Goal: Information Seeking & Learning: Learn about a topic

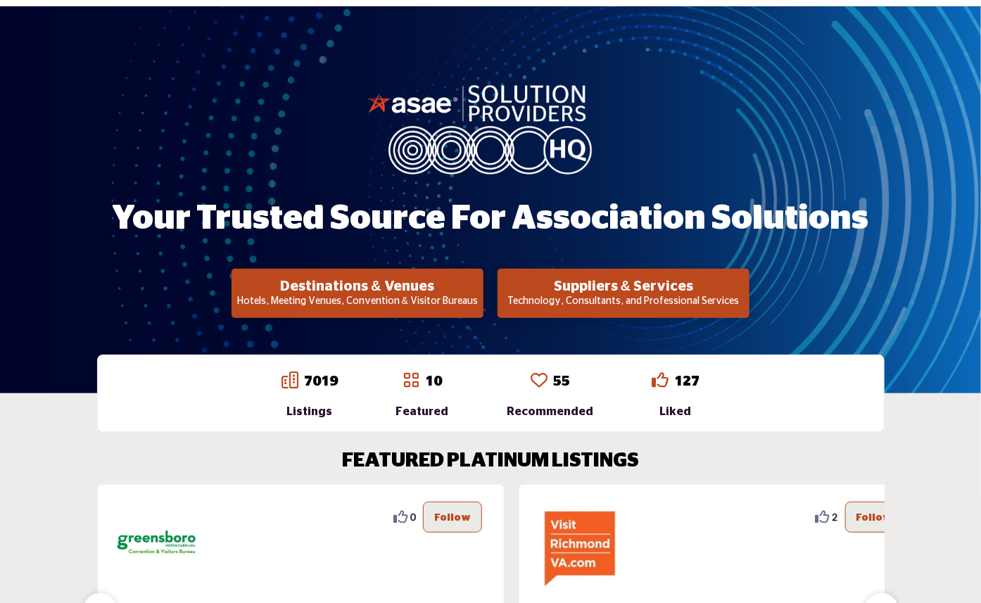
scroll to position [78, 0]
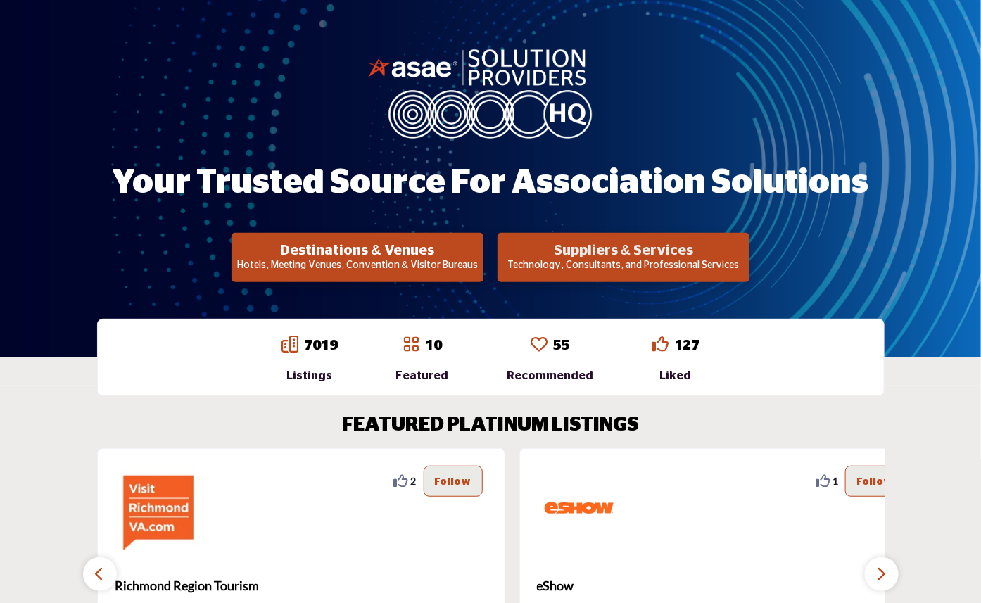
click at [644, 255] on h2 "Suppliers & Services" at bounding box center [623, 250] width 243 height 17
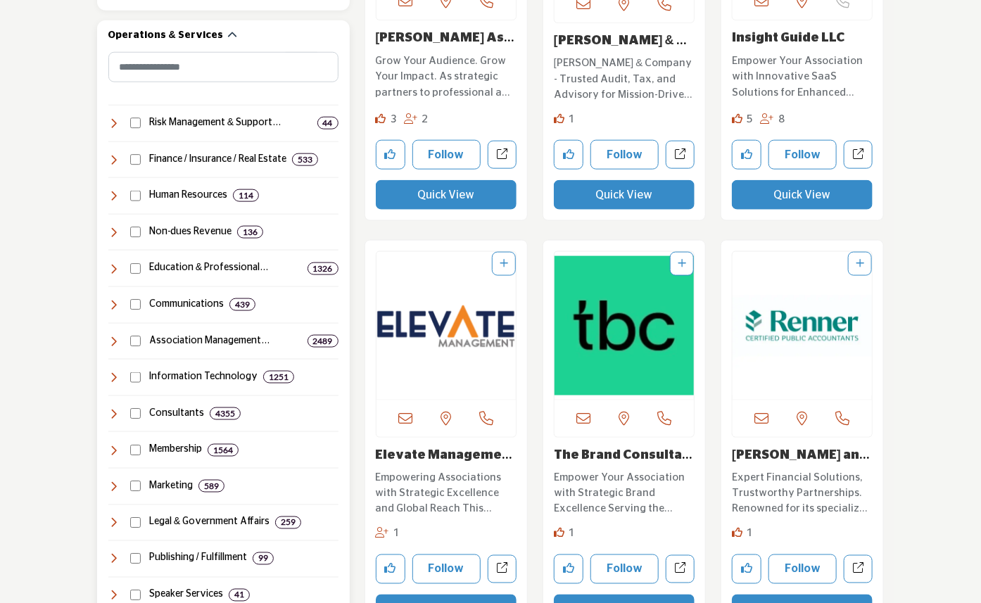
scroll to position [704, 0]
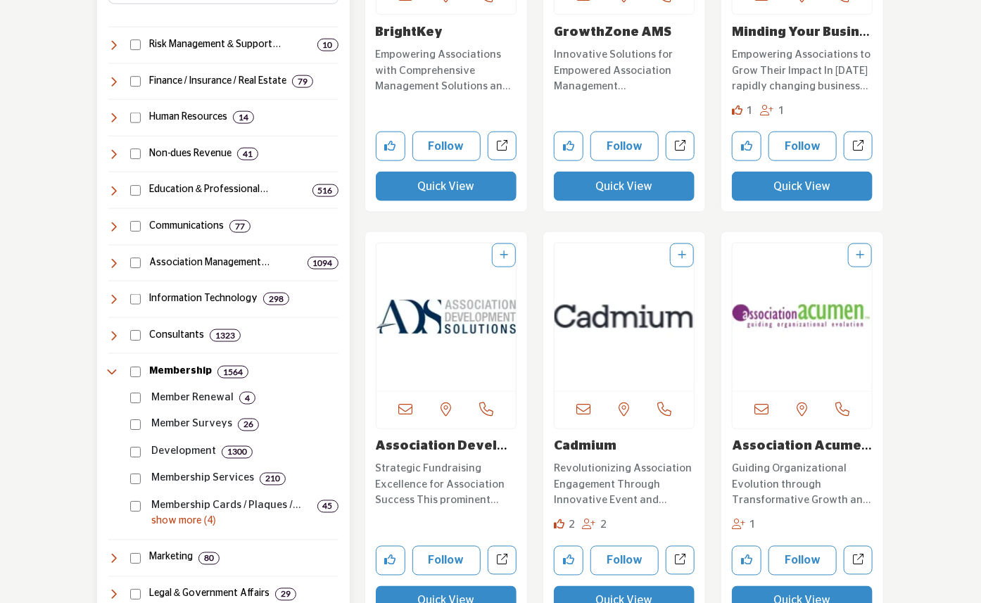
scroll to position [704, 0]
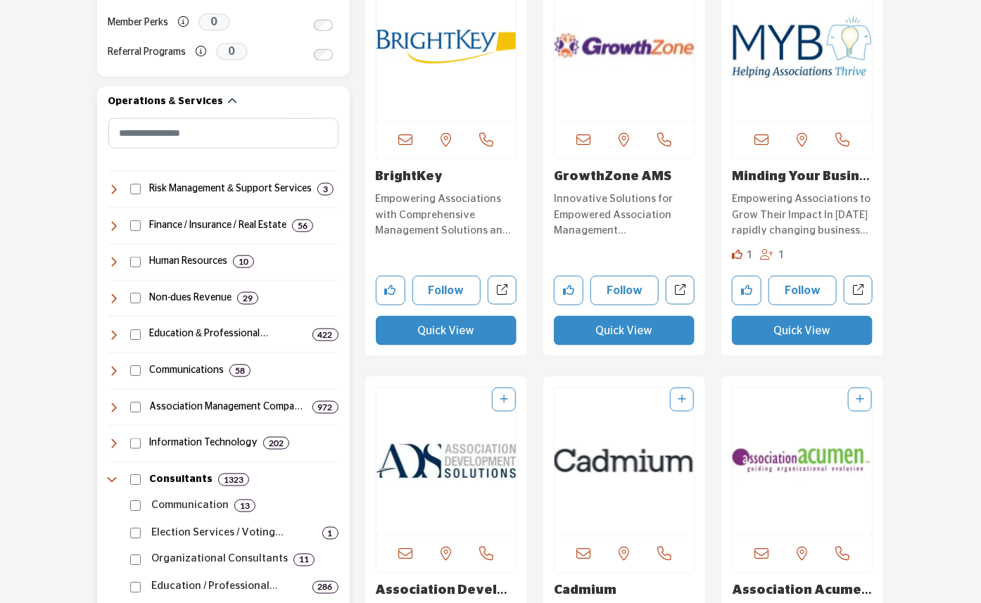
scroll to position [704, 0]
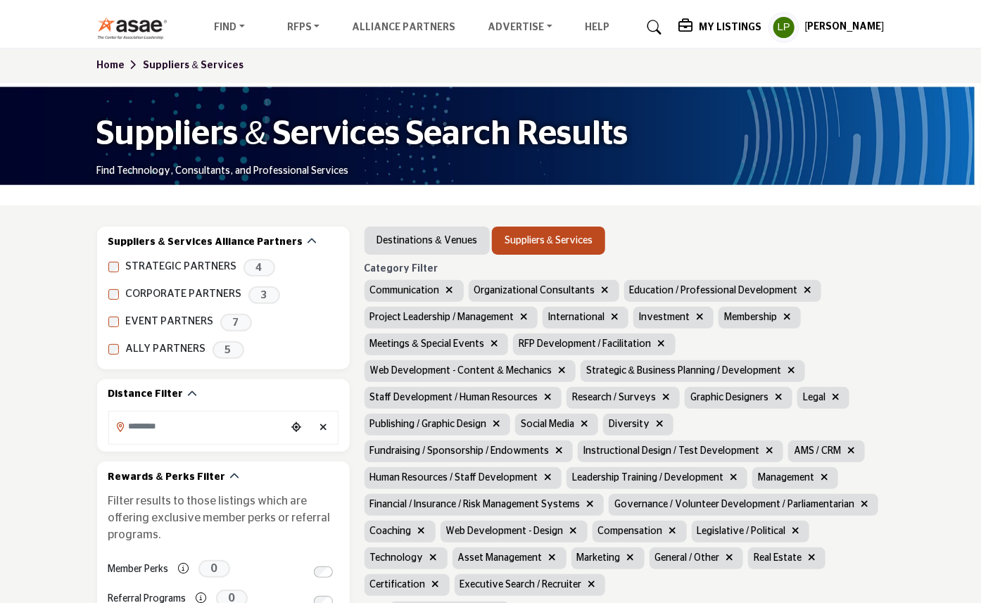
click at [696, 318] on icon "button" at bounding box center [700, 317] width 8 height 10
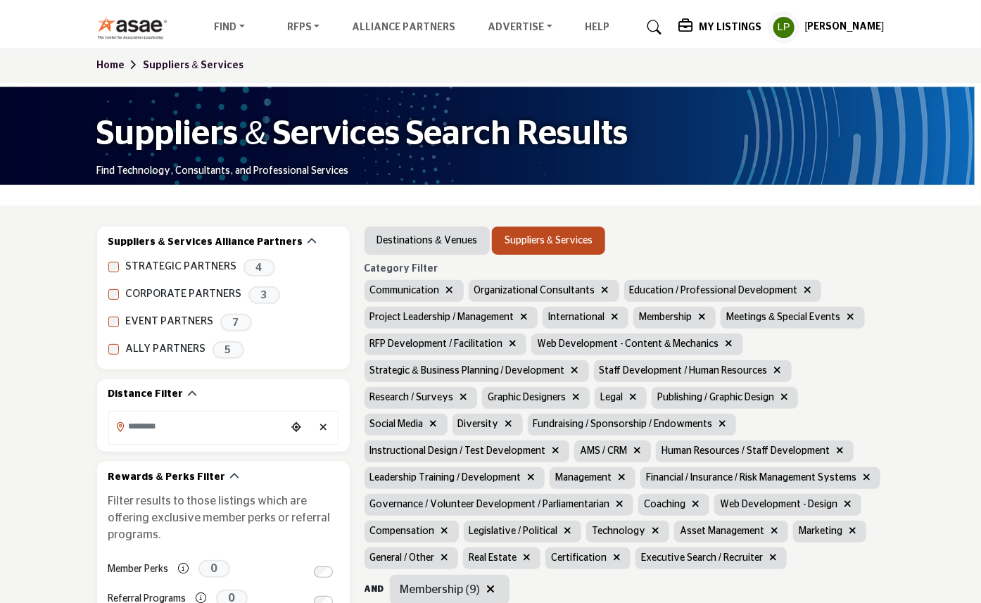
click at [611, 315] on icon "button" at bounding box center [615, 317] width 8 height 10
click at [509, 345] on icon "button" at bounding box center [513, 343] width 8 height 10
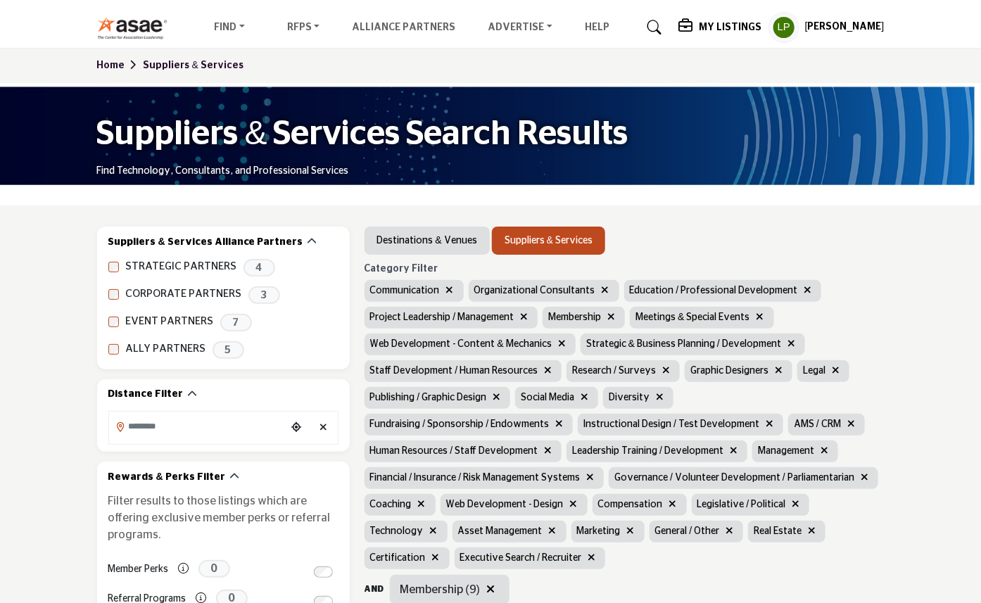
click at [558, 343] on icon "button" at bounding box center [562, 343] width 8 height 10
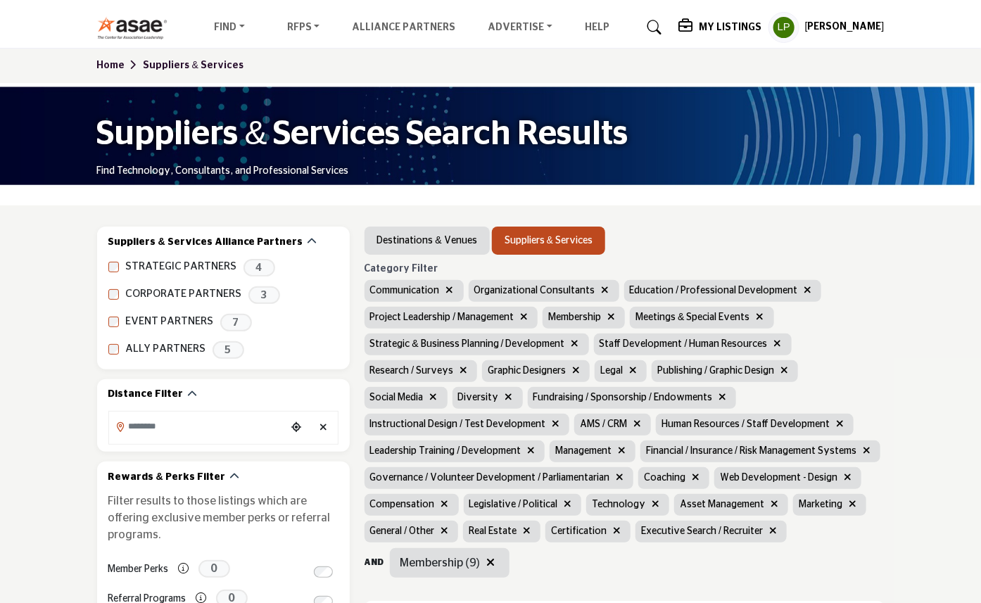
click at [770, 340] on button "button" at bounding box center [778, 344] width 16 height 16
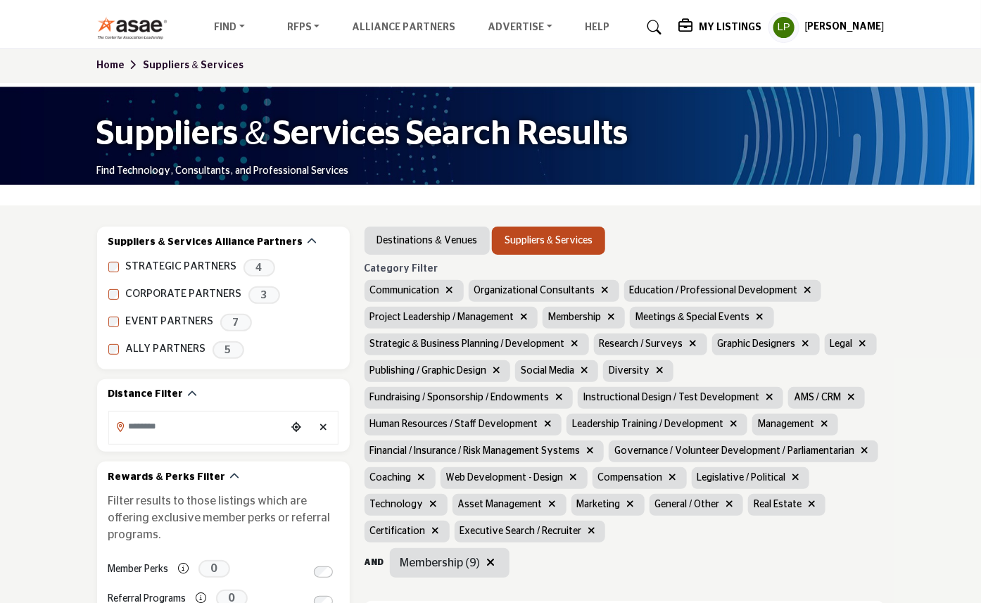
click at [689, 342] on icon "button" at bounding box center [693, 343] width 8 height 10
click at [684, 345] on icon "button" at bounding box center [688, 343] width 8 height 10
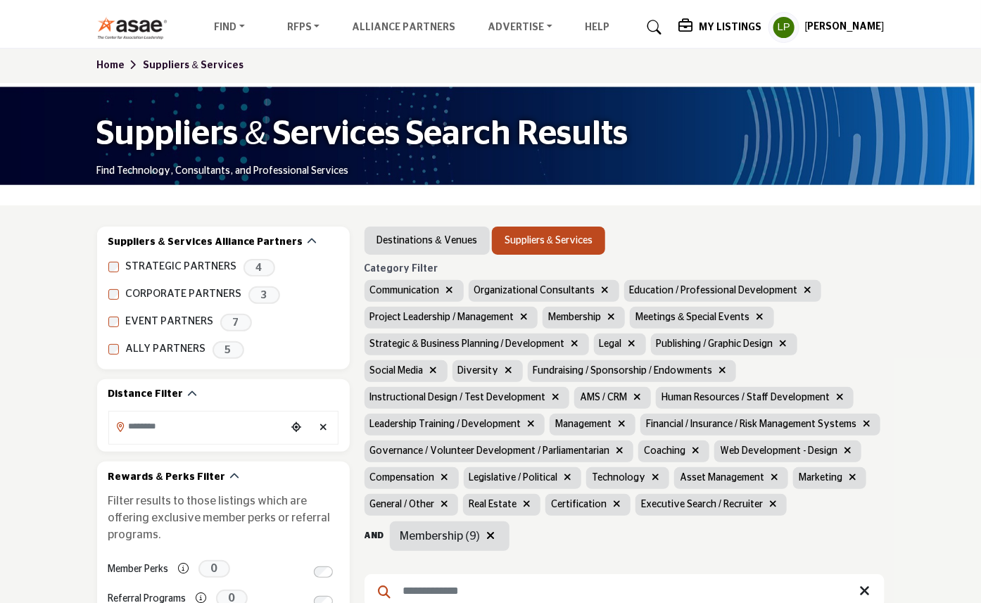
click at [628, 343] on icon "button" at bounding box center [632, 343] width 8 height 10
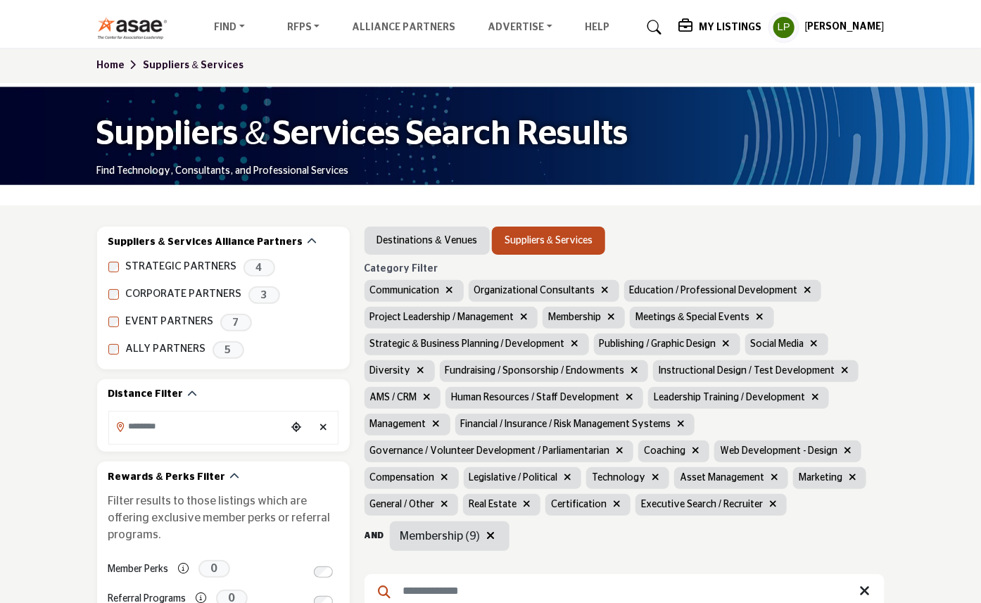
click at [620, 499] on icon "button" at bounding box center [617, 504] width 8 height 10
click at [530, 499] on icon "button" at bounding box center [527, 504] width 8 height 10
click at [452, 497] on button "button" at bounding box center [444, 505] width 16 height 16
click at [770, 480] on icon "button" at bounding box center [774, 477] width 8 height 10
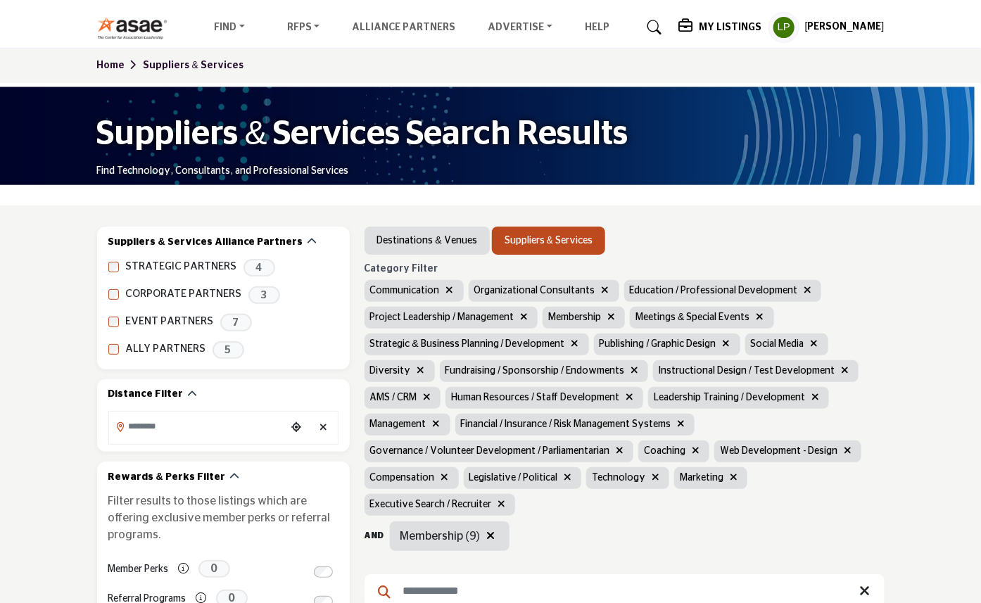
click at [659, 472] on icon "button" at bounding box center [655, 477] width 8 height 10
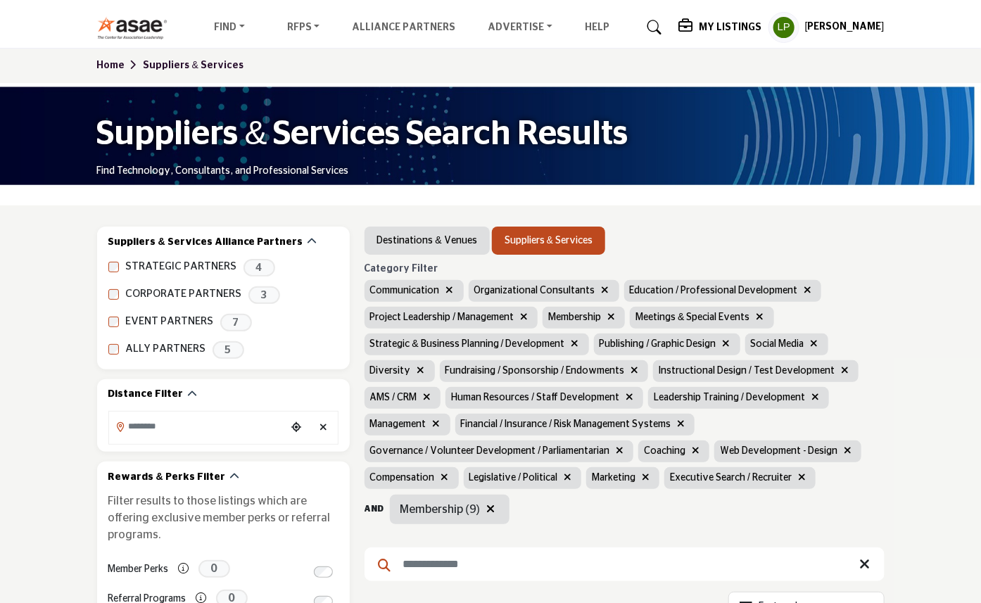
click at [571, 472] on icon "button" at bounding box center [568, 477] width 8 height 10
click at [449, 472] on icon "button" at bounding box center [445, 477] width 8 height 10
click at [844, 446] on icon "button" at bounding box center [848, 450] width 8 height 10
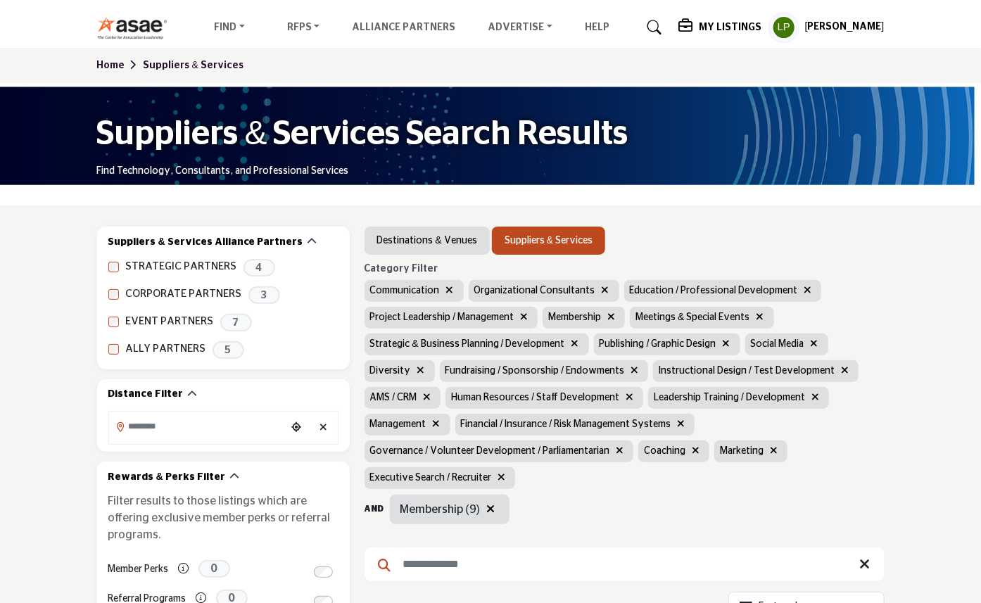
click at [692, 447] on icon "button" at bounding box center [696, 450] width 8 height 10
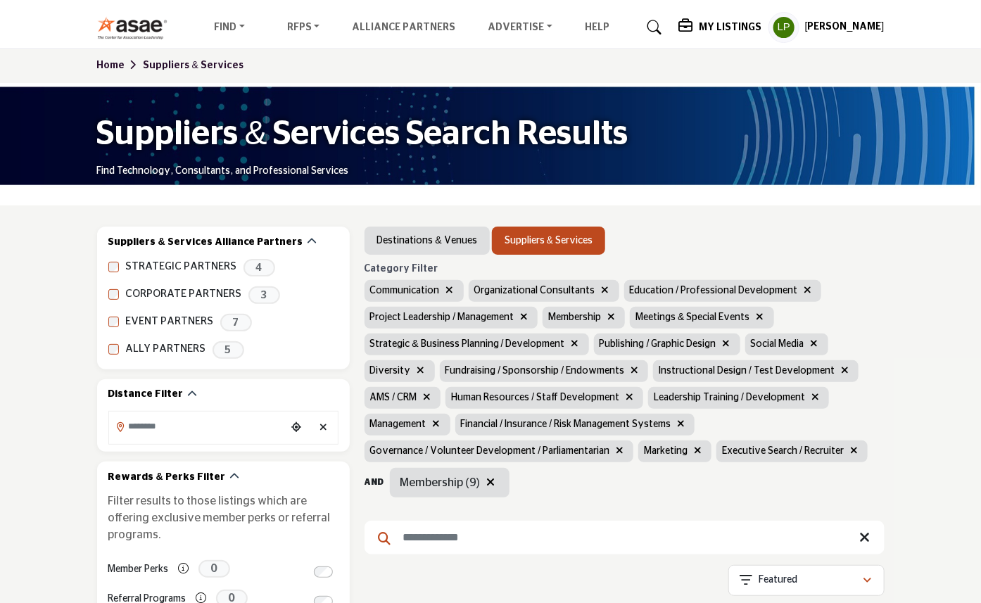
click at [623, 445] on icon "button" at bounding box center [620, 450] width 8 height 10
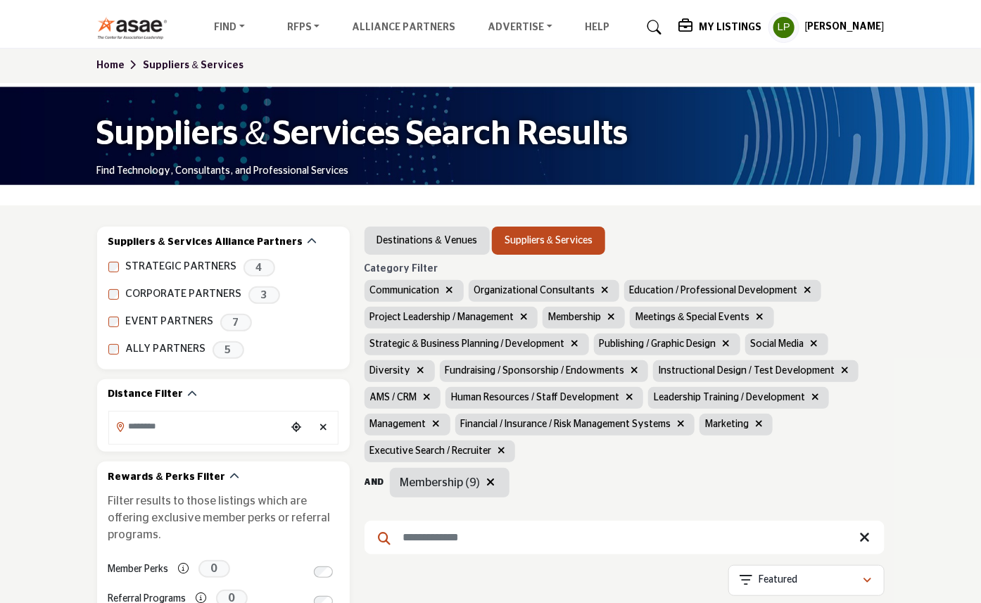
click at [677, 423] on icon "button" at bounding box center [681, 424] width 8 height 10
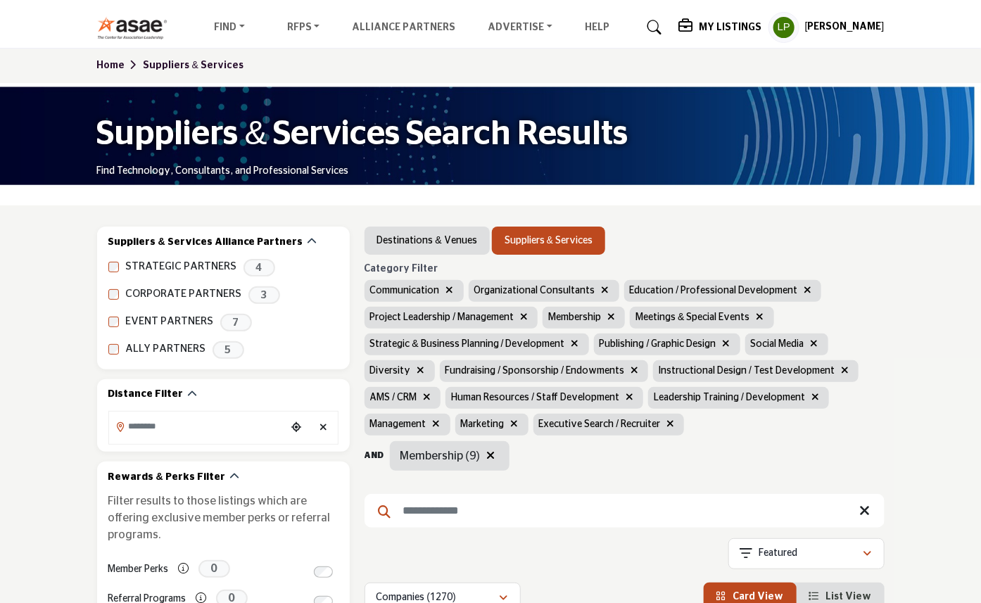
click at [625, 392] on icon "button" at bounding box center [629, 397] width 8 height 10
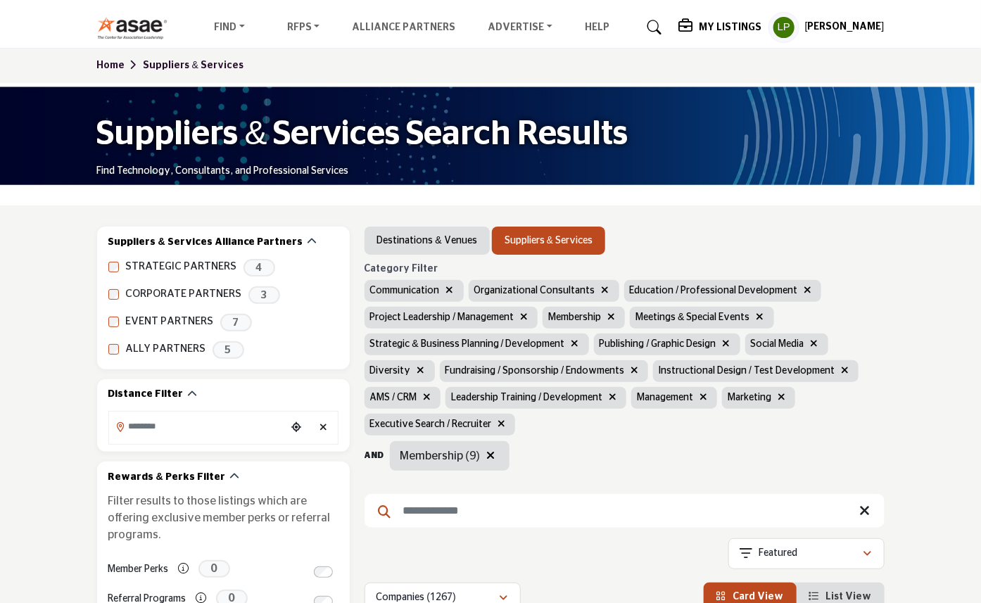
click at [431, 392] on icon "button" at bounding box center [427, 397] width 8 height 10
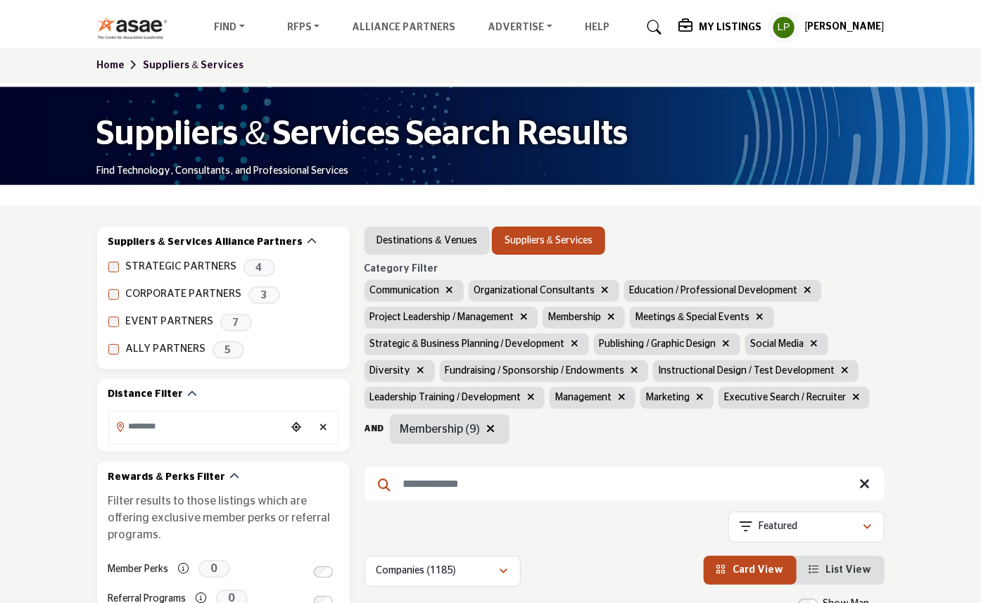
click at [841, 365] on icon "button" at bounding box center [845, 370] width 8 height 10
click at [630, 369] on icon "button" at bounding box center [634, 370] width 8 height 10
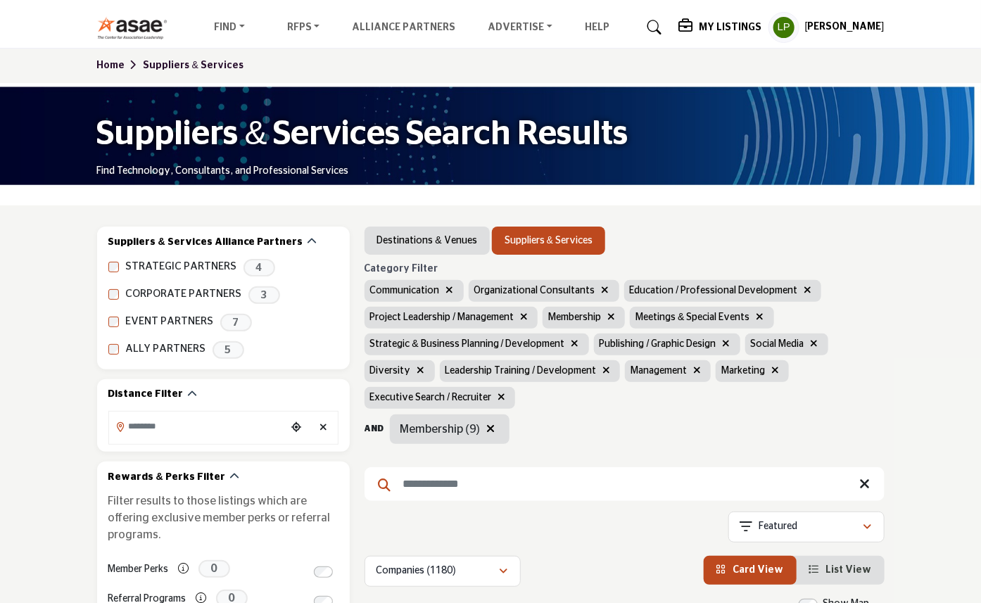
click at [425, 365] on icon "button" at bounding box center [421, 370] width 8 height 10
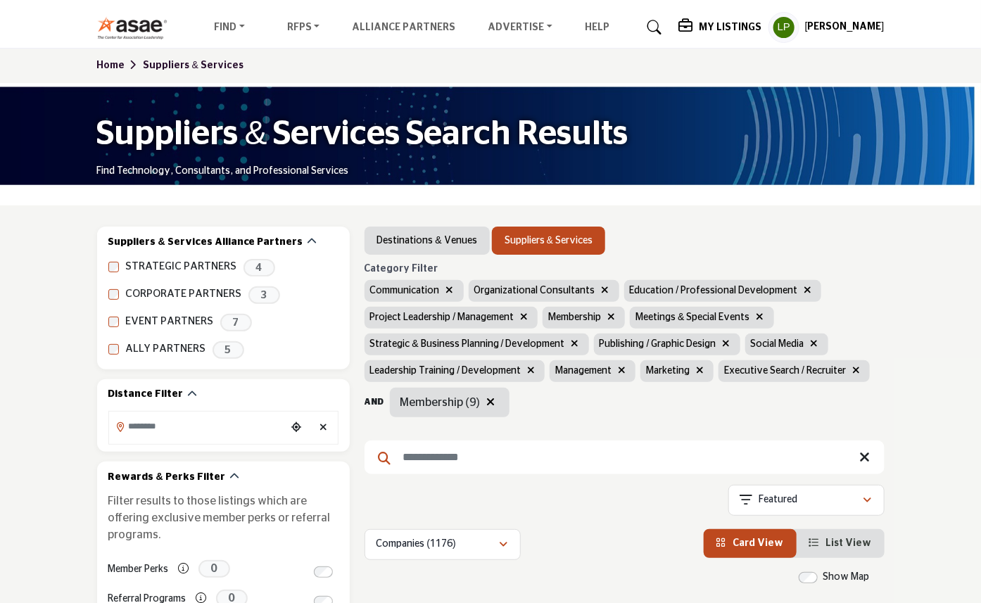
click at [756, 317] on icon "button" at bounding box center [760, 317] width 8 height 10
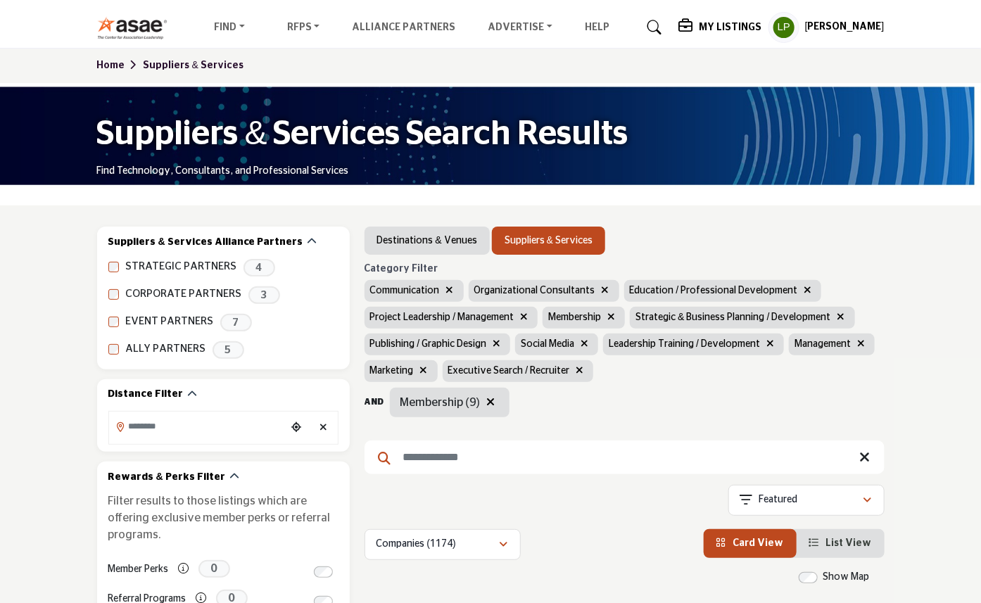
click at [433, 406] on span "Membership (9)" at bounding box center [440, 402] width 80 height 11
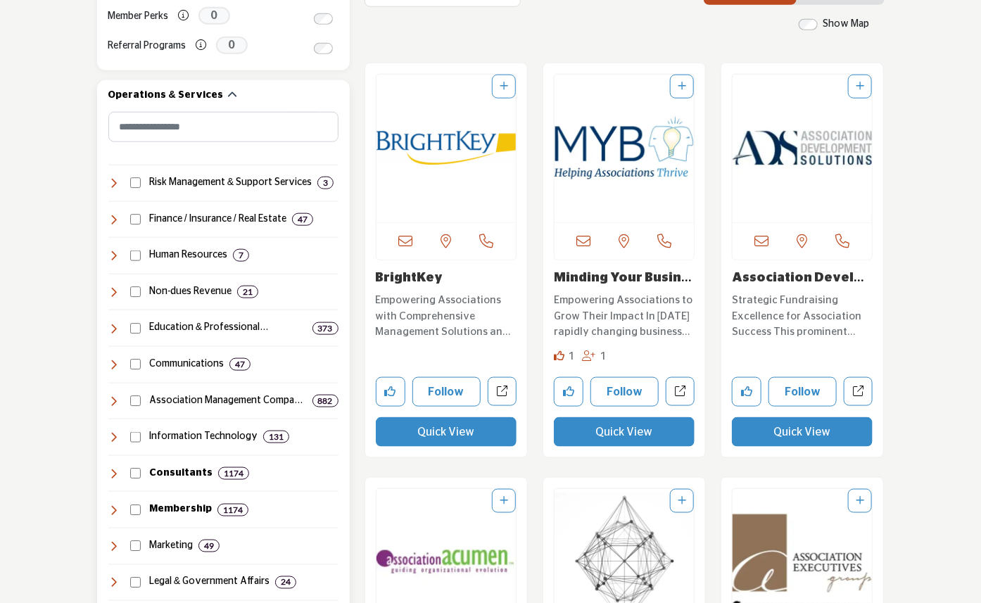
scroll to position [704, 0]
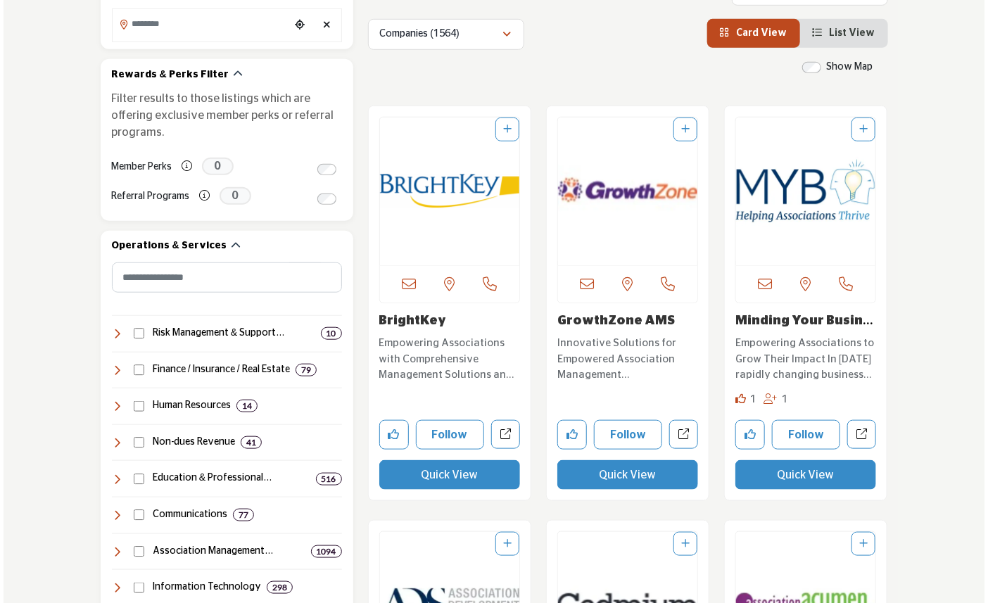
scroll to position [547, 0]
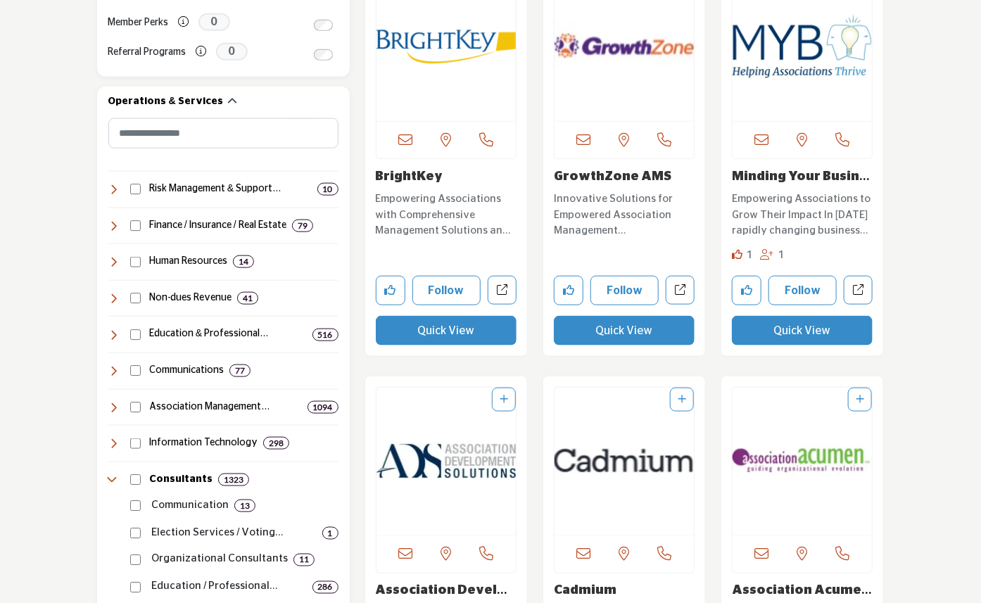
click at [439, 332] on button "Quick View" at bounding box center [446, 331] width 141 height 30
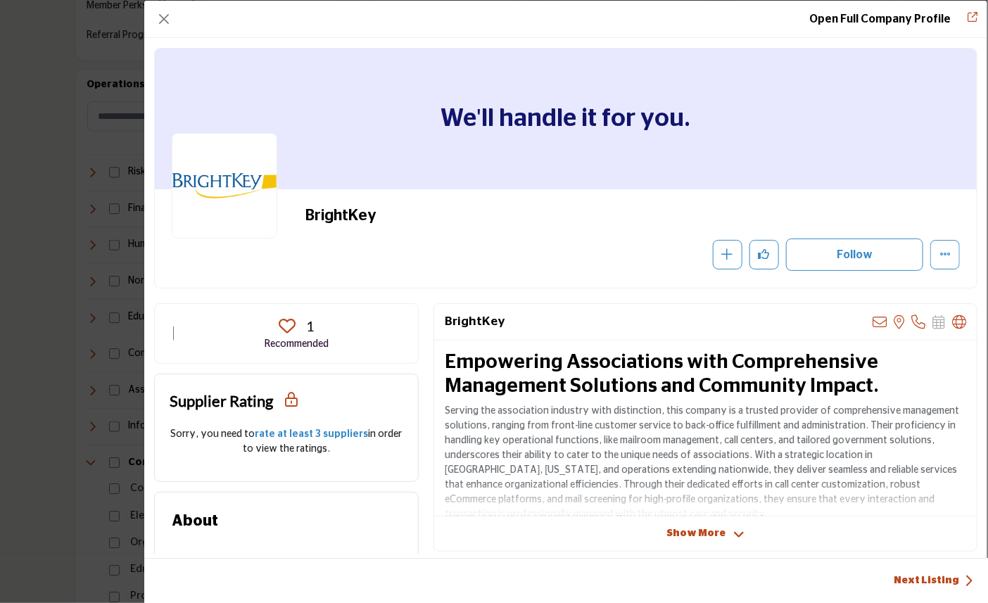
scroll to position [156, 0]
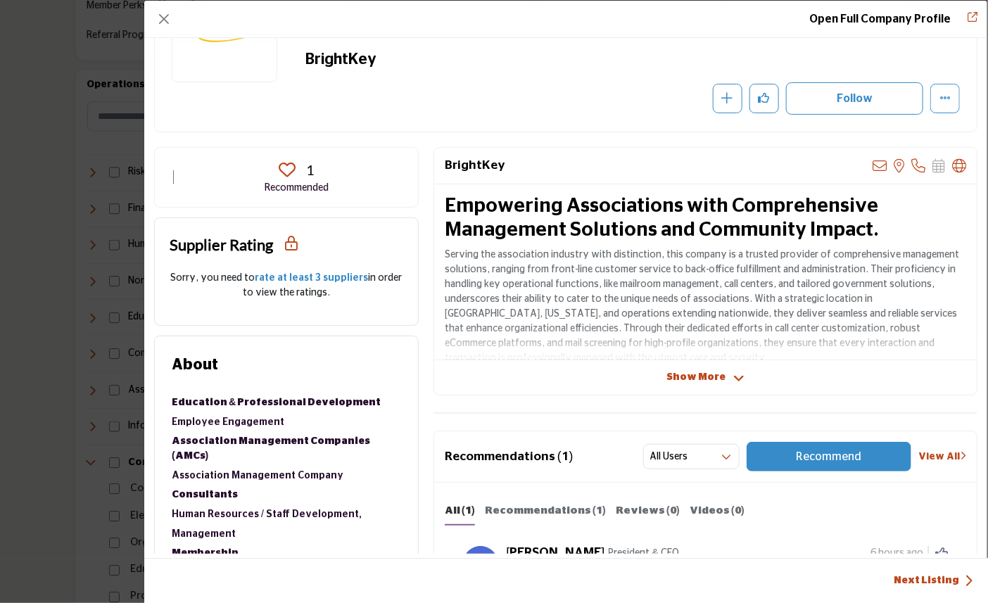
click at [672, 381] on span "Show More" at bounding box center [695, 377] width 59 height 15
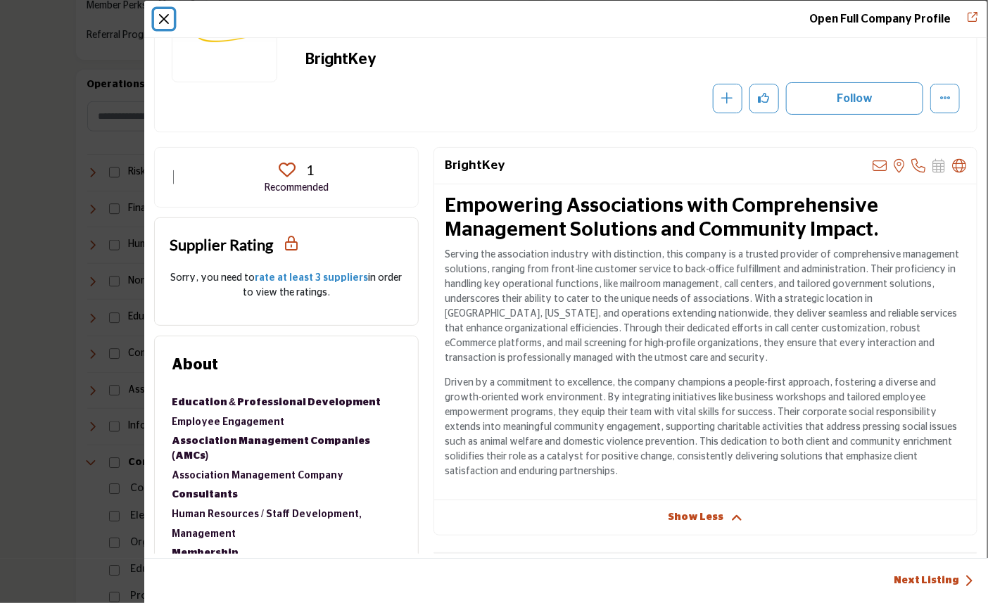
click at [166, 20] on button "Close" at bounding box center [164, 19] width 20 height 20
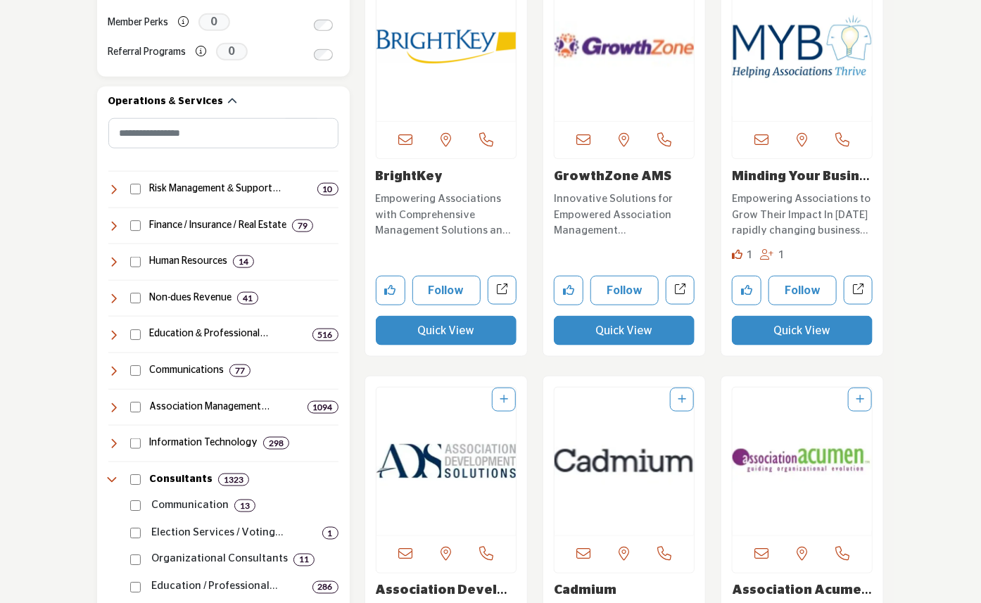
click at [628, 331] on button "Quick View" at bounding box center [624, 331] width 141 height 30
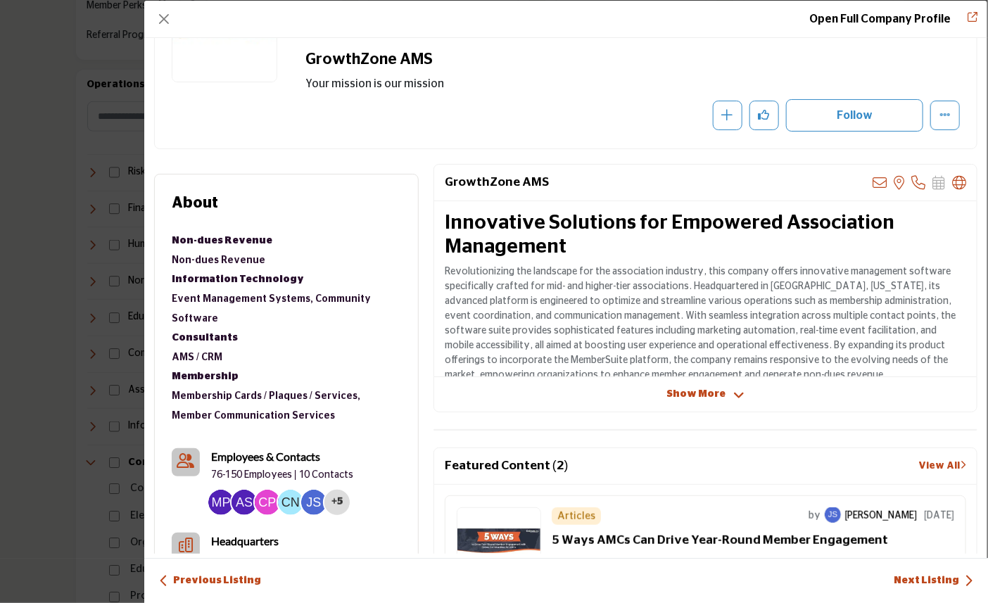
click at [675, 394] on span "Show More" at bounding box center [695, 394] width 59 height 15
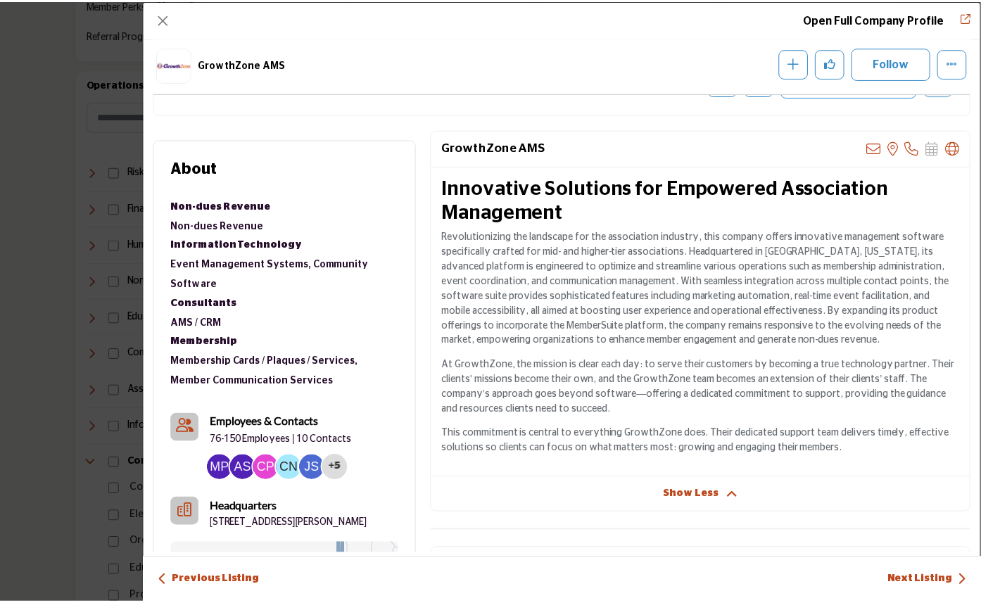
scroll to position [0, 0]
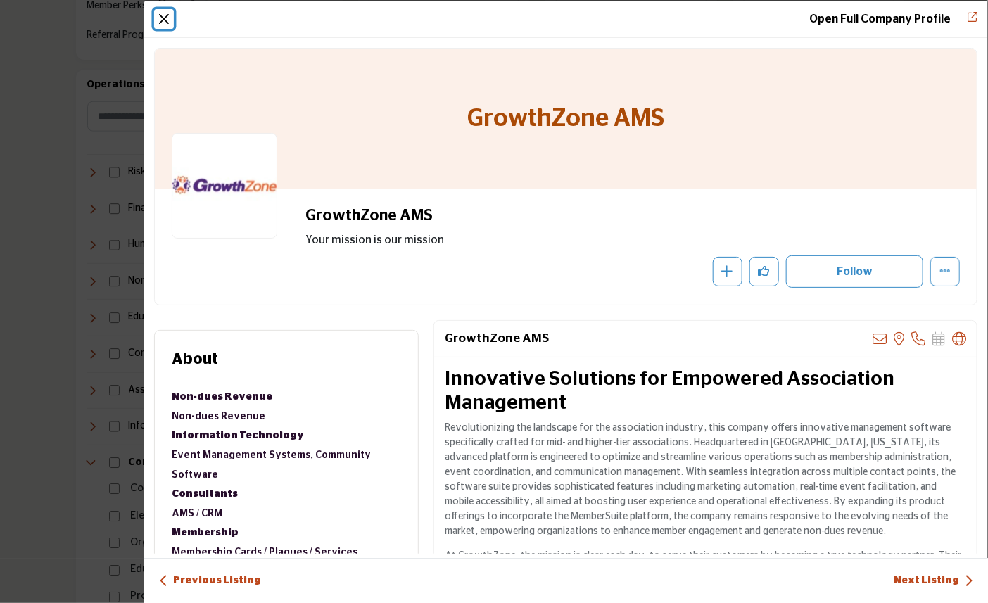
click at [166, 16] on button "Close" at bounding box center [164, 19] width 20 height 20
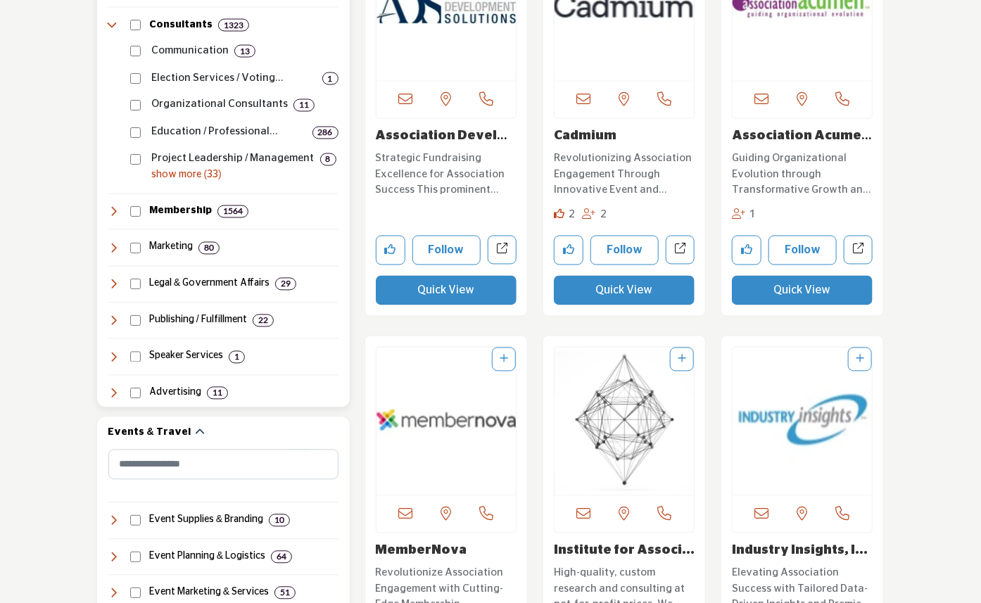
scroll to position [1016, 0]
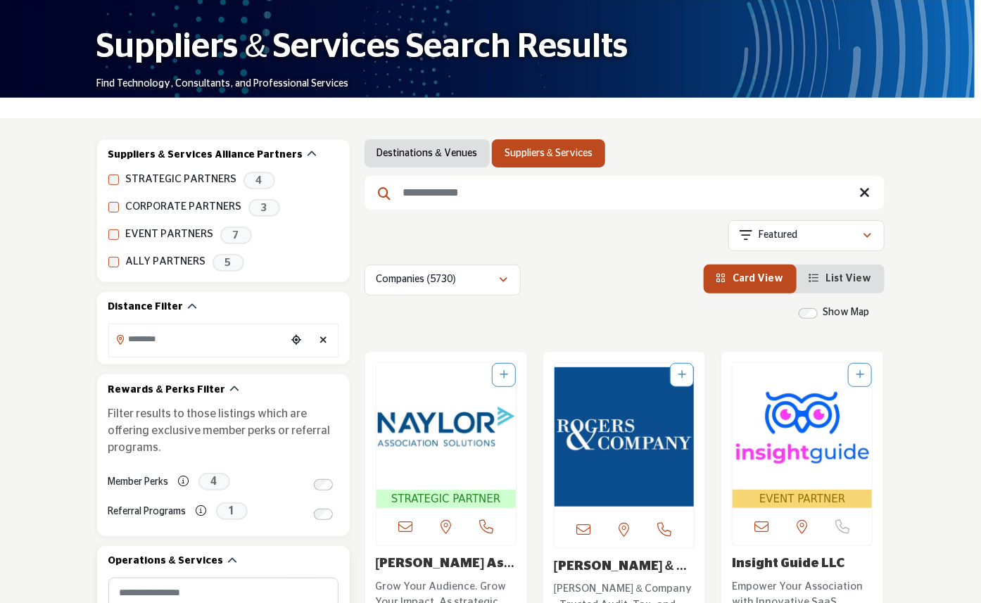
scroll to position [782, 0]
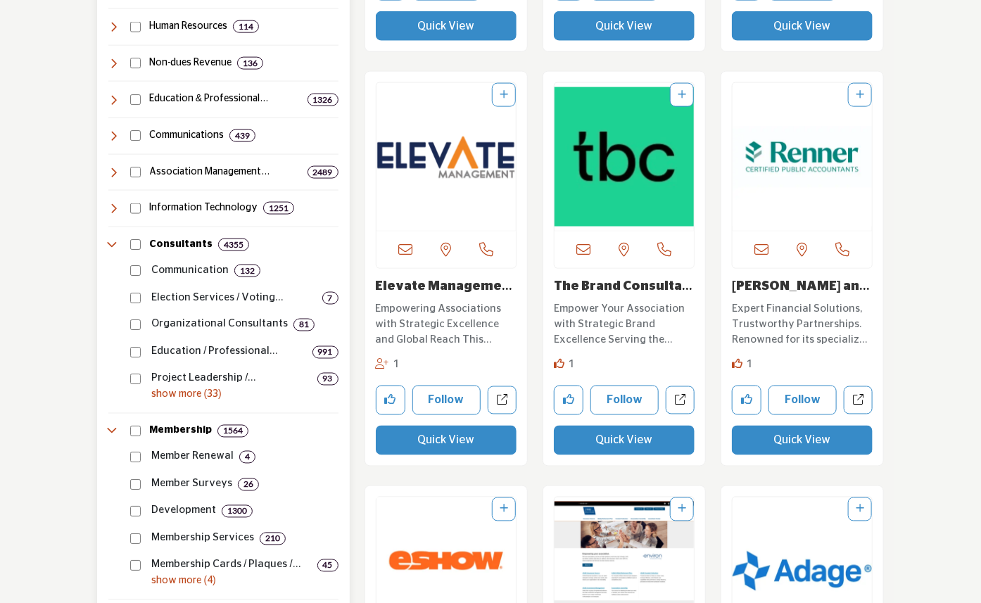
click at [108, 239] on icon at bounding box center [113, 244] width 11 height 11
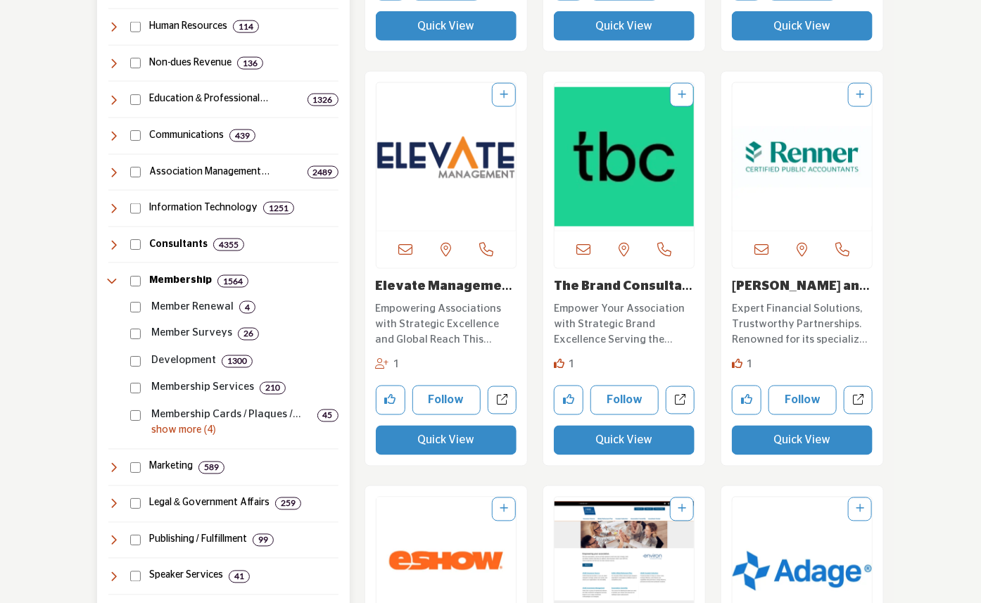
click at [160, 424] on p "show more (4)" at bounding box center [245, 431] width 186 height 15
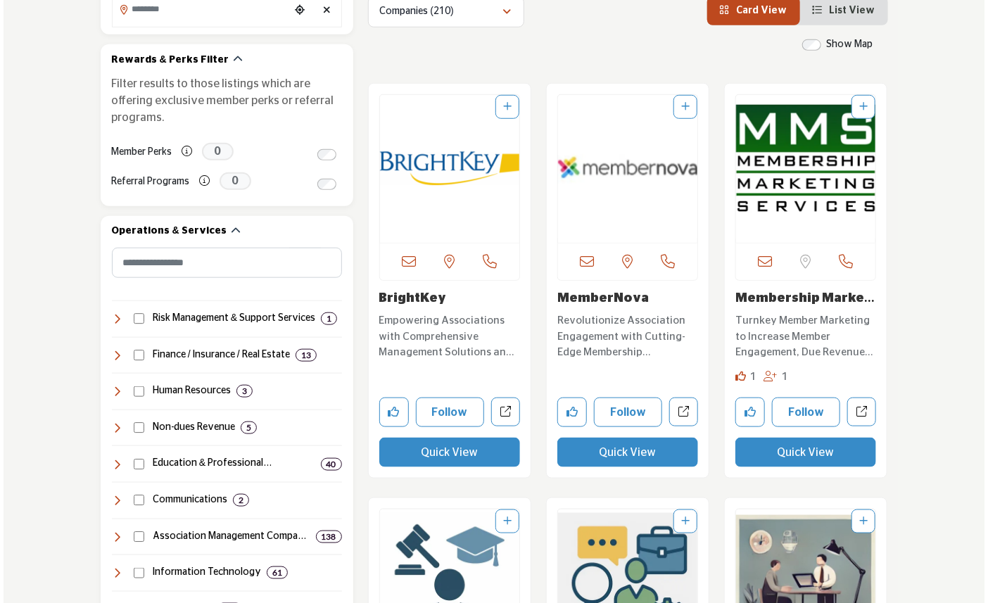
scroll to position [390, 0]
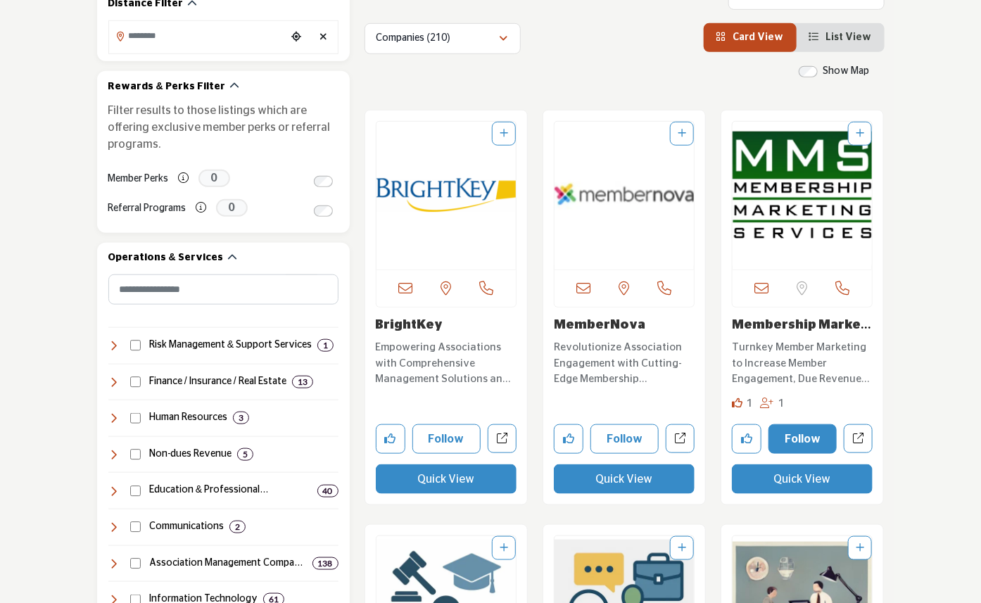
click at [818, 436] on button "Follow" at bounding box center [802, 439] width 68 height 30
click at [814, 435] on button "Following" at bounding box center [803, 439] width 70 height 30
click at [822, 477] on button "Quick View" at bounding box center [802, 479] width 141 height 30
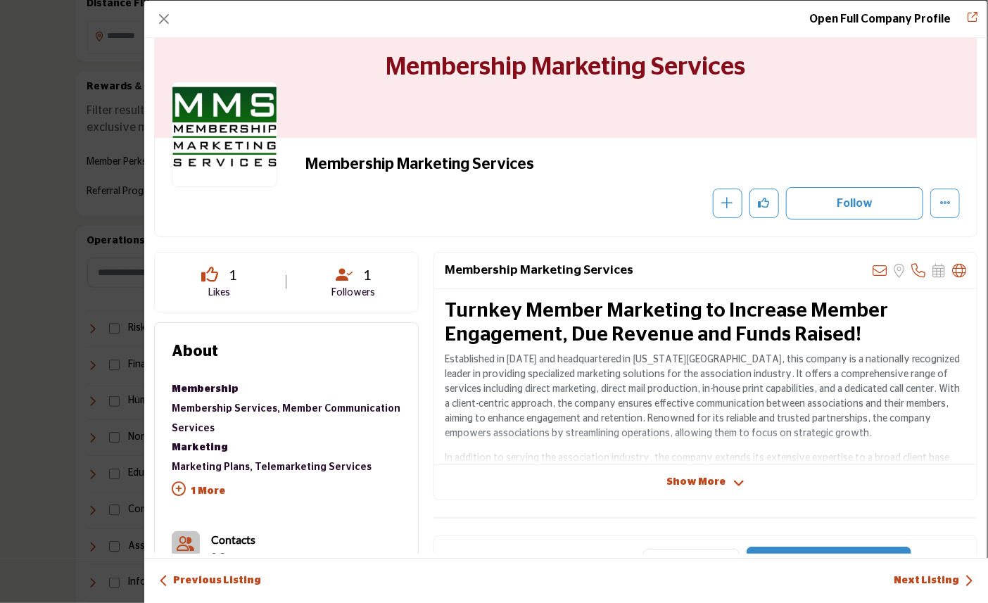
scroll to position [78, 0]
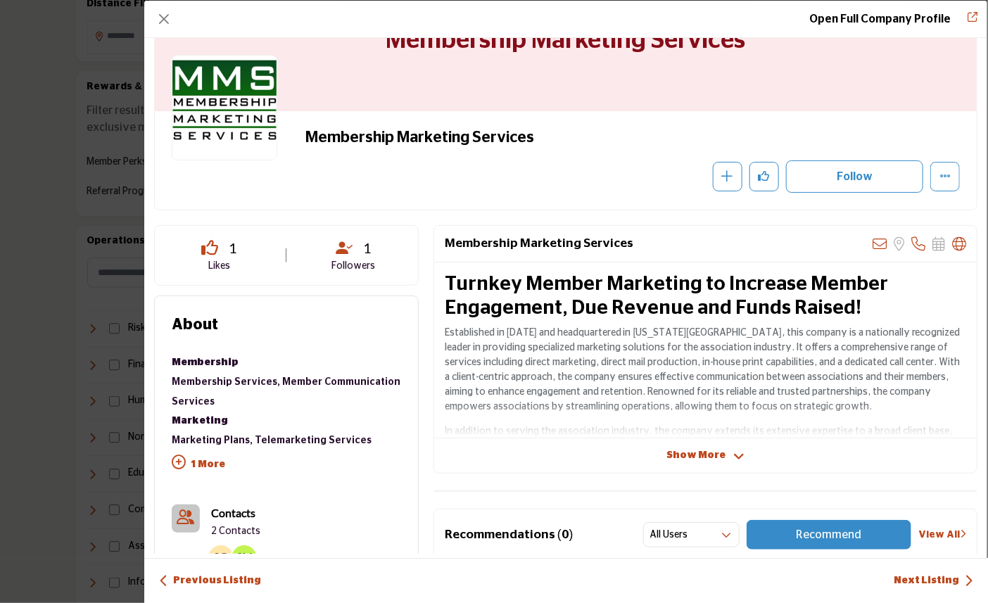
click at [691, 457] on span "Show More" at bounding box center [695, 455] width 59 height 15
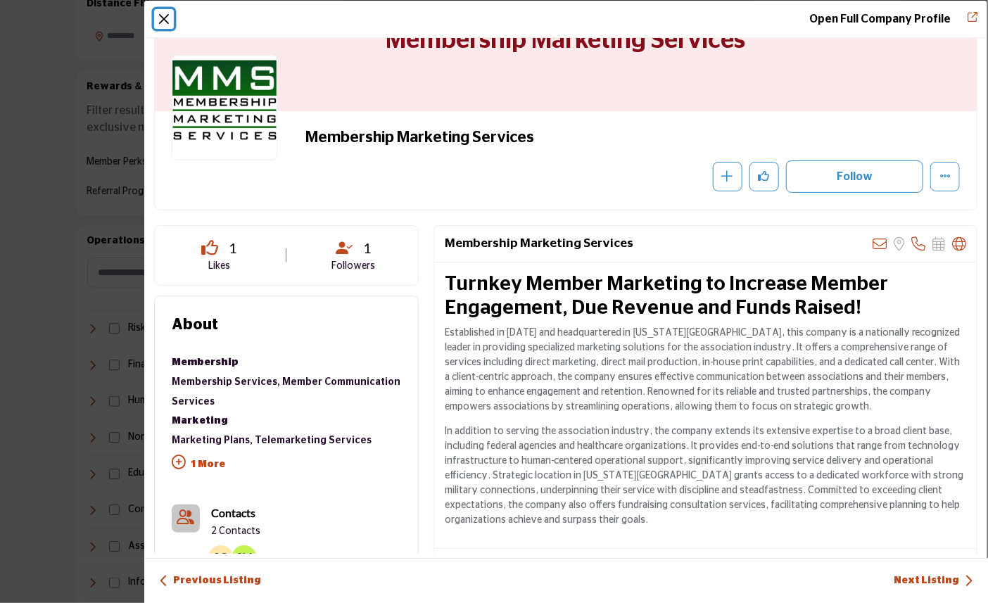
click at [165, 20] on button "Close" at bounding box center [164, 19] width 20 height 20
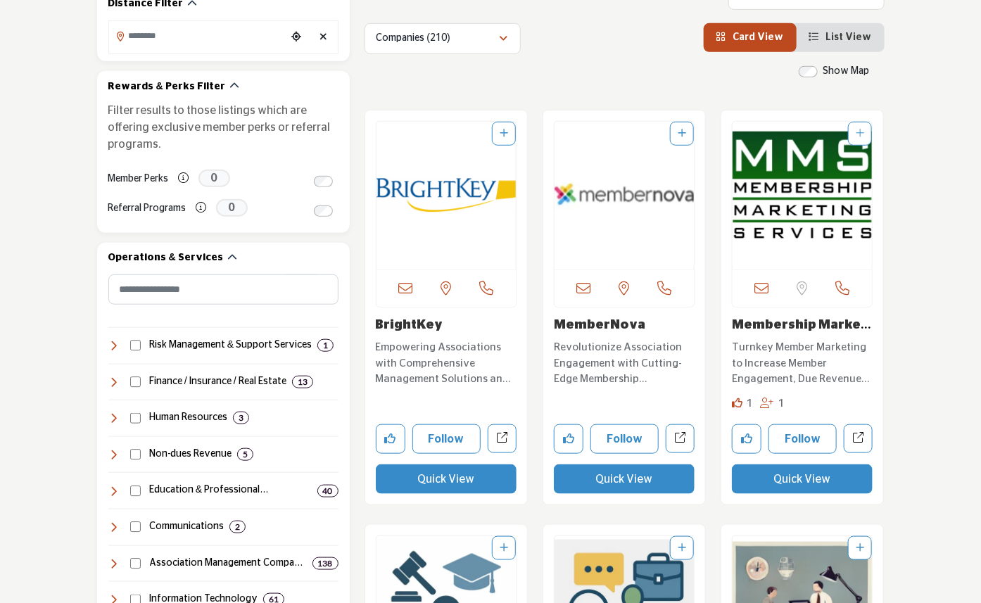
click at [620, 473] on button "Quick View" at bounding box center [624, 479] width 141 height 30
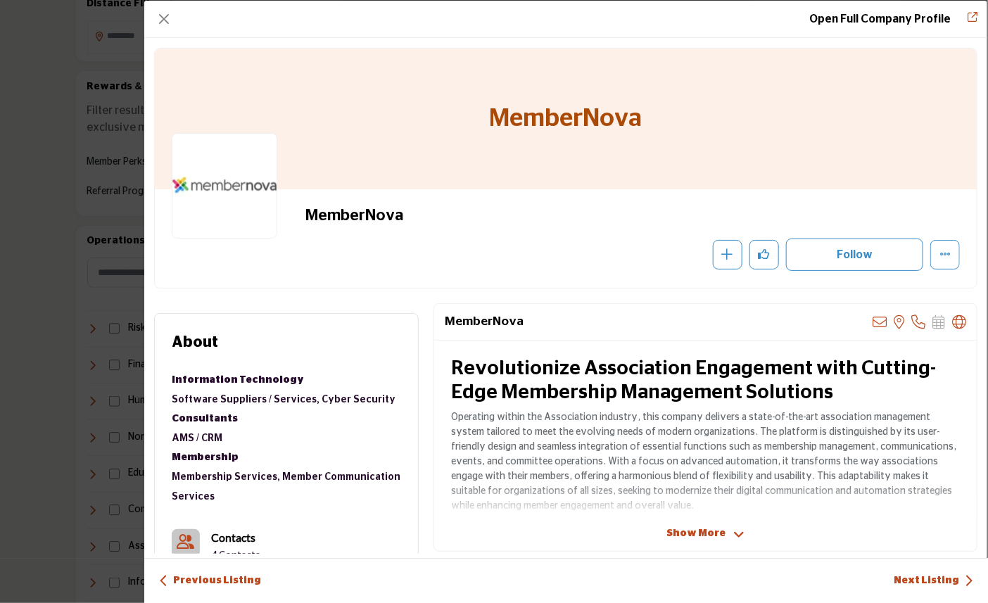
click at [699, 530] on span "Show More" at bounding box center [695, 533] width 59 height 15
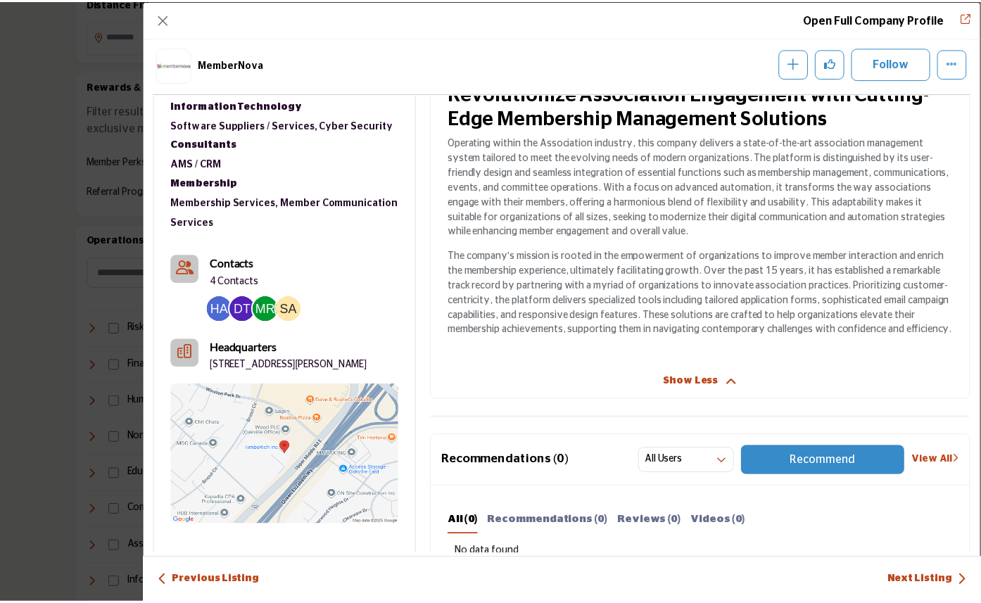
scroll to position [234, 0]
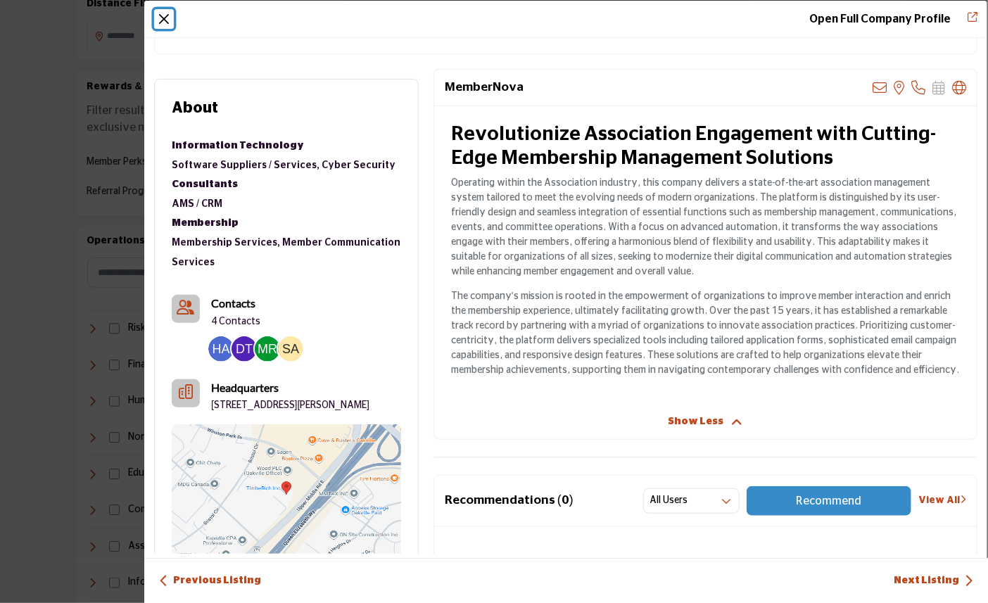
click at [163, 18] on button "Close" at bounding box center [164, 19] width 20 height 20
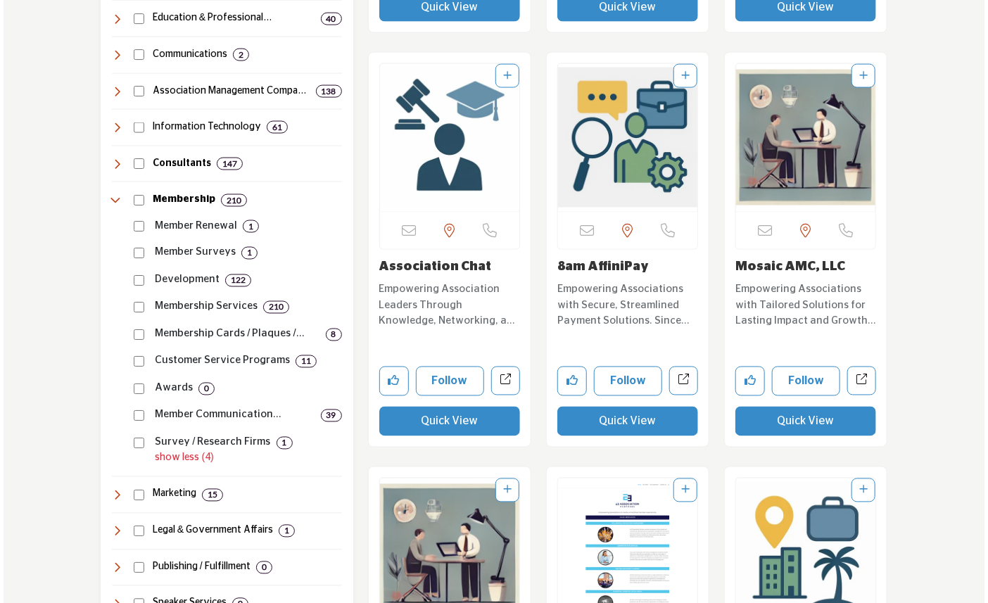
scroll to position [938, 0]
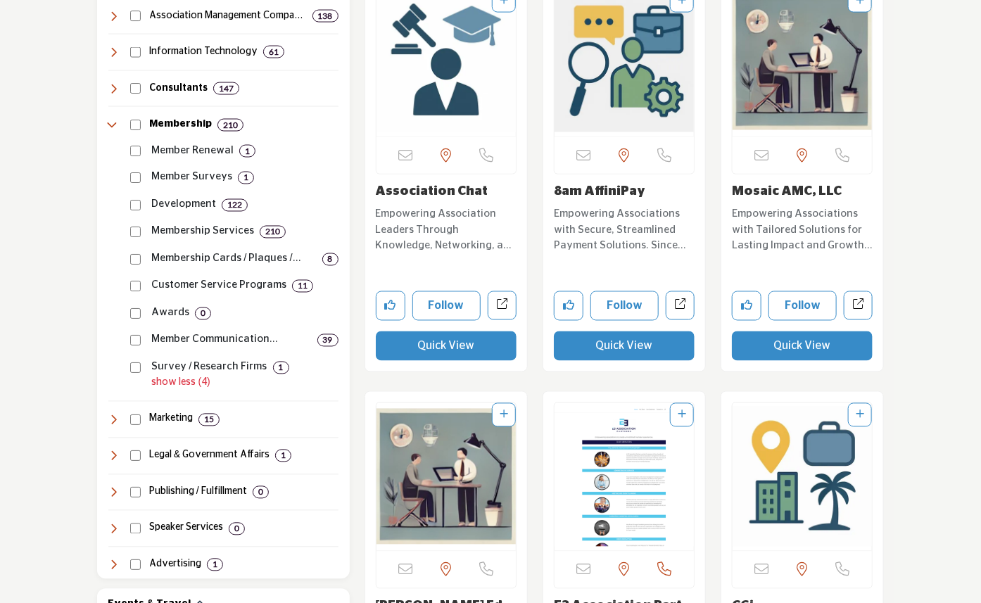
click at [451, 347] on button "Quick View" at bounding box center [446, 346] width 141 height 30
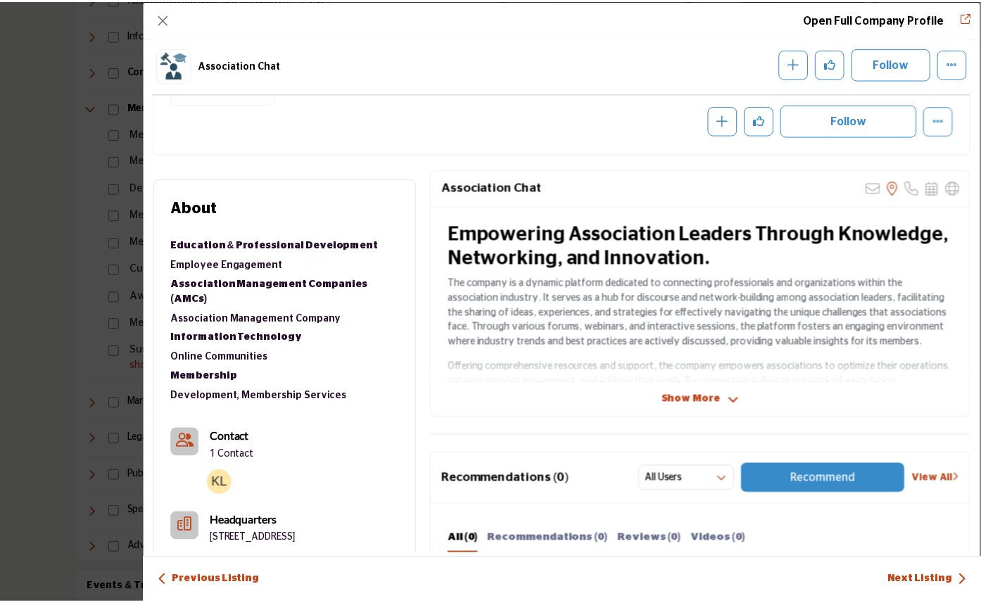
scroll to position [156, 0]
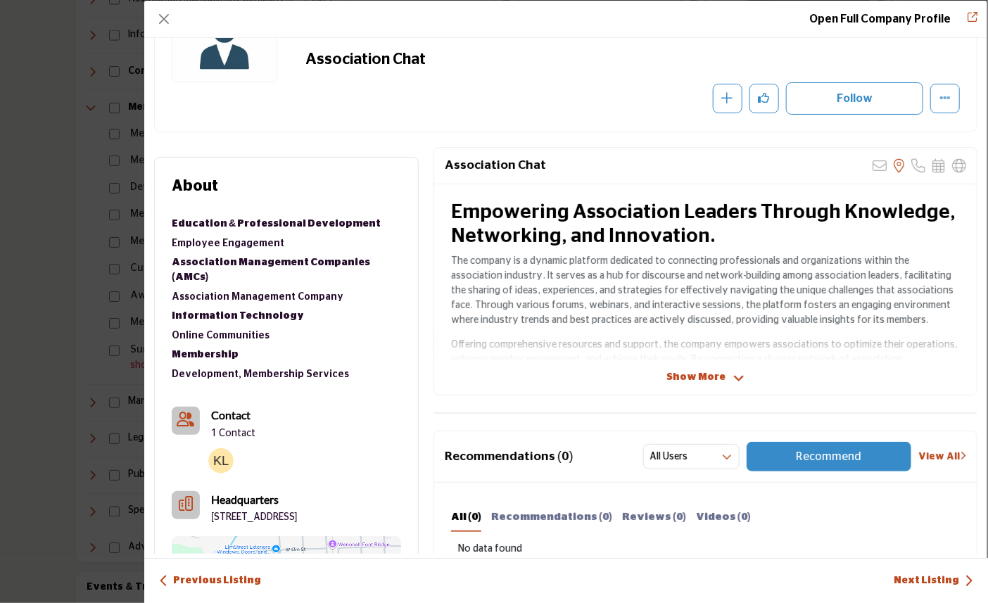
click at [680, 376] on span "Show More" at bounding box center [695, 377] width 59 height 15
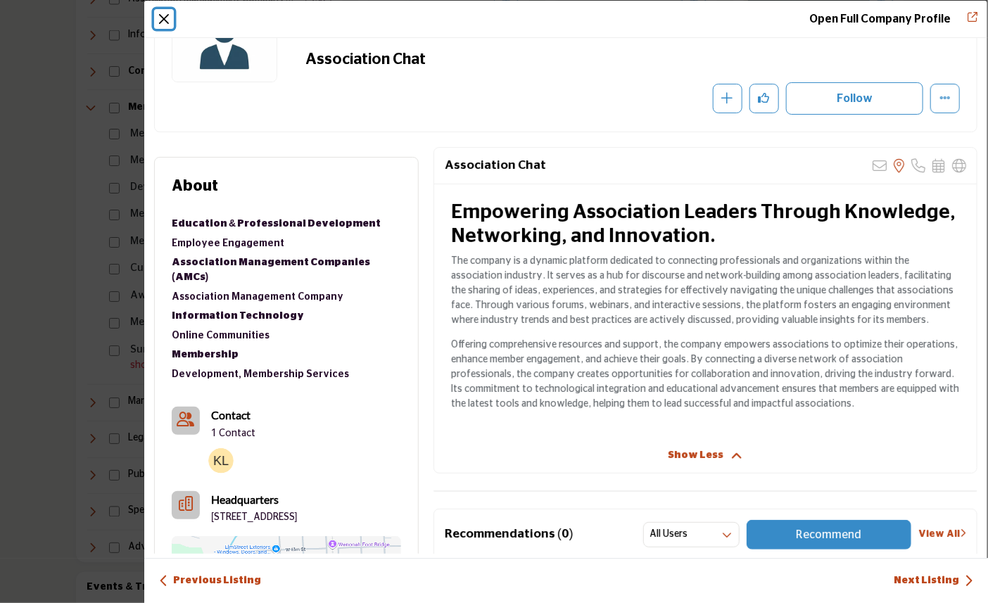
click at [171, 14] on button "Close" at bounding box center [164, 19] width 20 height 20
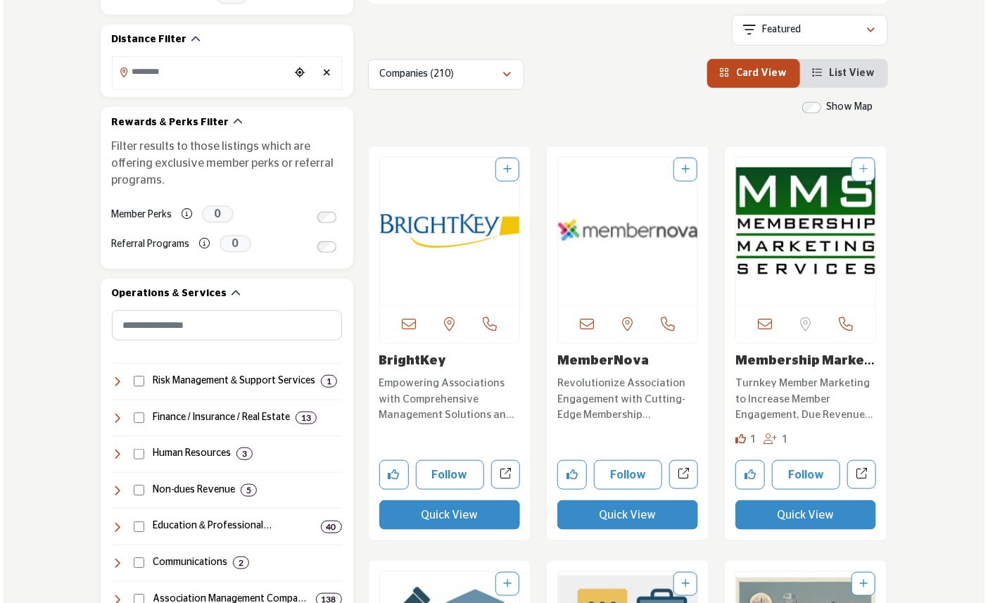
scroll to position [390, 0]
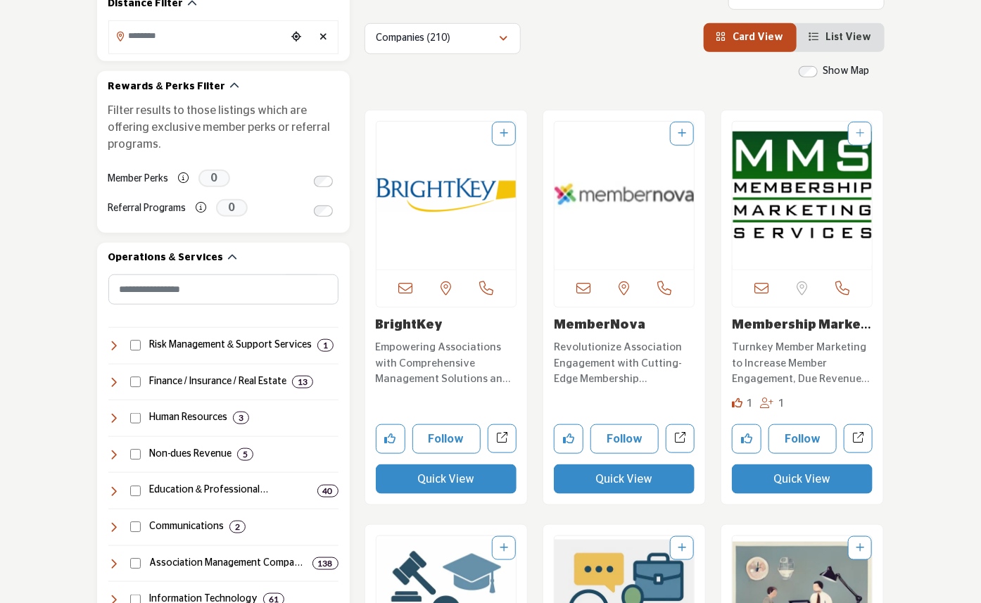
click at [808, 482] on button "Quick View" at bounding box center [802, 479] width 141 height 30
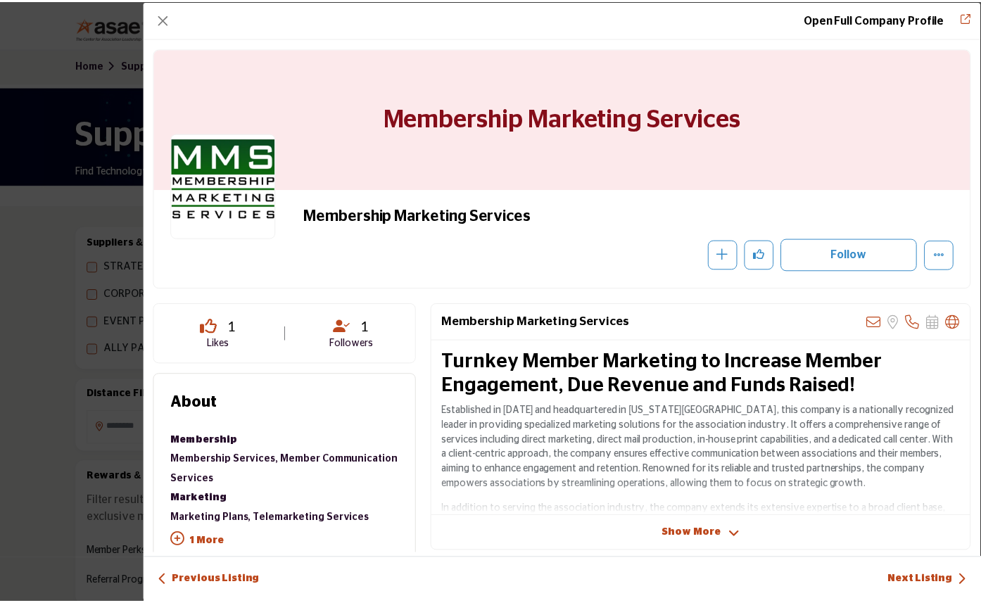
scroll to position [390, 0]
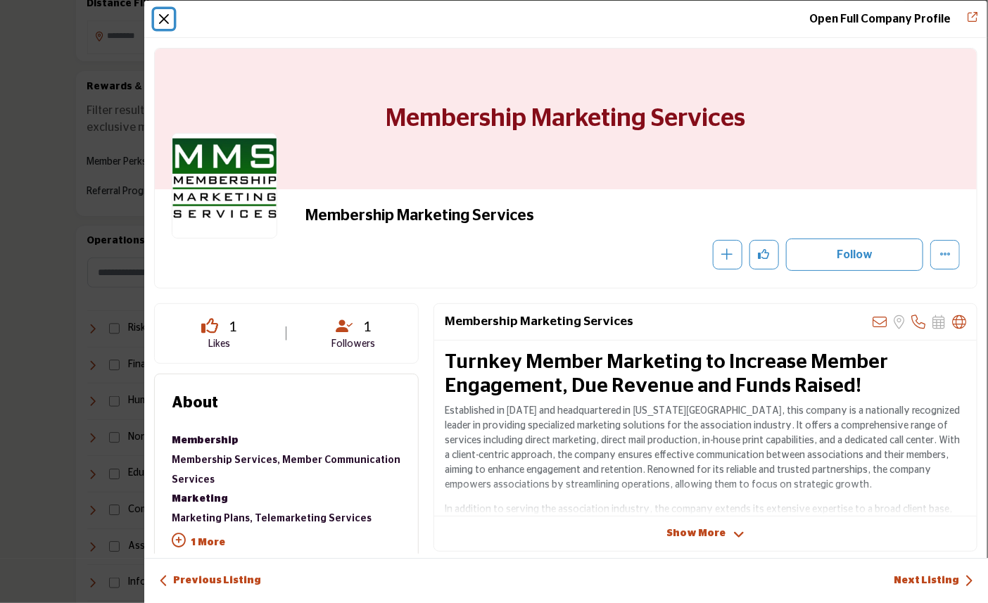
click at [165, 20] on button "Close" at bounding box center [164, 19] width 20 height 20
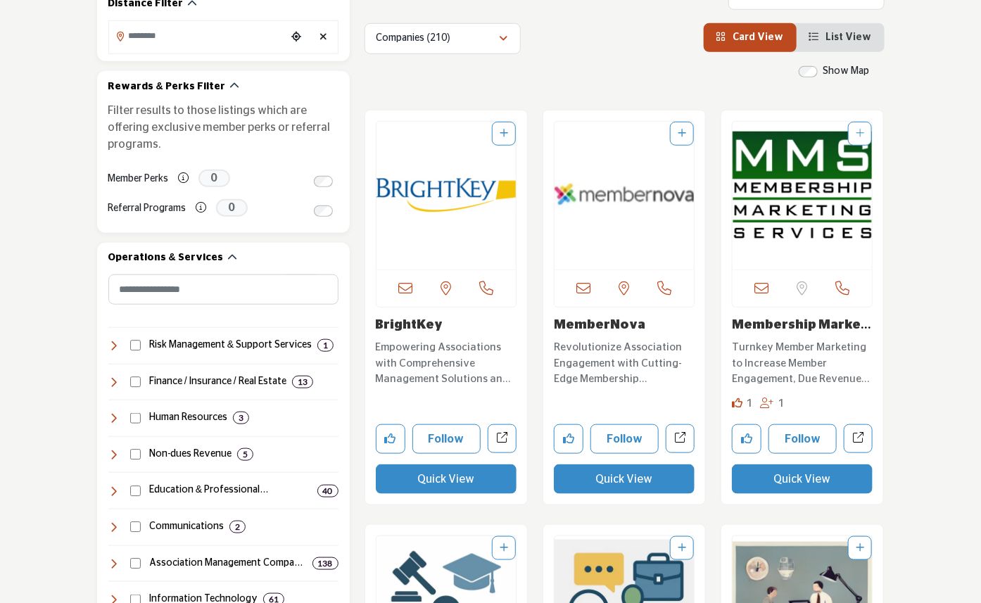
click at [819, 39] on icon "View List" at bounding box center [814, 37] width 10 height 10
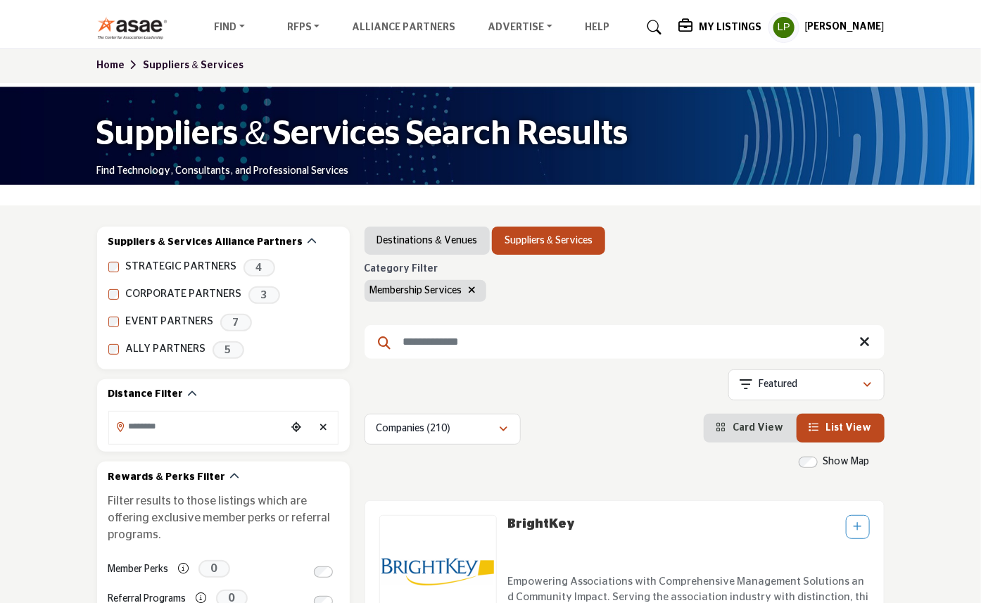
drag, startPoint x: 445, startPoint y: 341, endPoint x: 469, endPoint y: 357, distance: 28.3
click at [445, 341] on input "Search Keyword" at bounding box center [624, 342] width 520 height 34
type input "**********"
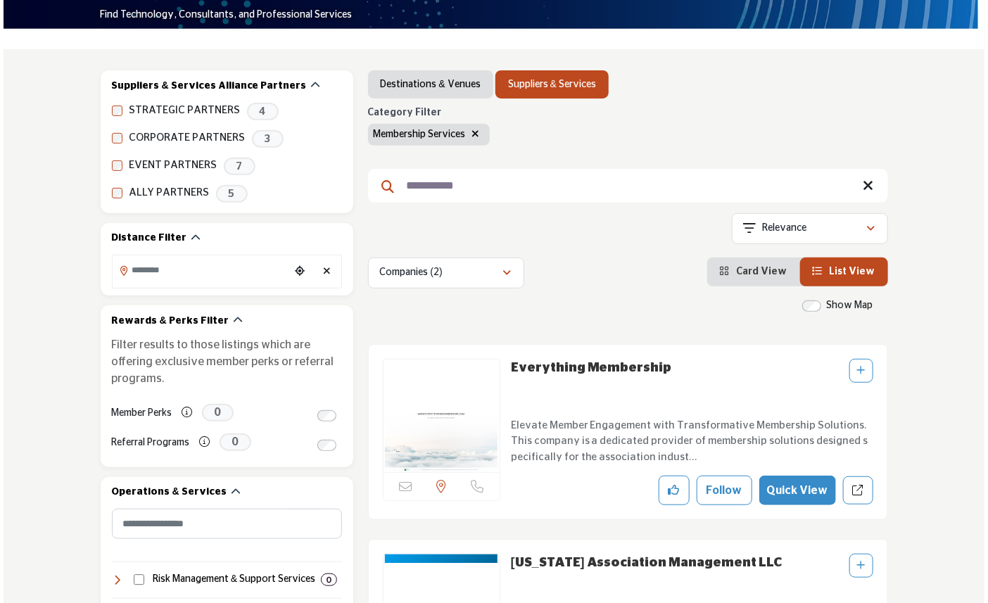
scroll to position [234, 0]
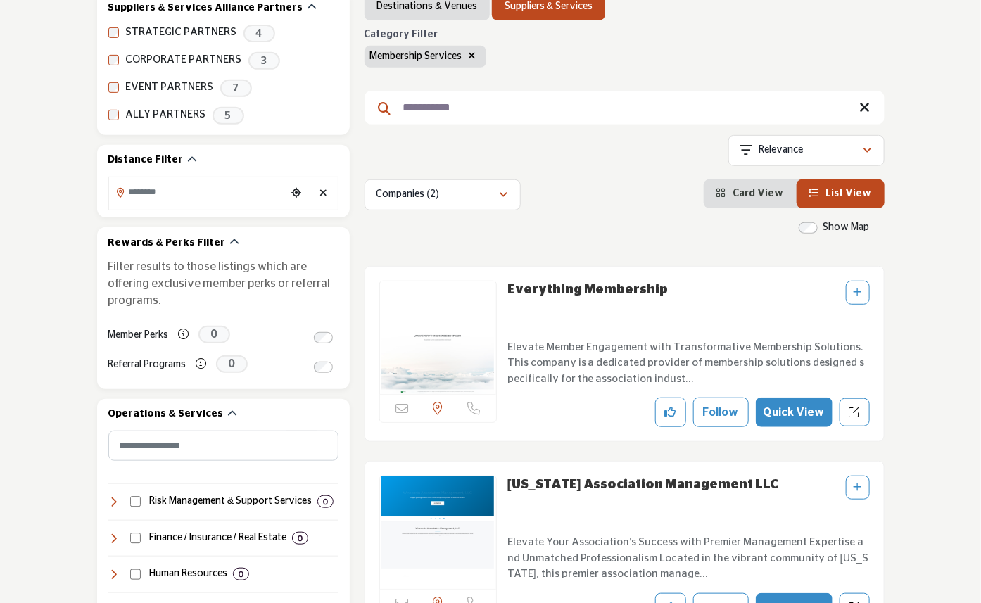
click at [805, 409] on button "Quick View" at bounding box center [794, 412] width 77 height 30
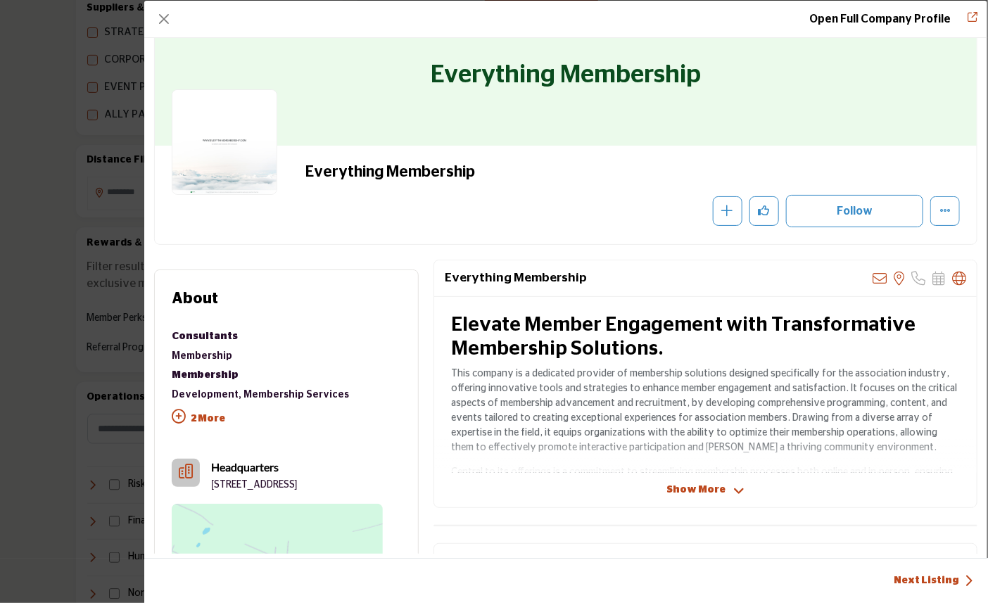
scroll to position [78, 0]
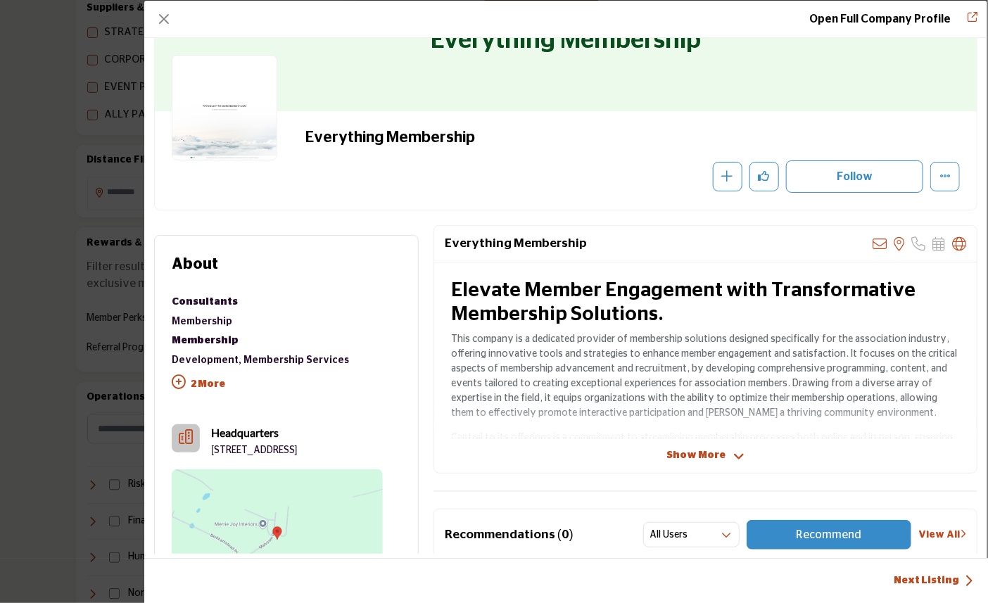
click at [688, 459] on span "Show More" at bounding box center [695, 455] width 59 height 15
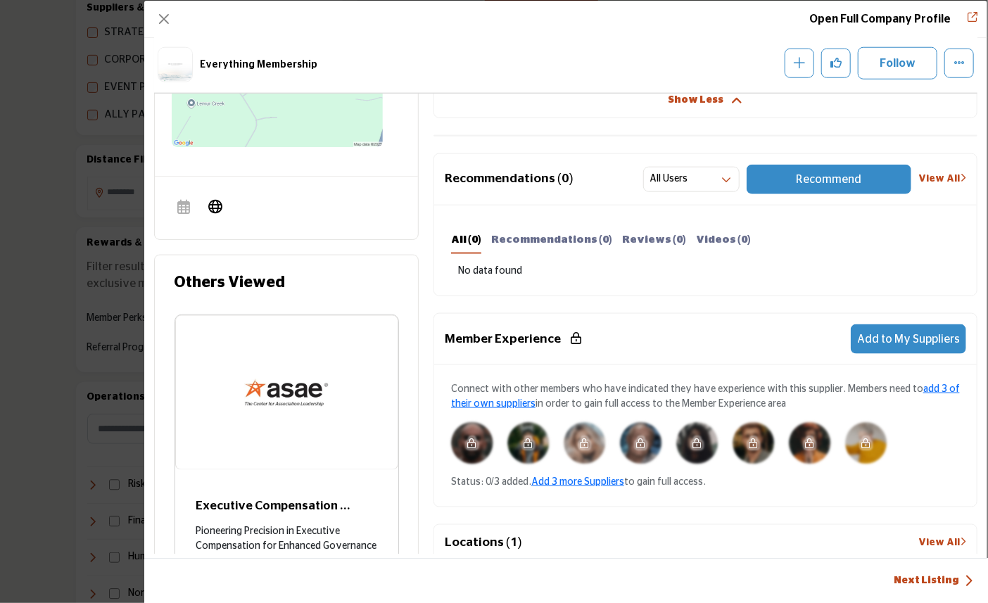
scroll to position [604, 0]
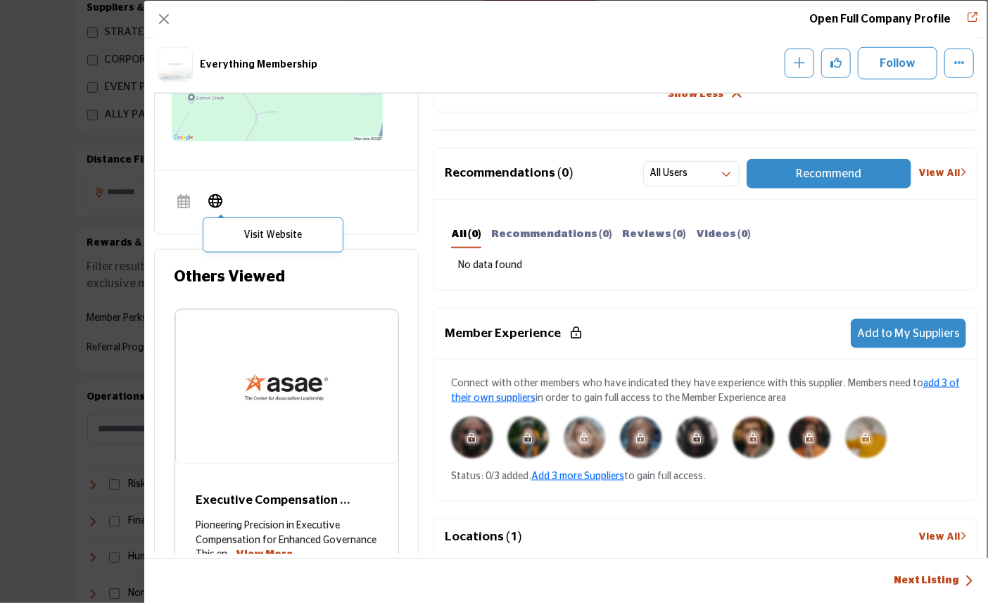
click at [215, 208] on icon "Company Data Modal" at bounding box center [215, 199] width 14 height 17
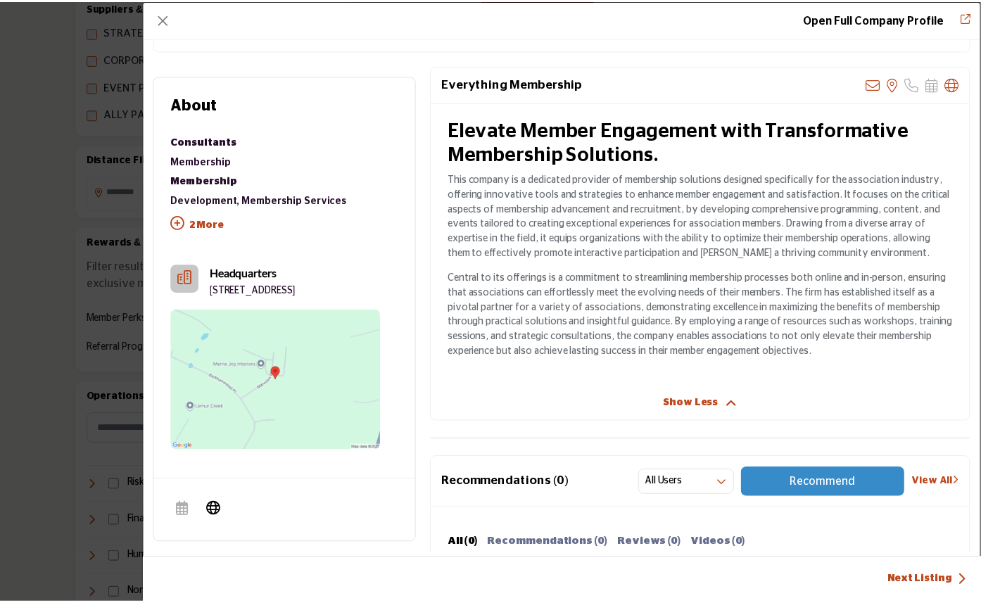
scroll to position [234, 0]
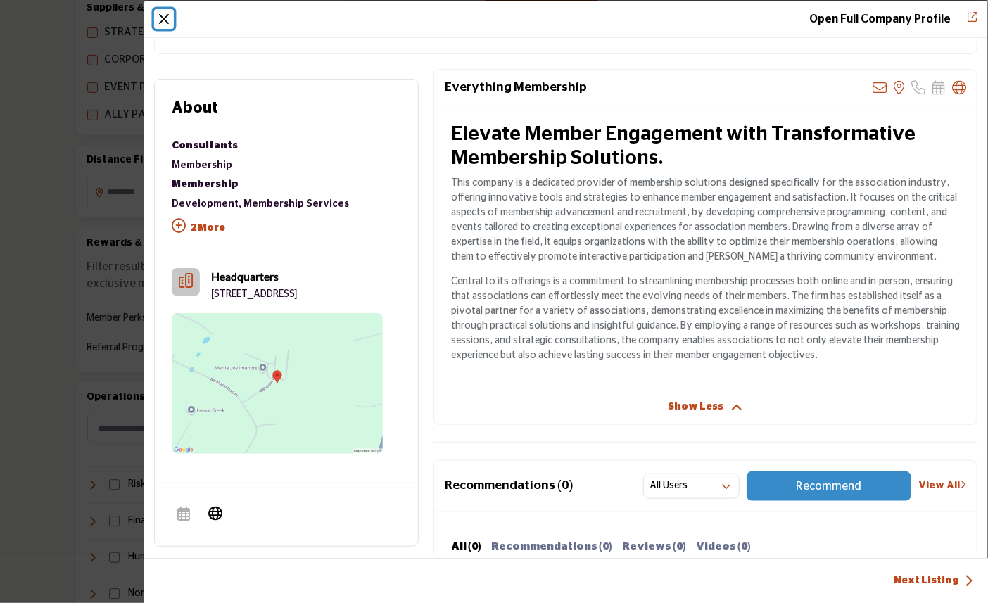
click at [167, 18] on button "Close" at bounding box center [164, 19] width 20 height 20
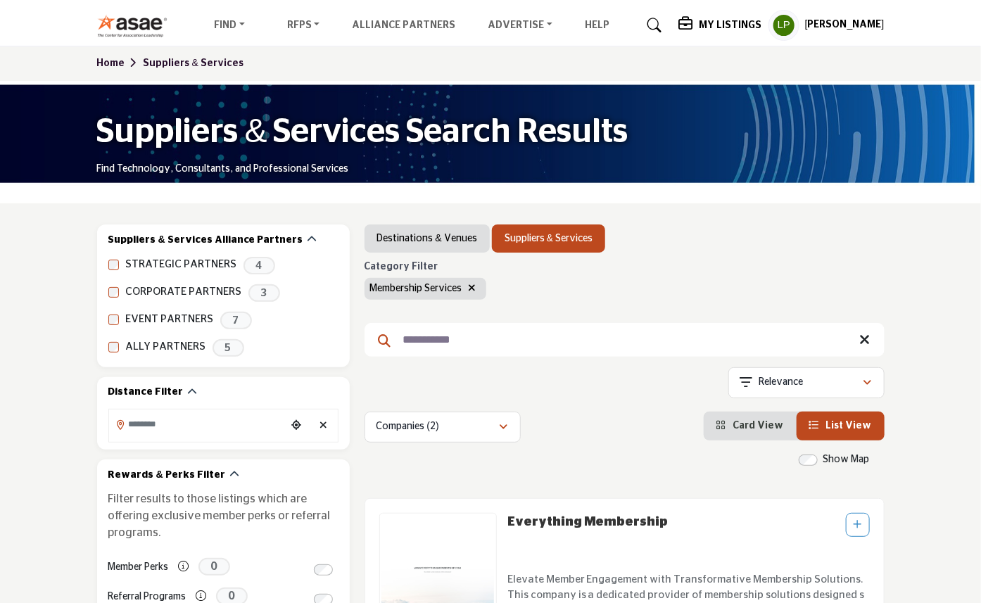
scroll to position [0, 0]
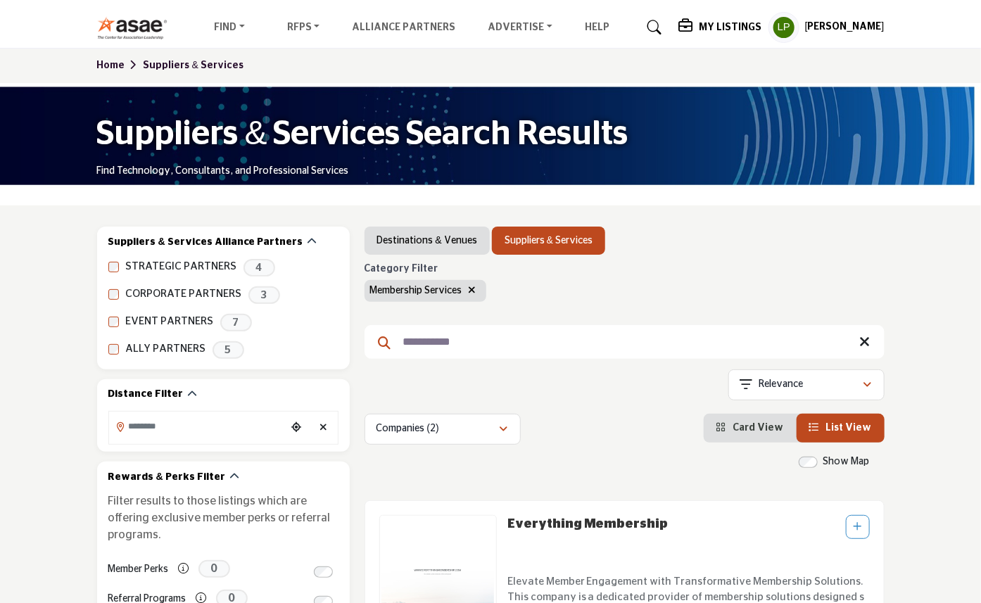
drag, startPoint x: 886, startPoint y: 345, endPoint x: 894, endPoint y: 346, distance: 7.8
click at [870, 345] on icon at bounding box center [865, 342] width 11 height 14
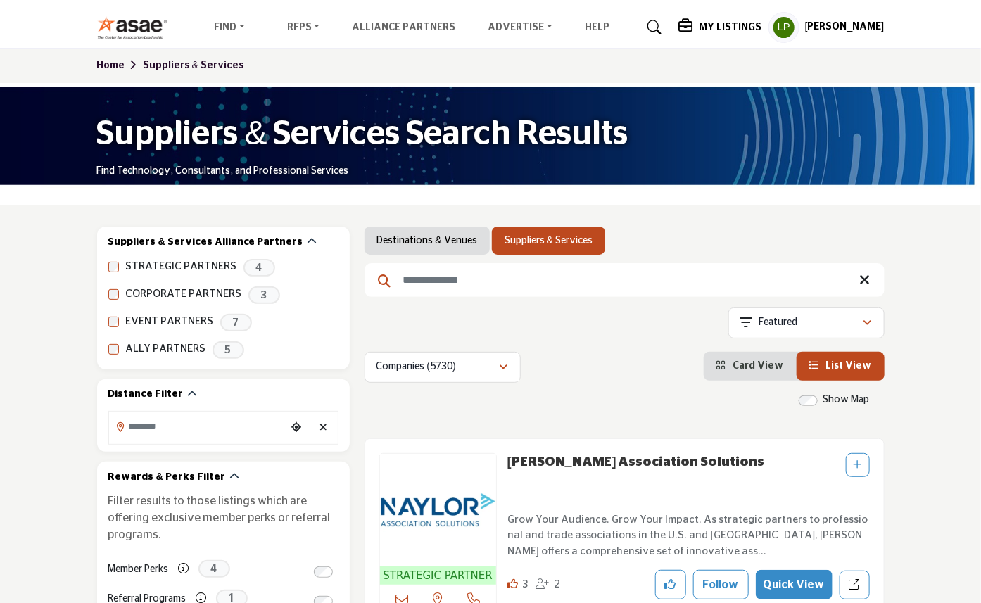
click at [450, 277] on input "Search Keyword" at bounding box center [624, 280] width 520 height 34
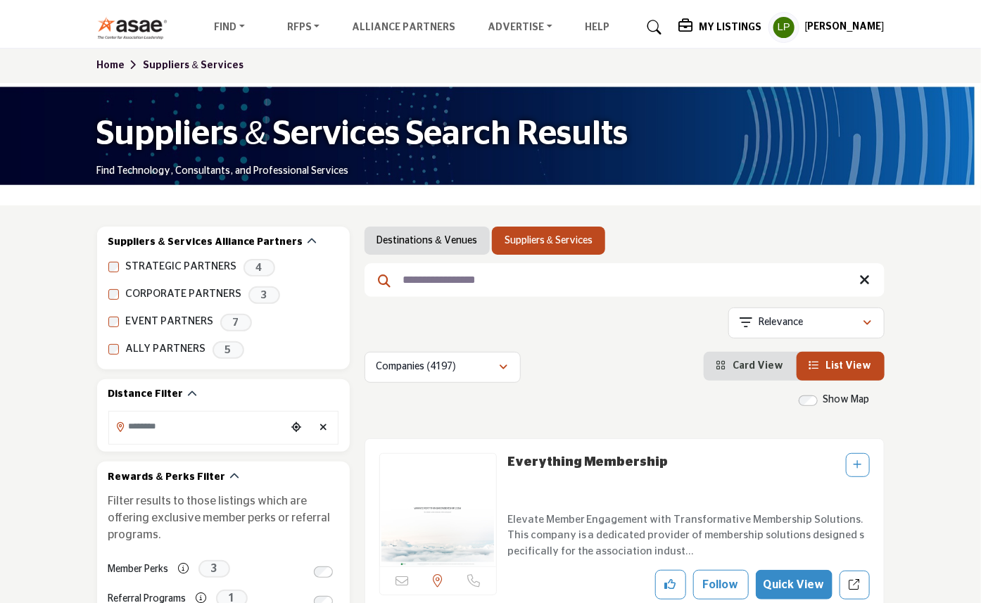
drag, startPoint x: 522, startPoint y: 284, endPoint x: 518, endPoint y: 276, distance: 8.2
click at [522, 284] on input "**********" at bounding box center [624, 280] width 520 height 34
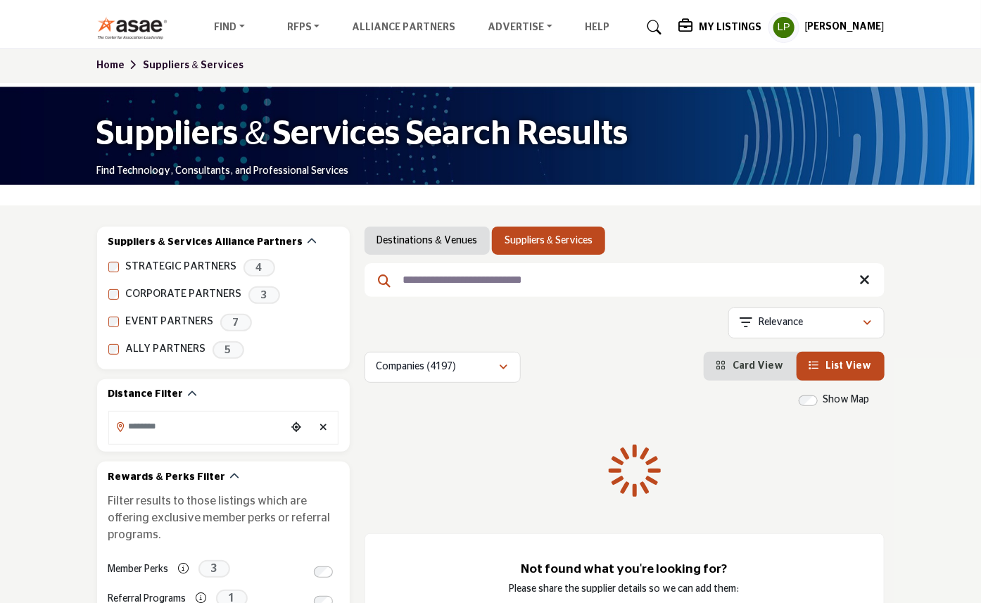
type input "**********"
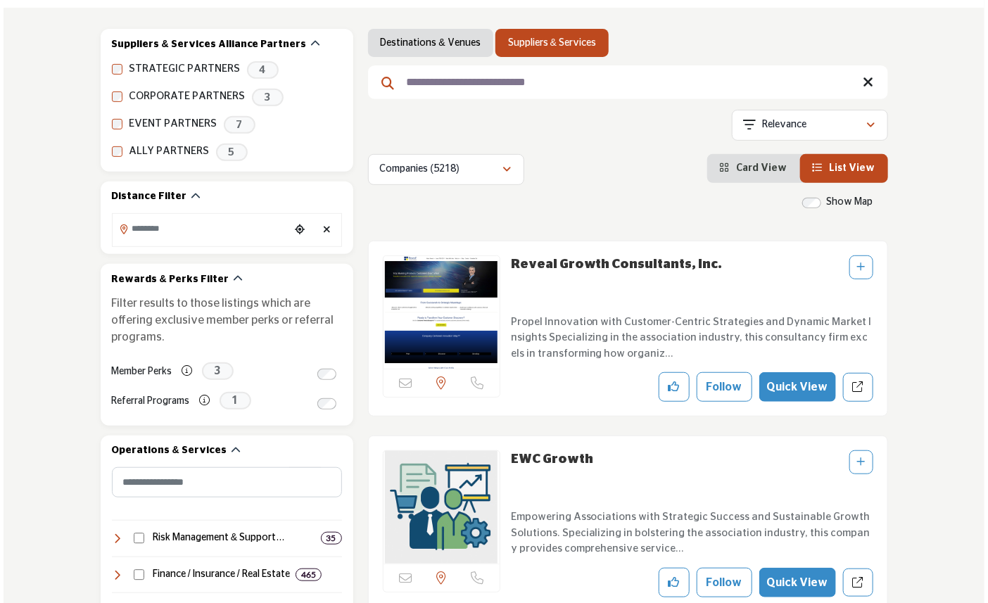
scroll to position [234, 0]
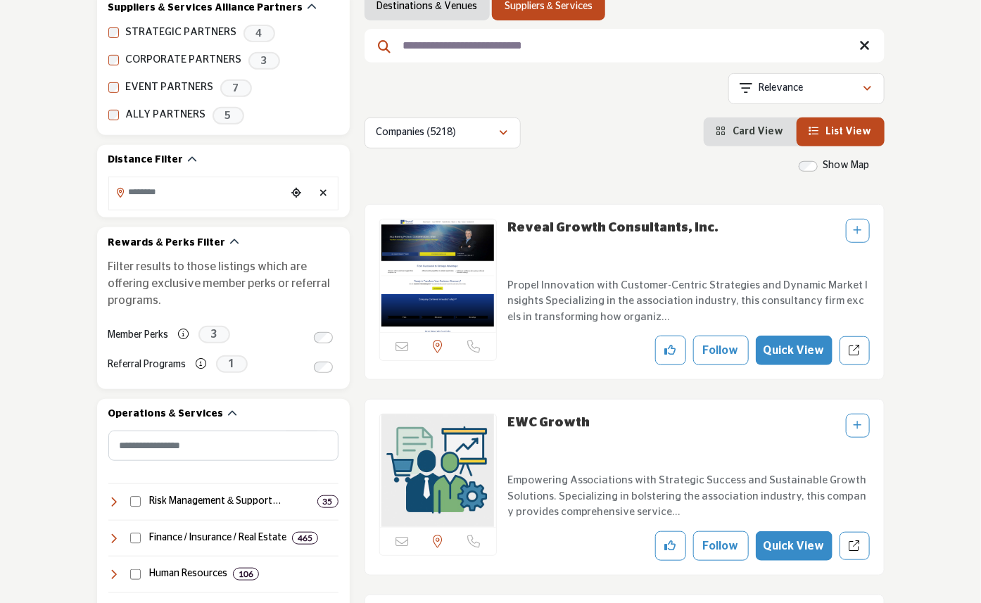
click at [813, 352] on button "Quick View" at bounding box center [794, 351] width 77 height 30
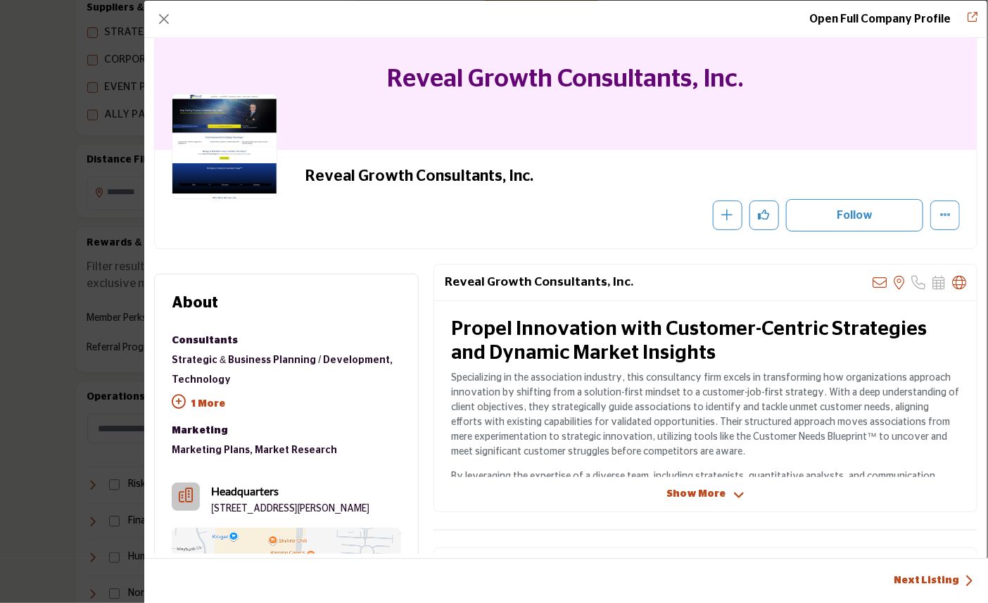
scroll to position [78, 0]
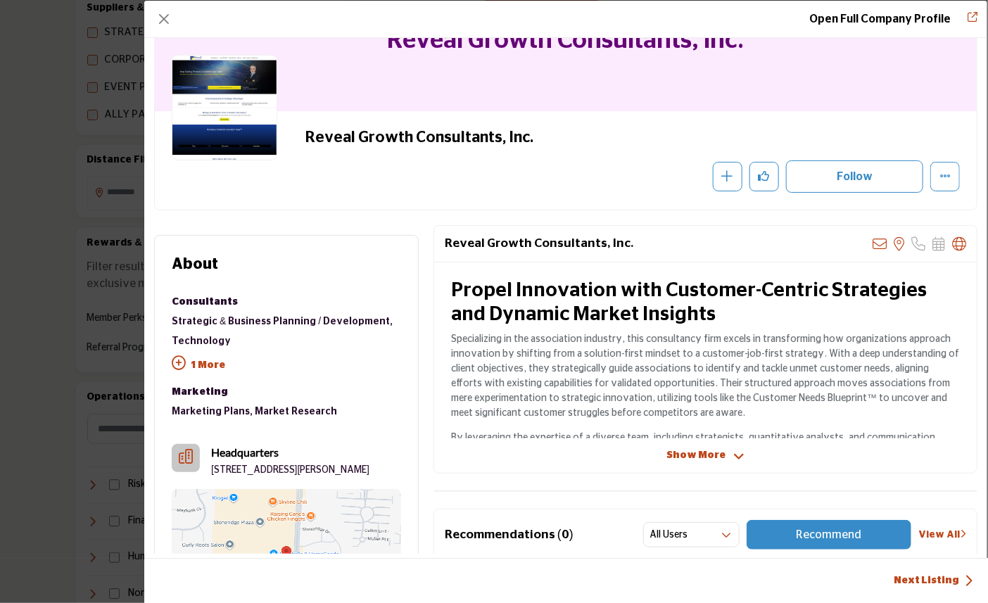
click at [692, 453] on span "Show More" at bounding box center [695, 455] width 59 height 15
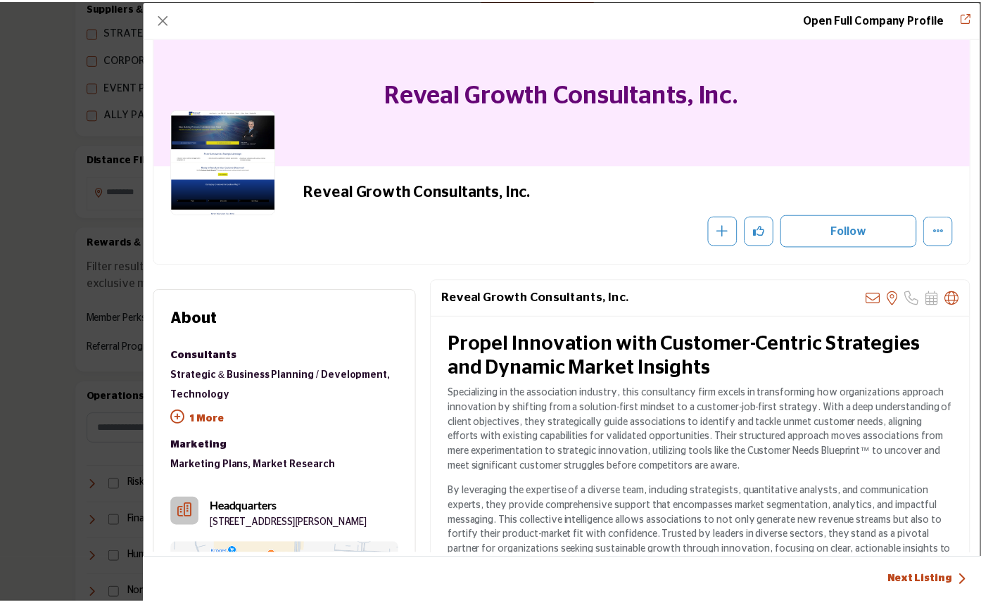
scroll to position [0, 0]
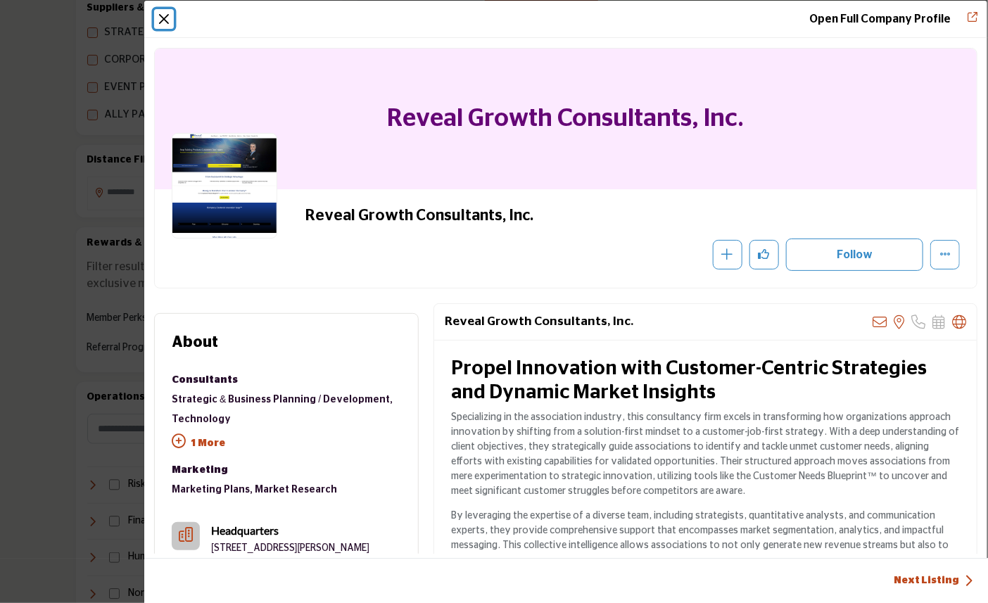
click at [165, 19] on button "Close" at bounding box center [164, 19] width 20 height 20
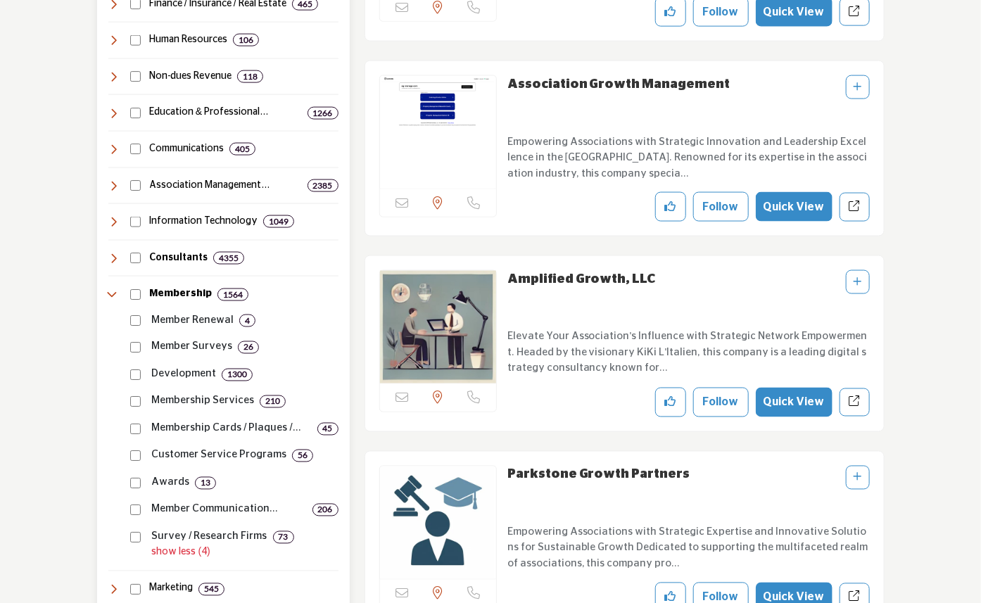
scroll to position [782, 0]
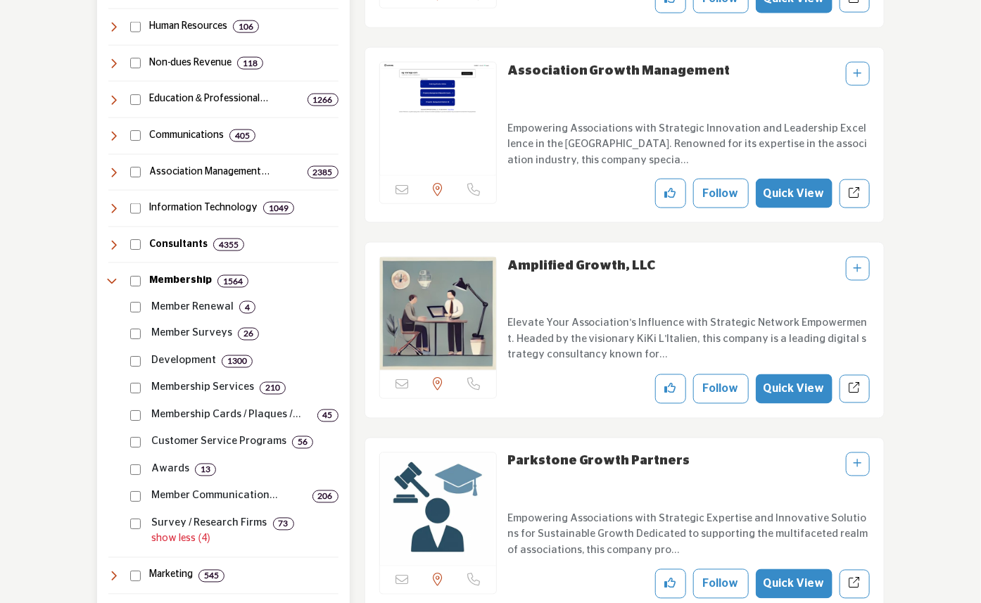
click at [181, 353] on p "Development" at bounding box center [183, 361] width 65 height 16
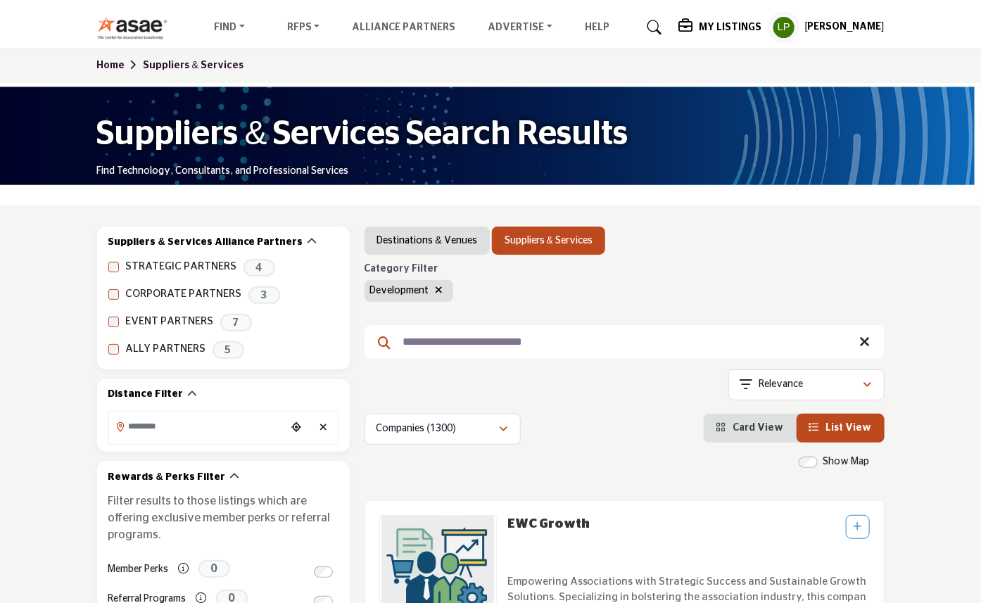
click at [870, 343] on icon at bounding box center [865, 342] width 11 height 14
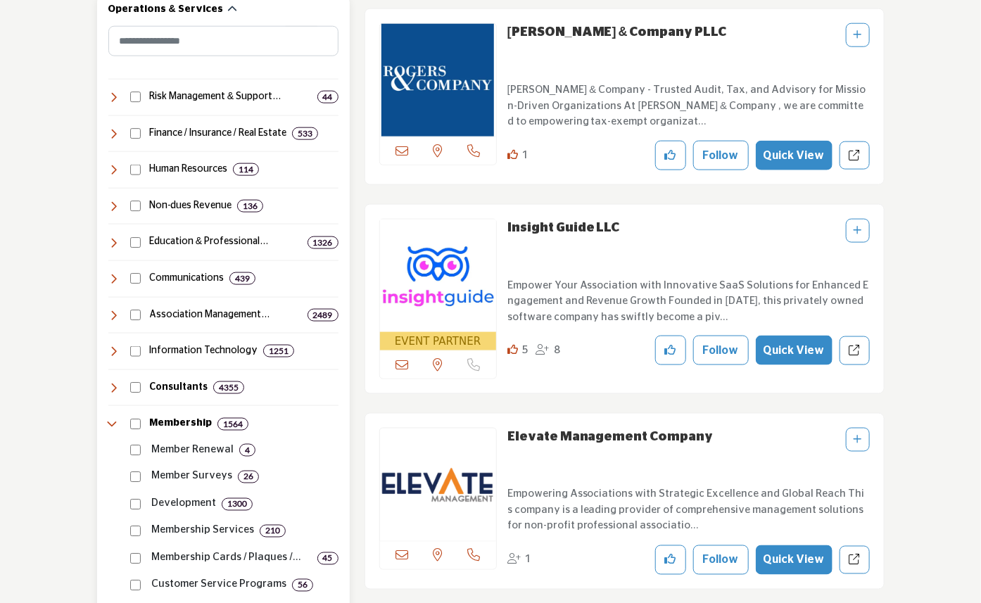
scroll to position [782, 0]
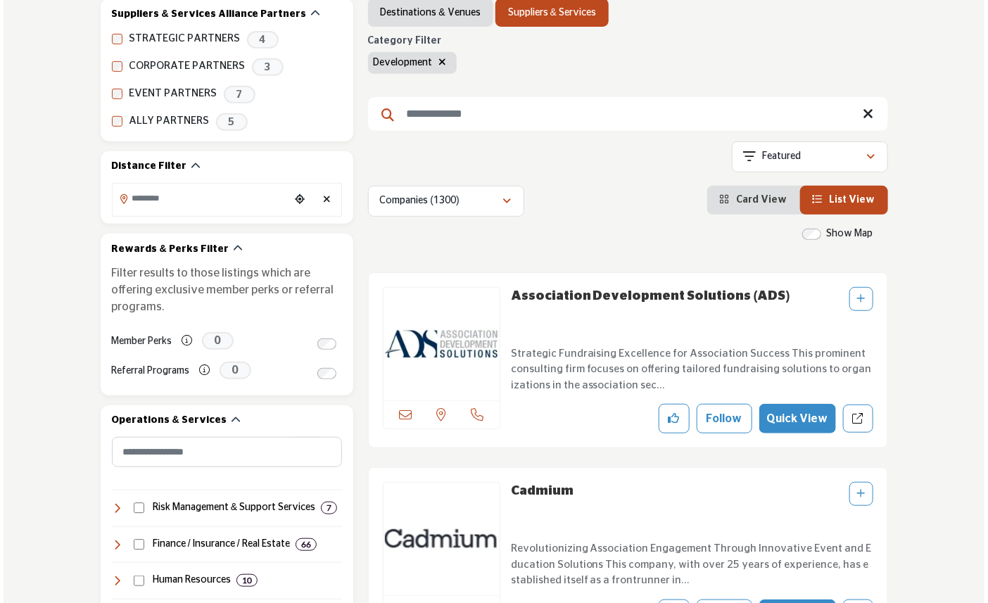
scroll to position [234, 0]
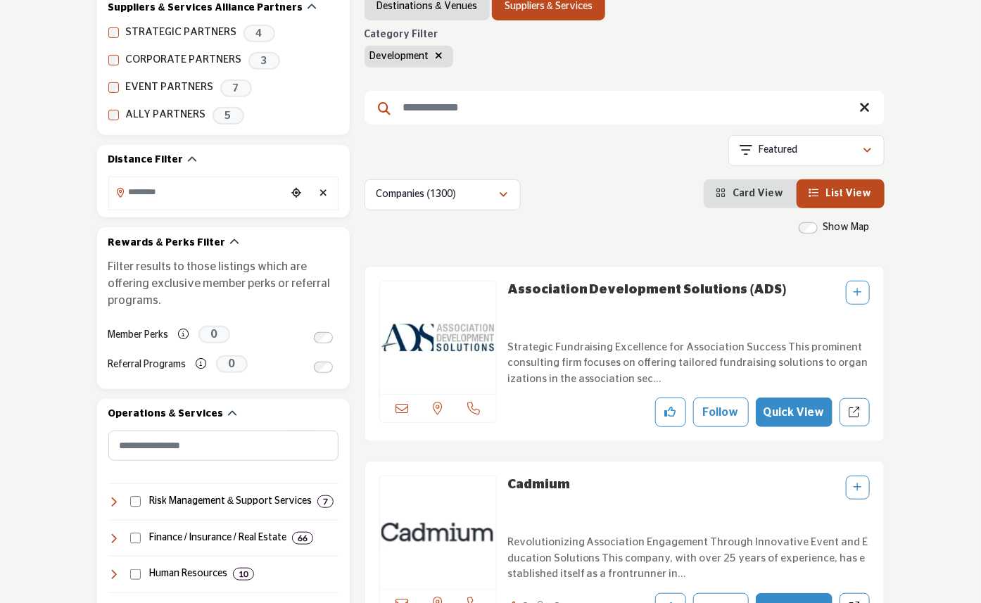
click at [816, 411] on button "Quick View" at bounding box center [794, 412] width 77 height 30
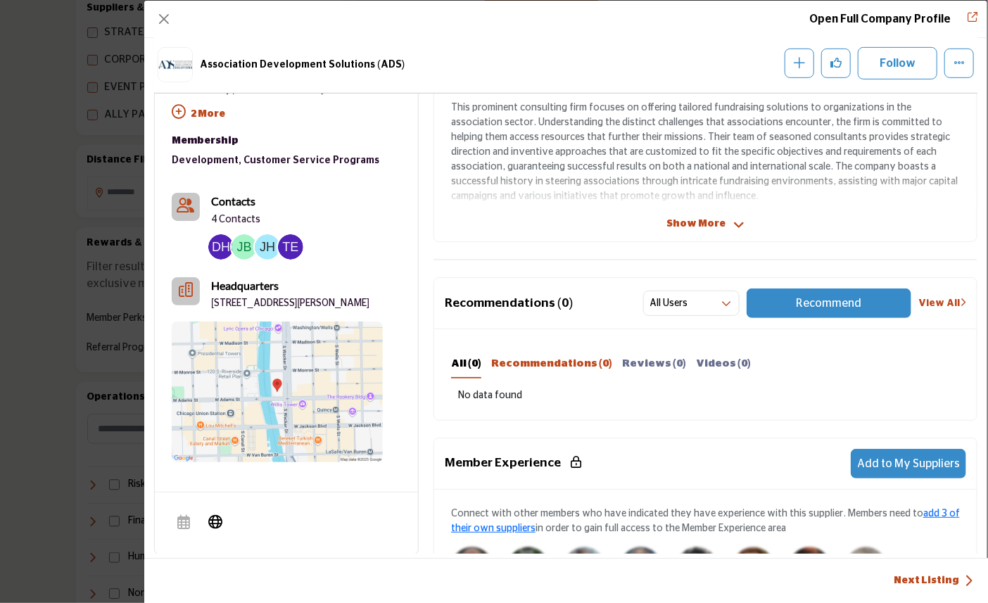
scroll to position [369, 0]
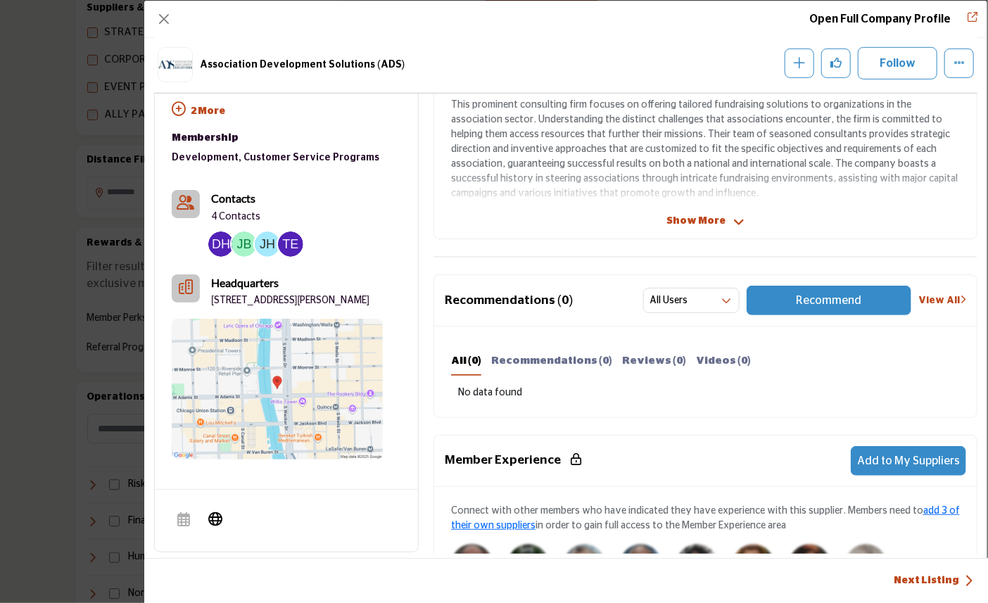
click at [673, 220] on span "Show More" at bounding box center [695, 221] width 59 height 15
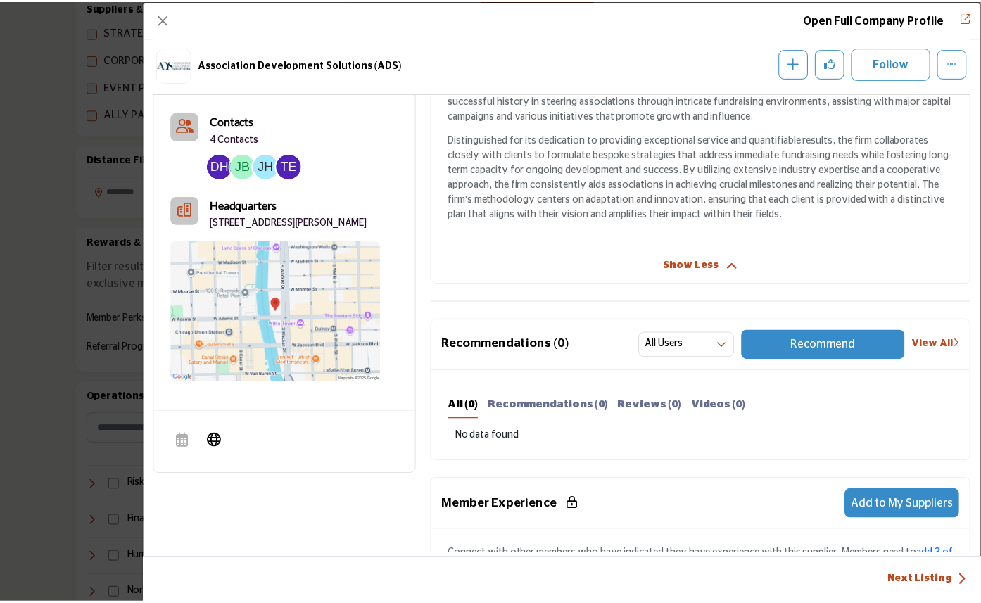
scroll to position [604, 0]
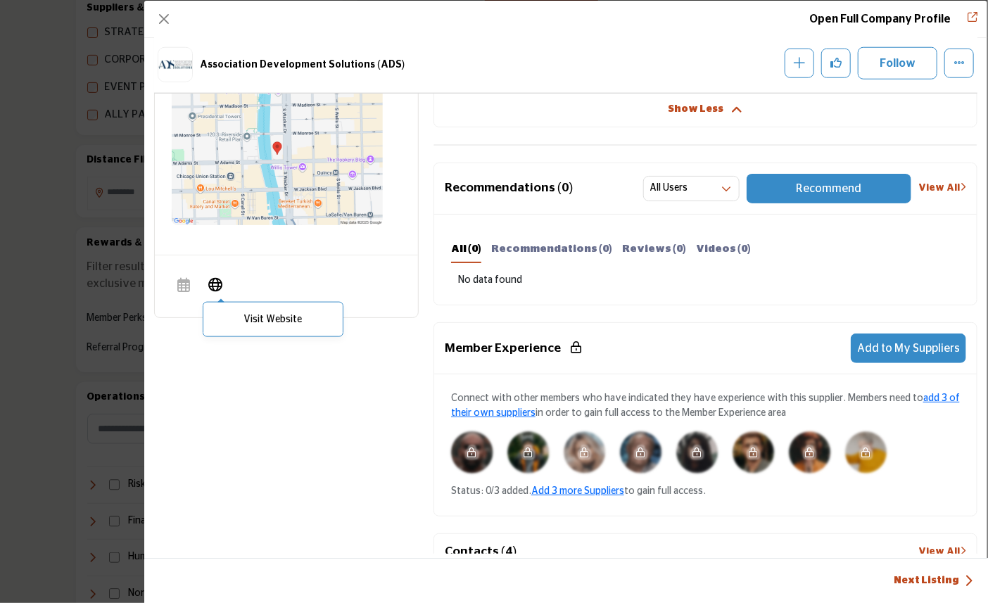
click at [216, 293] on icon "Company Data Modal" at bounding box center [215, 284] width 14 height 17
drag, startPoint x: 164, startPoint y: 17, endPoint x: 207, endPoint y: 73, distance: 70.8
click at [165, 17] on button "Close" at bounding box center [164, 19] width 20 height 20
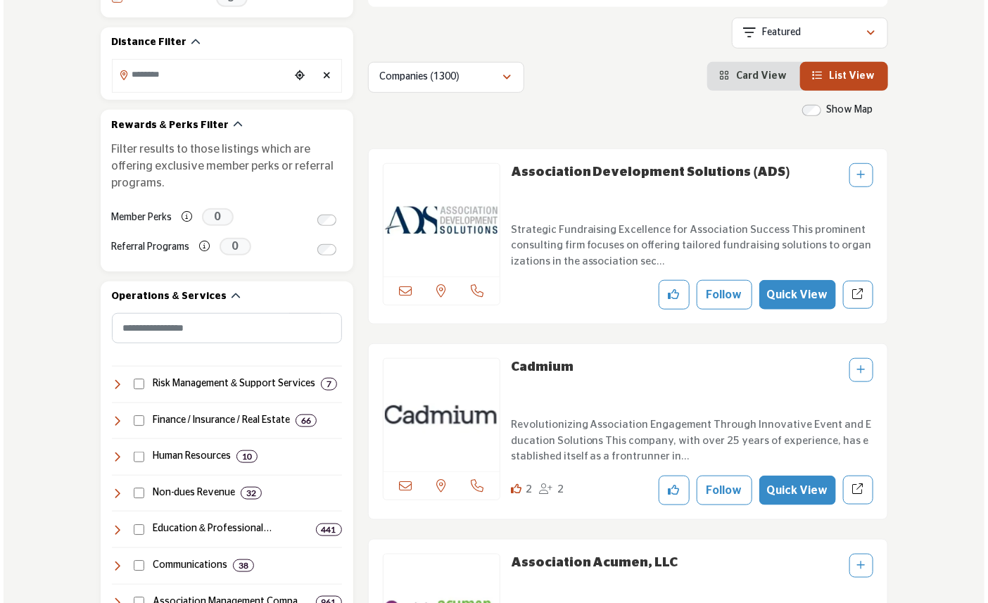
scroll to position [469, 0]
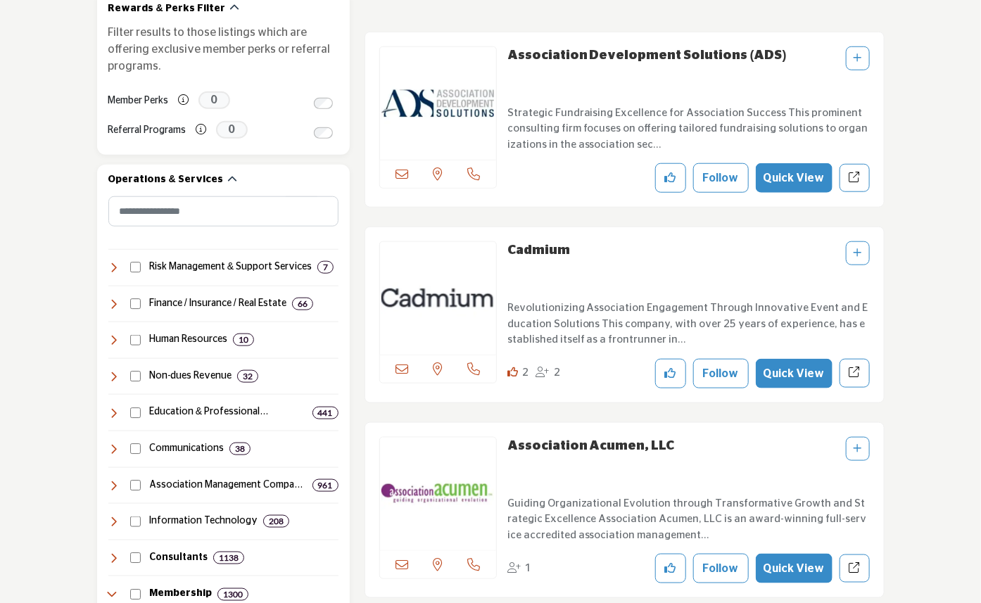
click at [818, 371] on button "Quick View" at bounding box center [794, 374] width 77 height 30
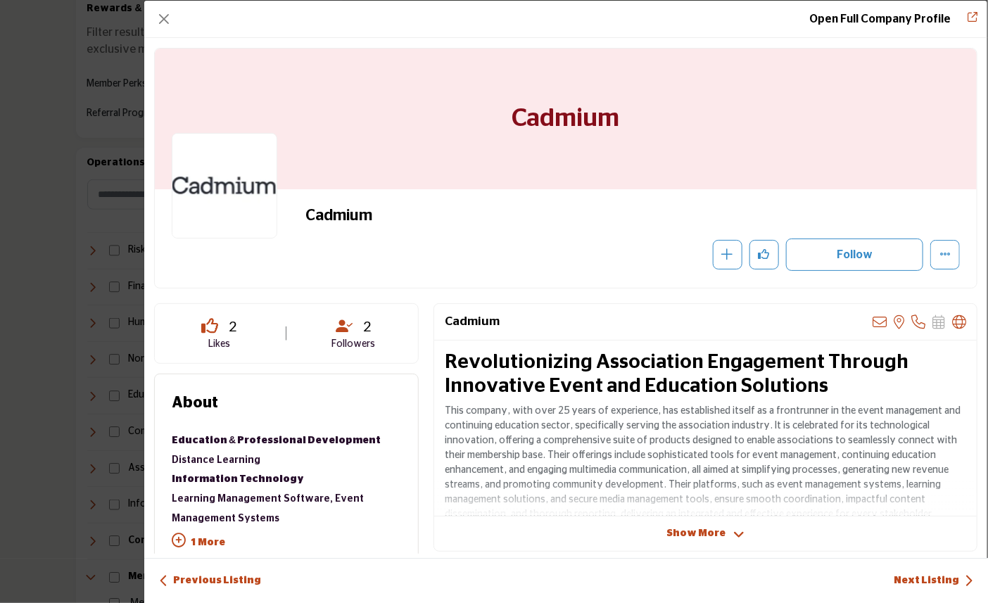
click at [708, 531] on span "Show More" at bounding box center [695, 533] width 59 height 15
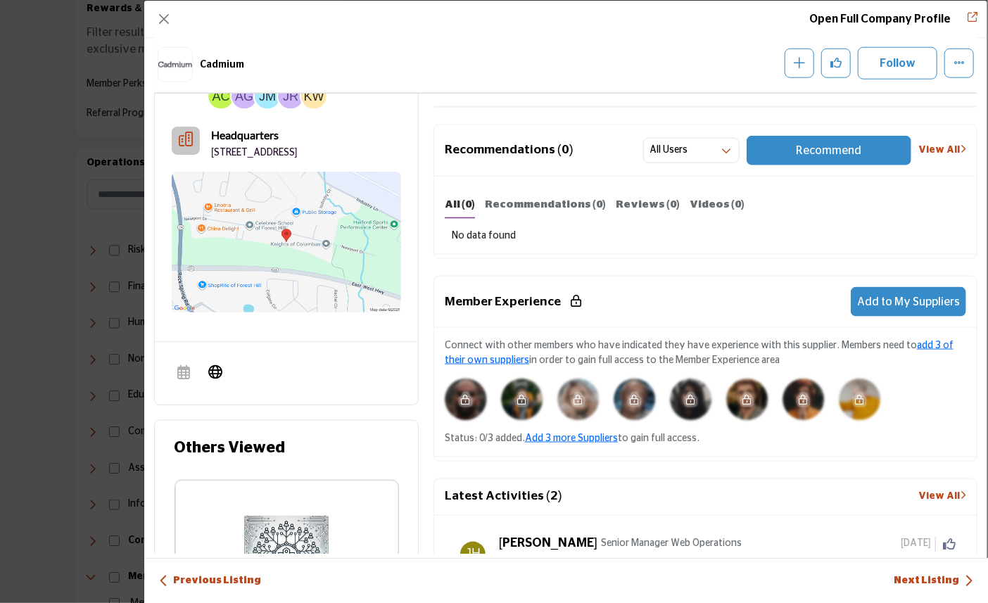
scroll to position [682, 0]
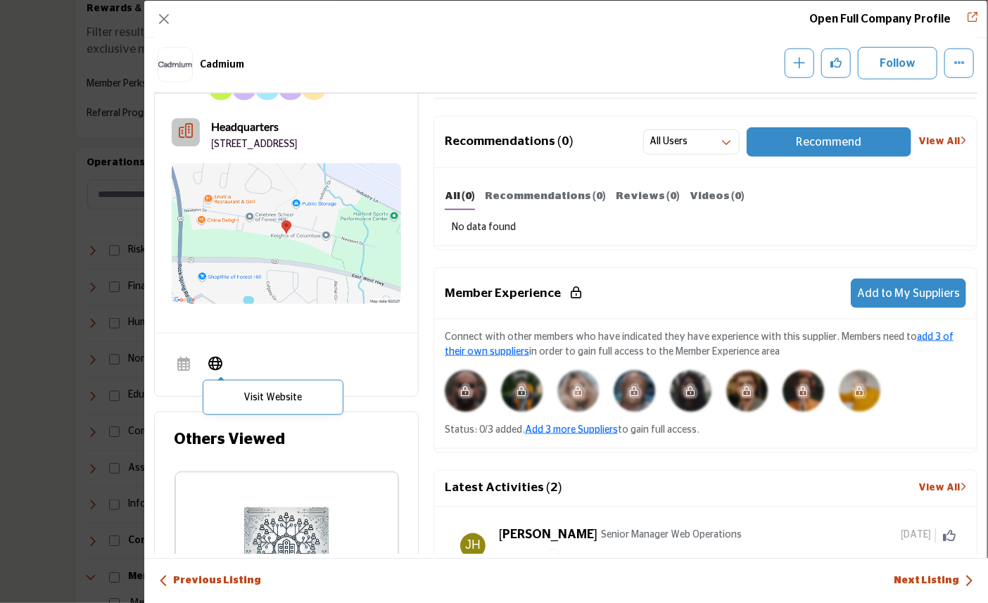
click at [213, 371] on icon "Company Data Modal" at bounding box center [215, 362] width 14 height 17
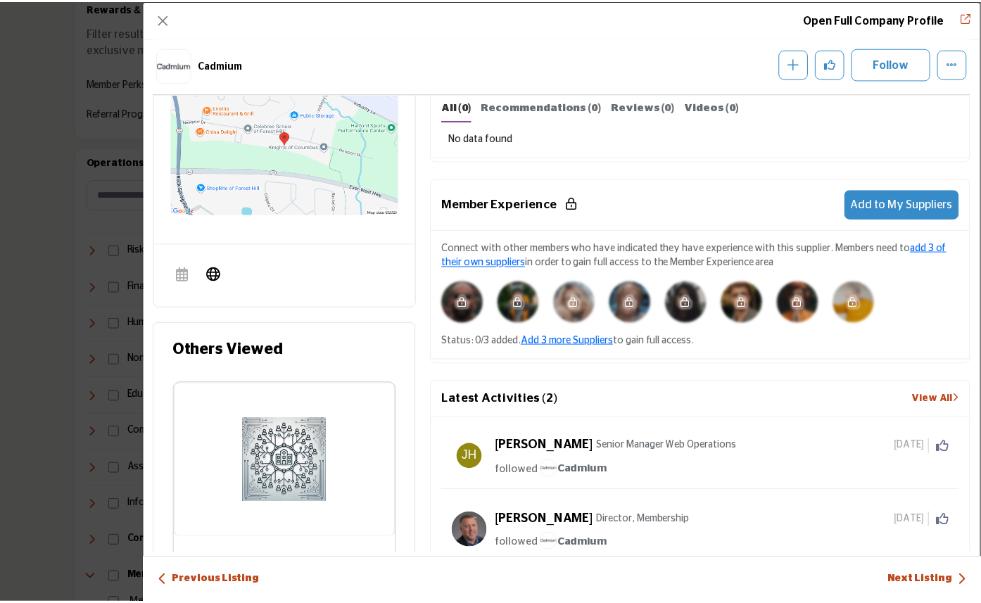
scroll to position [604, 0]
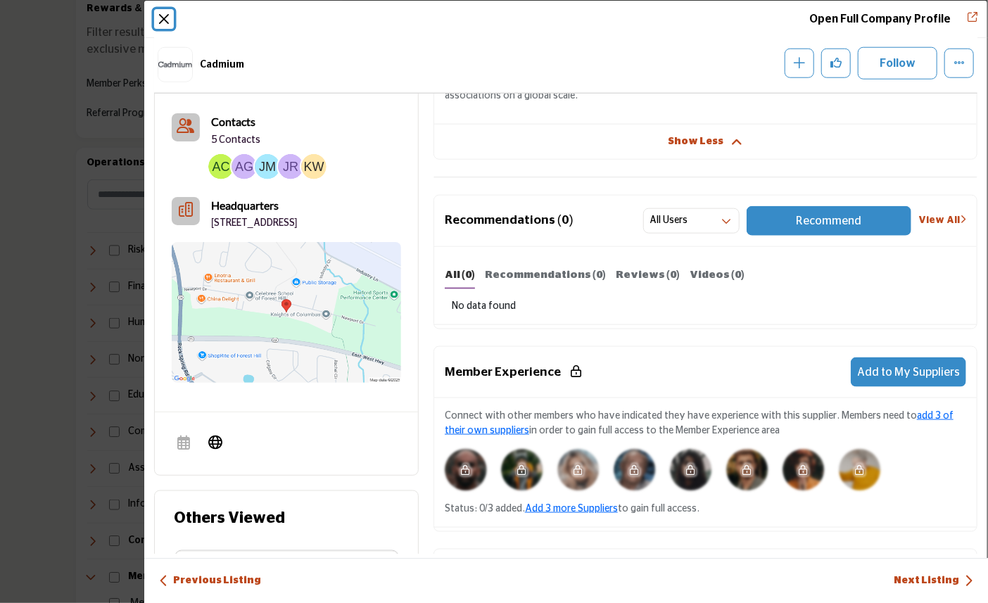
click at [166, 25] on button "Close" at bounding box center [164, 19] width 20 height 20
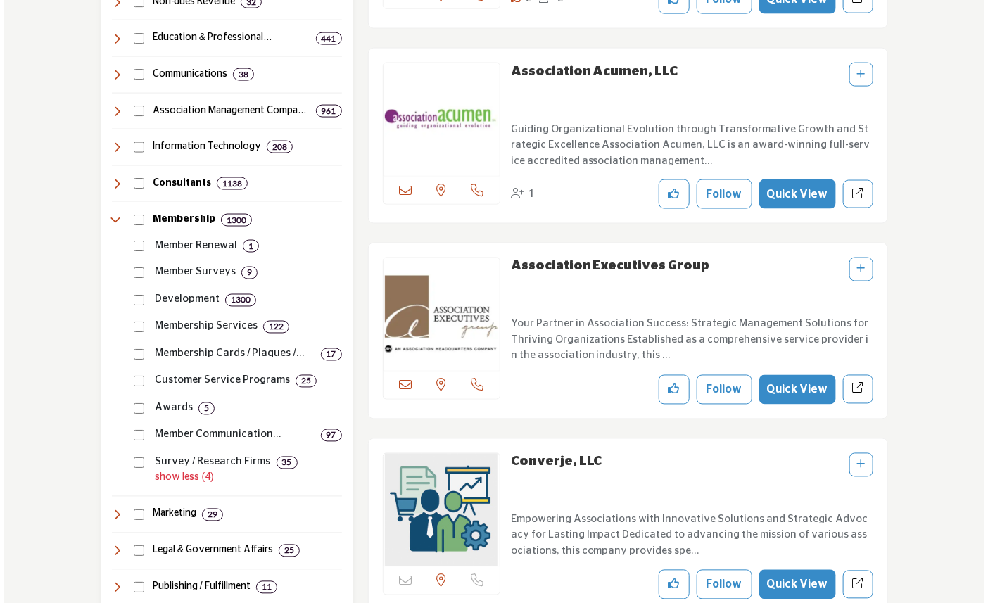
scroll to position [860, 0]
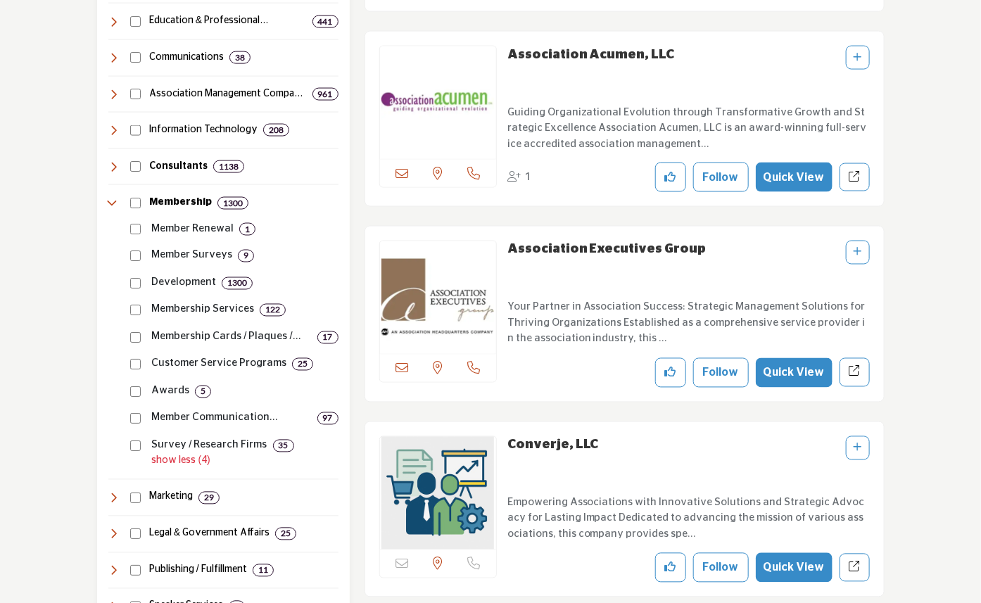
click at [804, 179] on button "Quick View" at bounding box center [794, 178] width 77 height 30
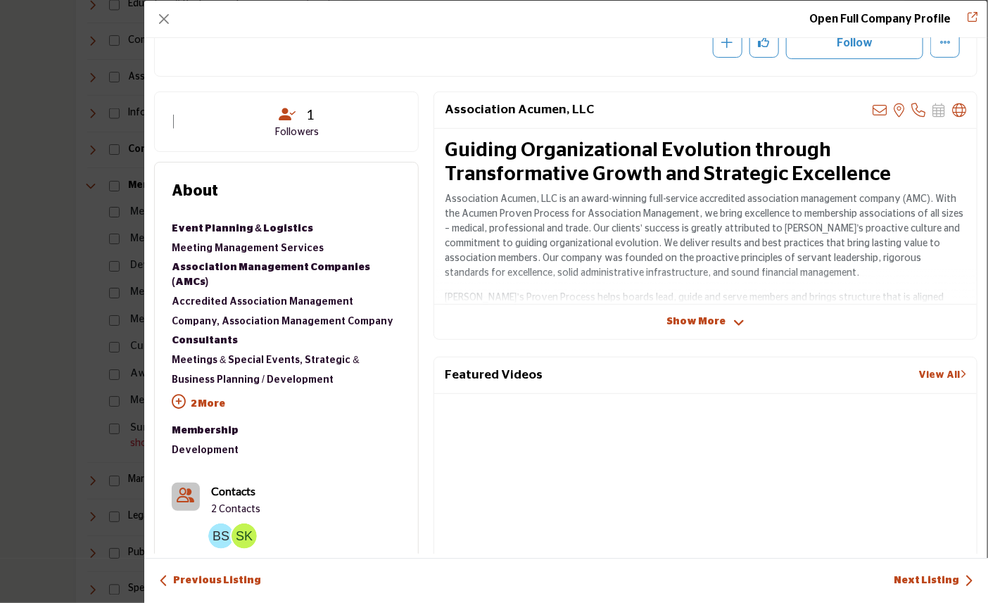
scroll to position [234, 0]
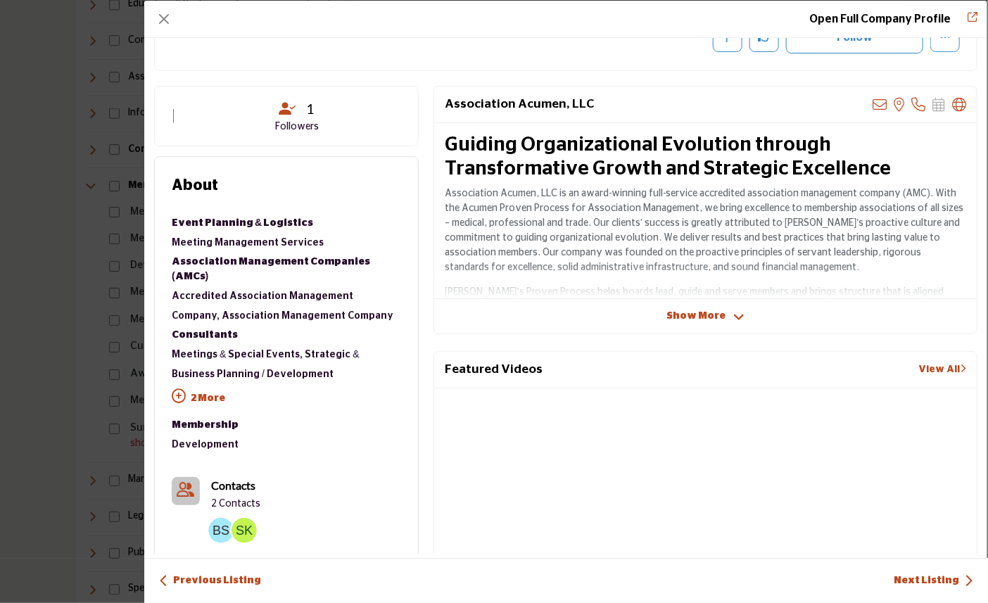
click at [674, 314] on span "Show More" at bounding box center [695, 316] width 59 height 15
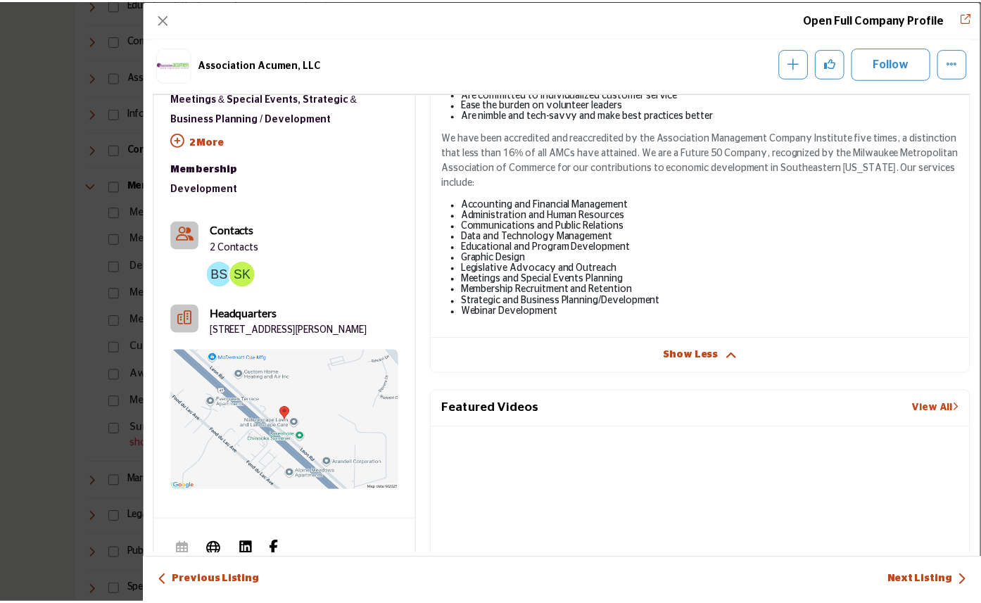
scroll to position [604, 0]
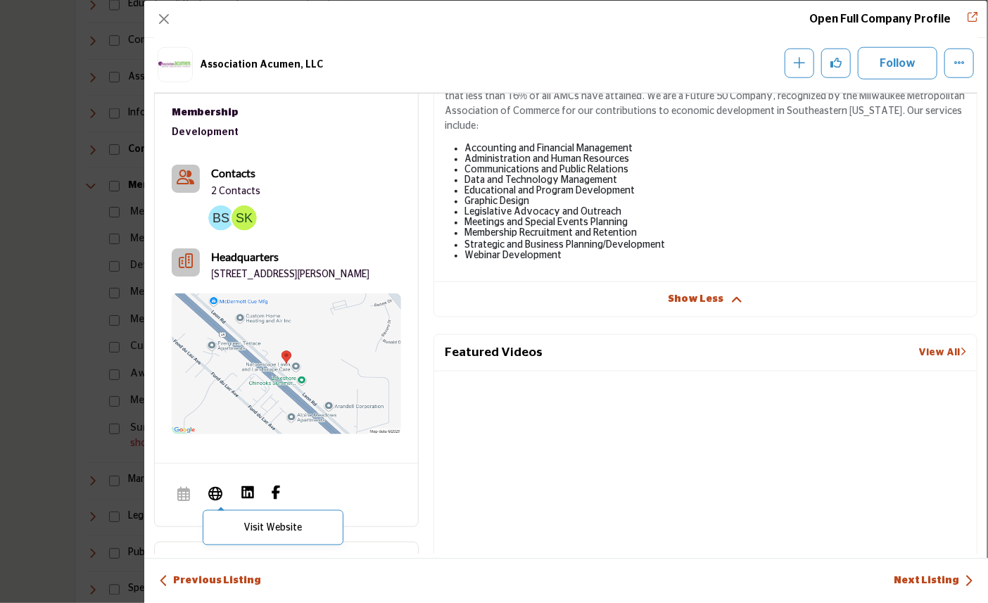
click at [215, 490] on icon "Company Data Modal" at bounding box center [215, 492] width 14 height 17
click at [165, 15] on button "Close" at bounding box center [164, 19] width 20 height 20
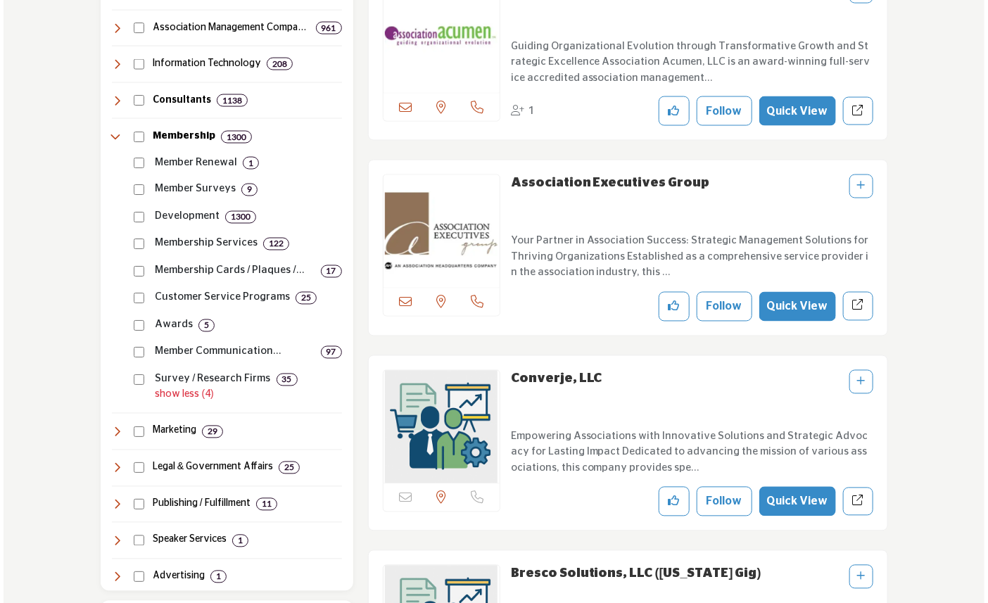
scroll to position [1016, 0]
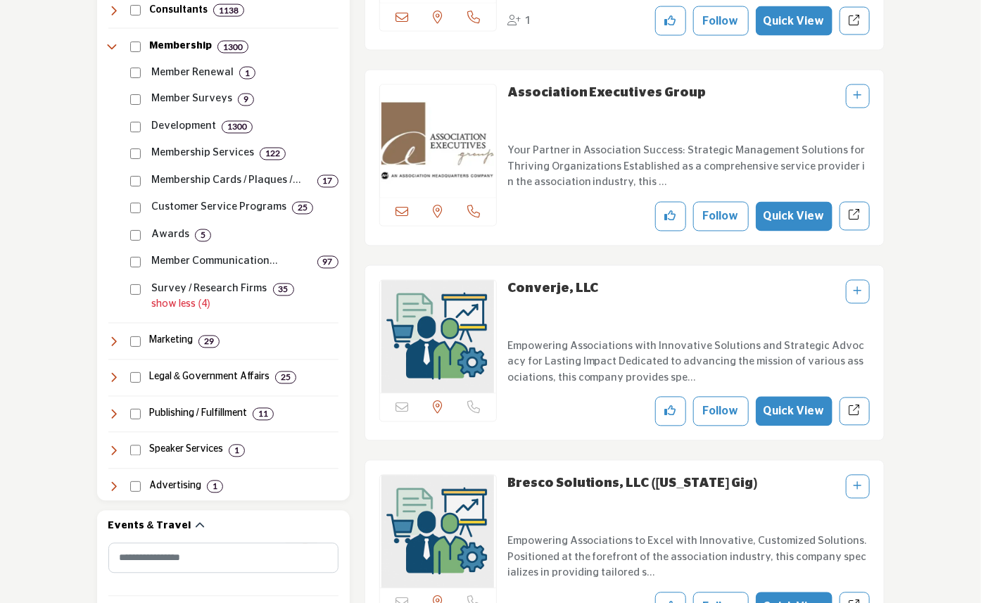
click at [825, 413] on button "Quick View" at bounding box center [794, 412] width 77 height 30
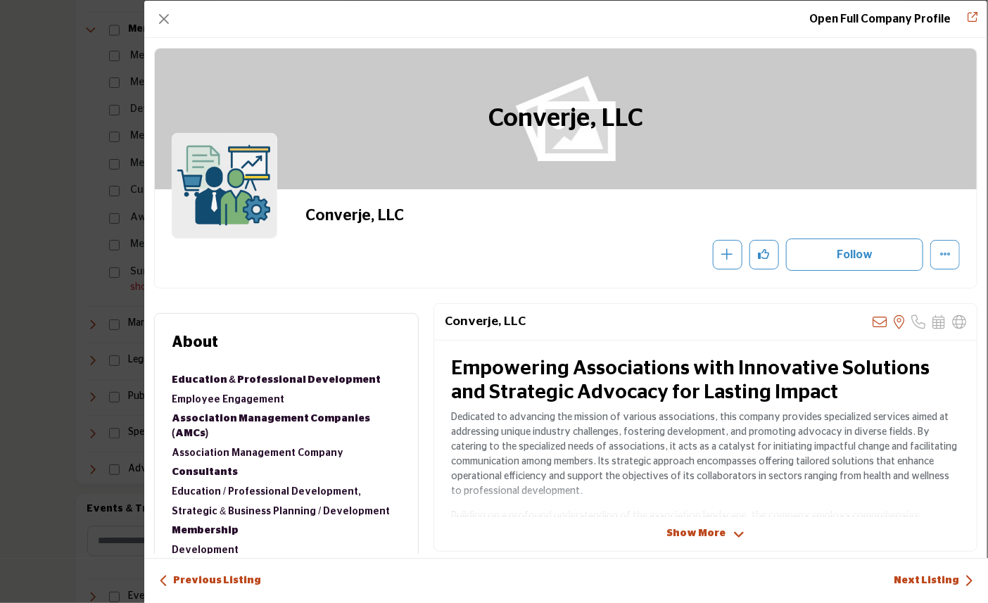
click at [674, 529] on span "Show More" at bounding box center [695, 533] width 59 height 15
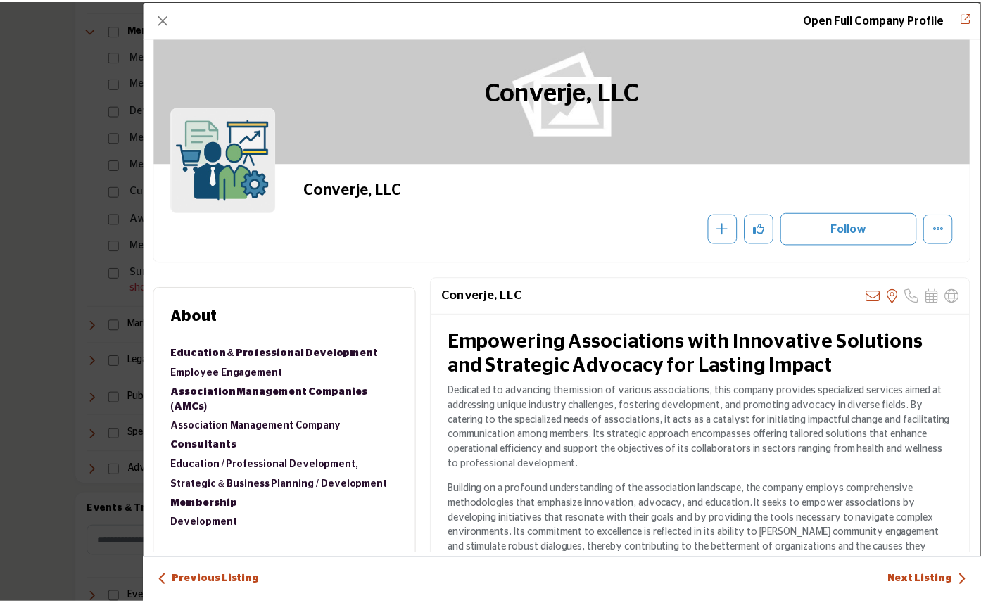
scroll to position [0, 0]
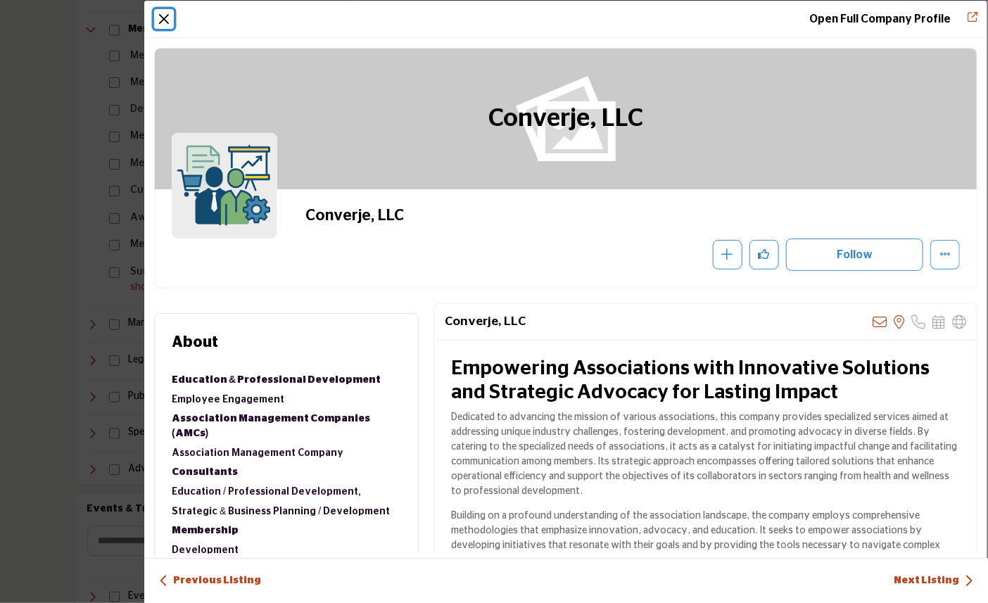
click at [163, 21] on button "Close" at bounding box center [164, 19] width 20 height 20
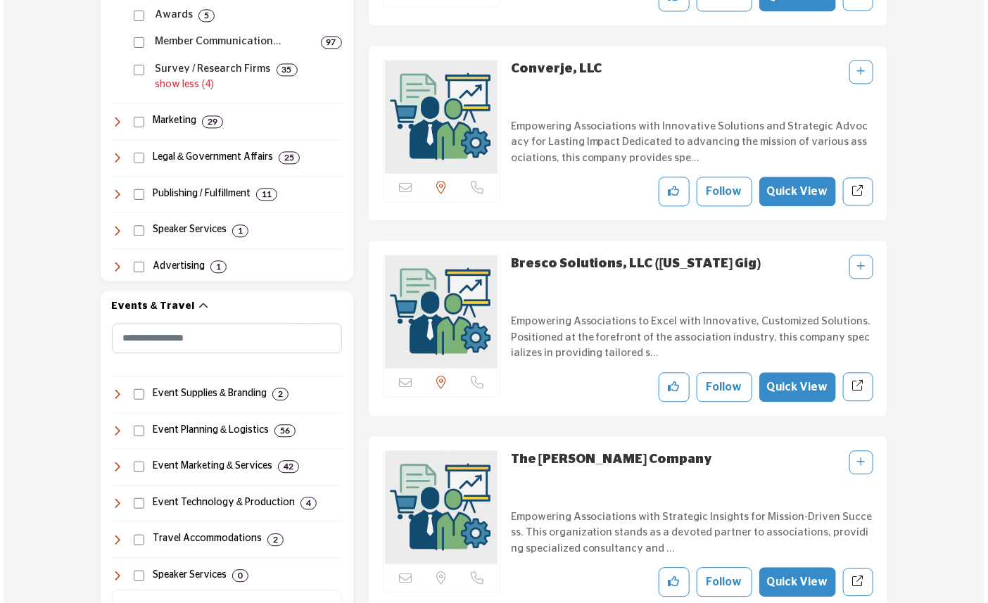
scroll to position [1250, 0]
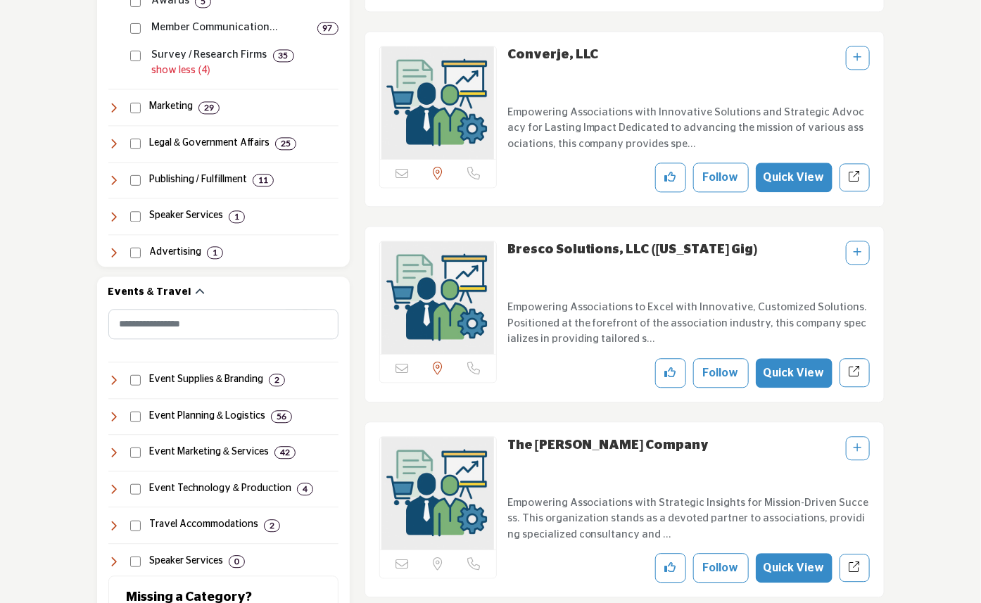
click at [817, 369] on button "Quick View" at bounding box center [794, 373] width 77 height 30
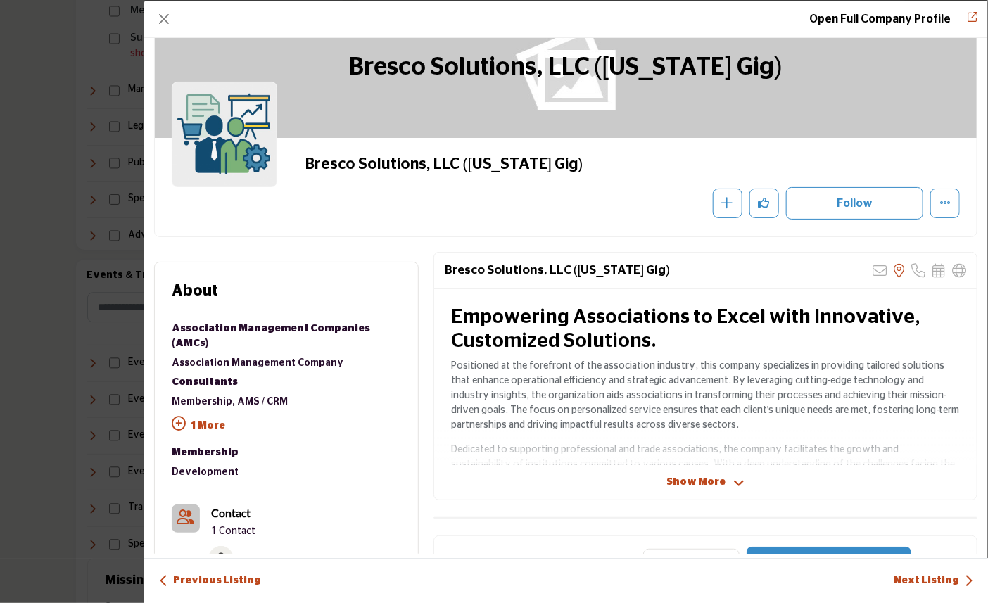
scroll to position [78, 0]
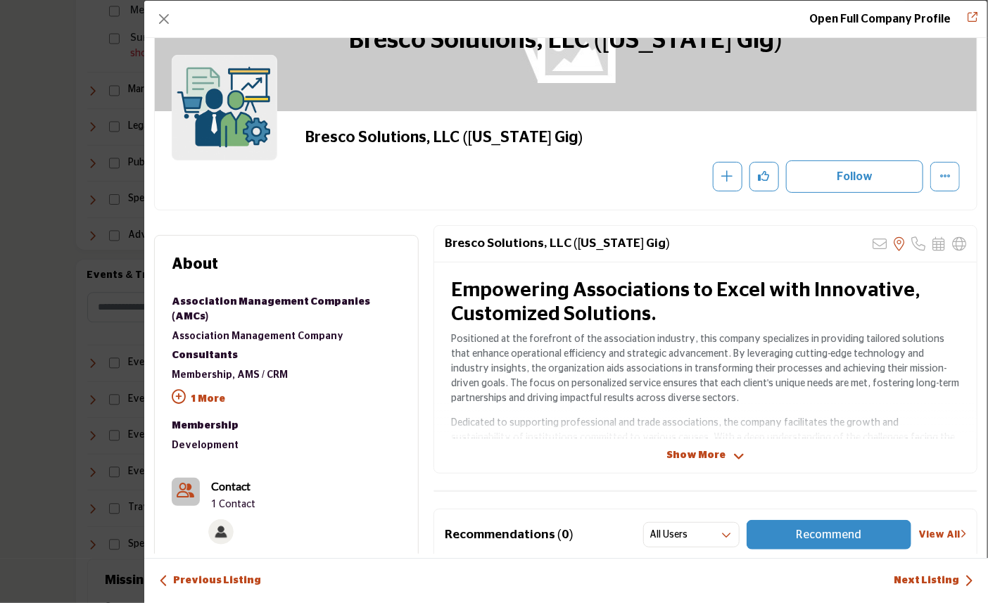
click at [701, 459] on span "Show More" at bounding box center [695, 455] width 59 height 15
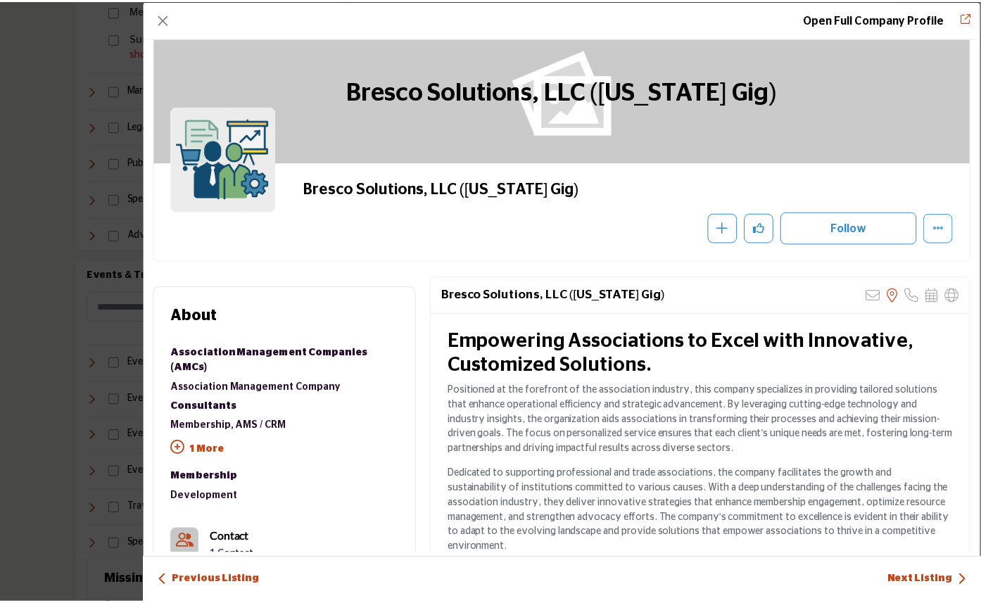
scroll to position [0, 0]
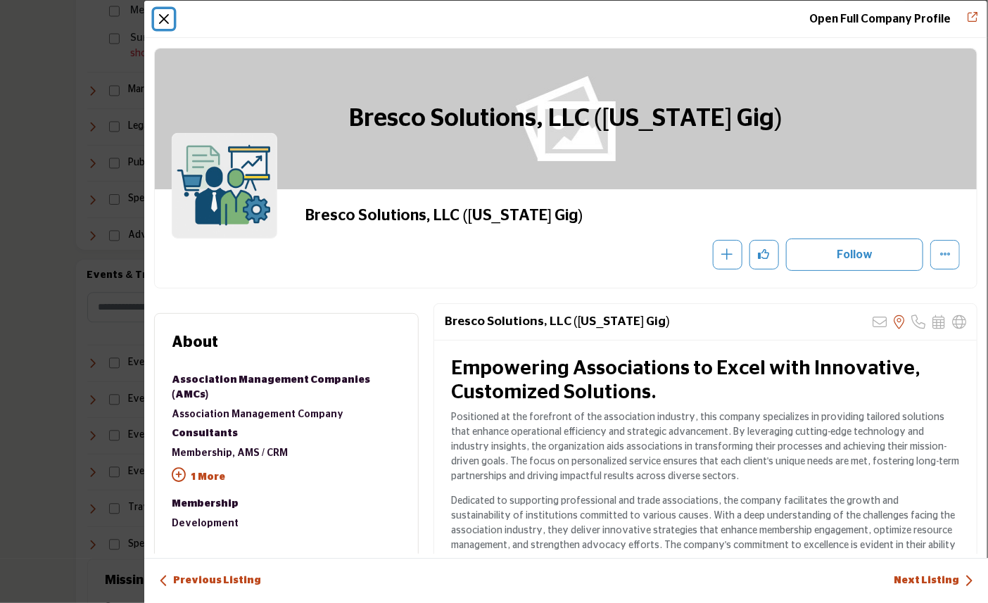
click at [170, 19] on button "Close" at bounding box center [164, 19] width 20 height 20
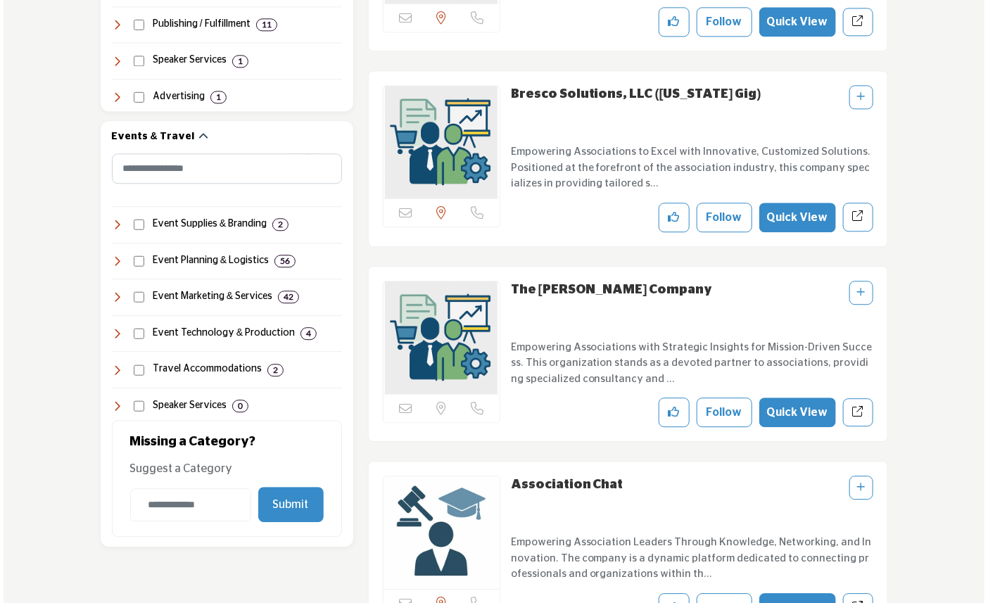
scroll to position [1407, 0]
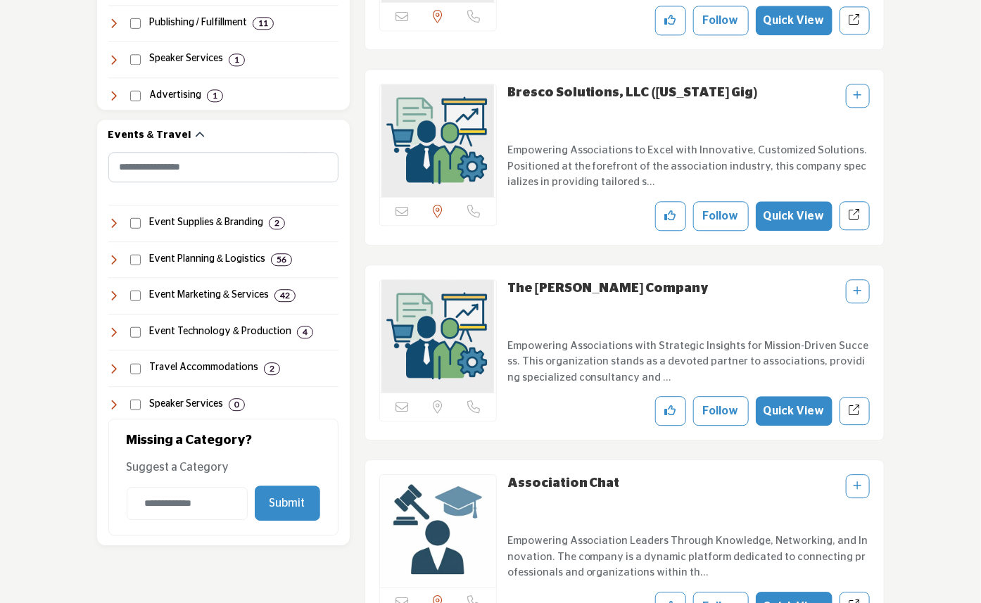
click at [819, 412] on button "Quick View" at bounding box center [794, 411] width 77 height 30
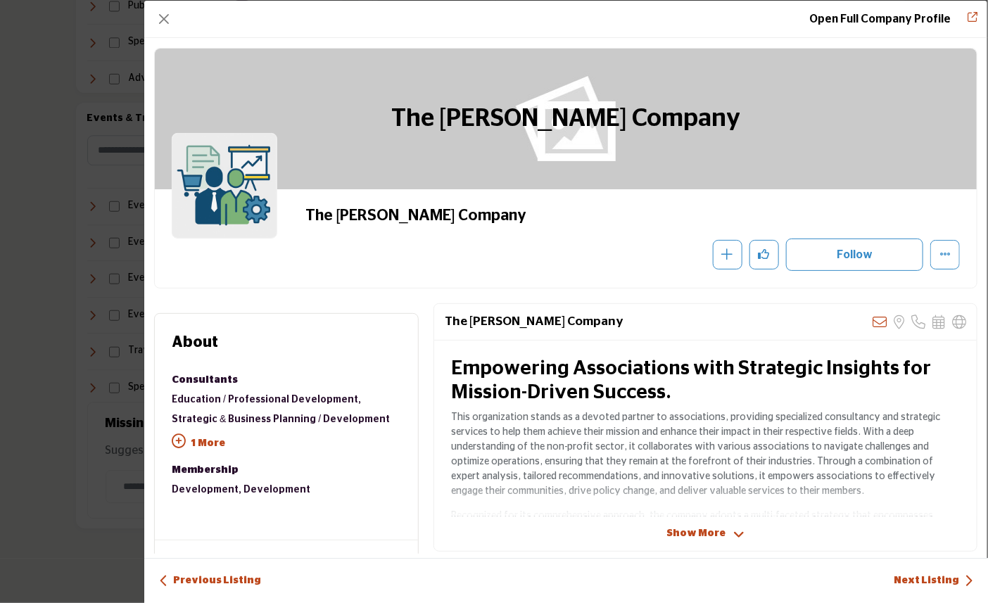
scroll to position [78, 0]
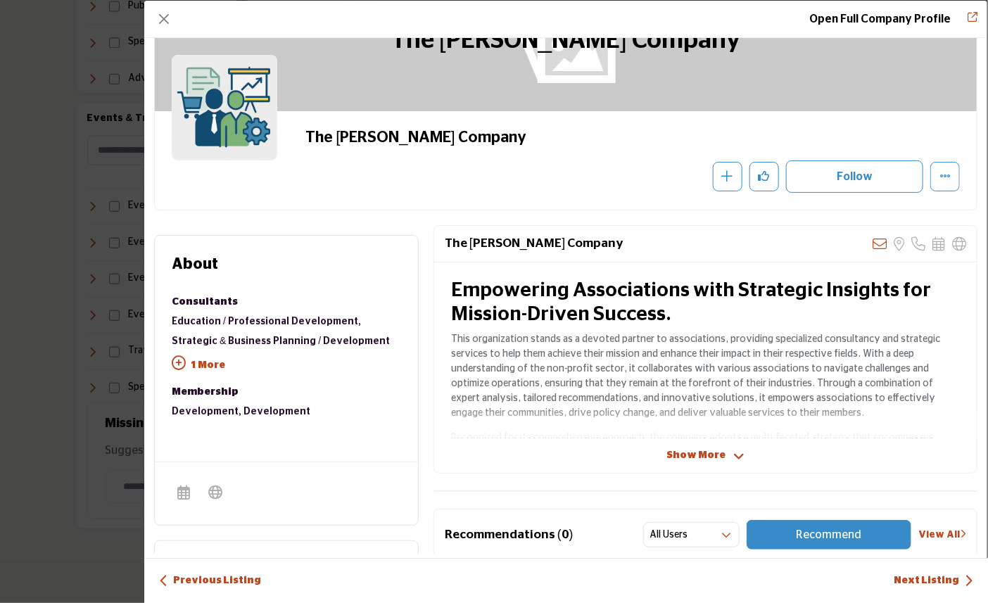
click at [695, 451] on span "Show More" at bounding box center [695, 455] width 59 height 15
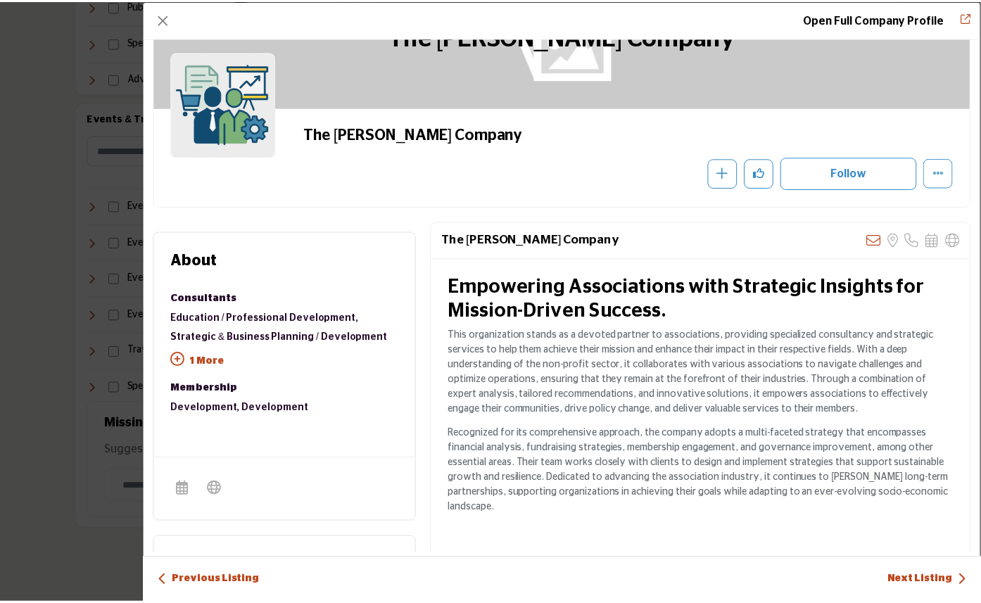
scroll to position [0, 0]
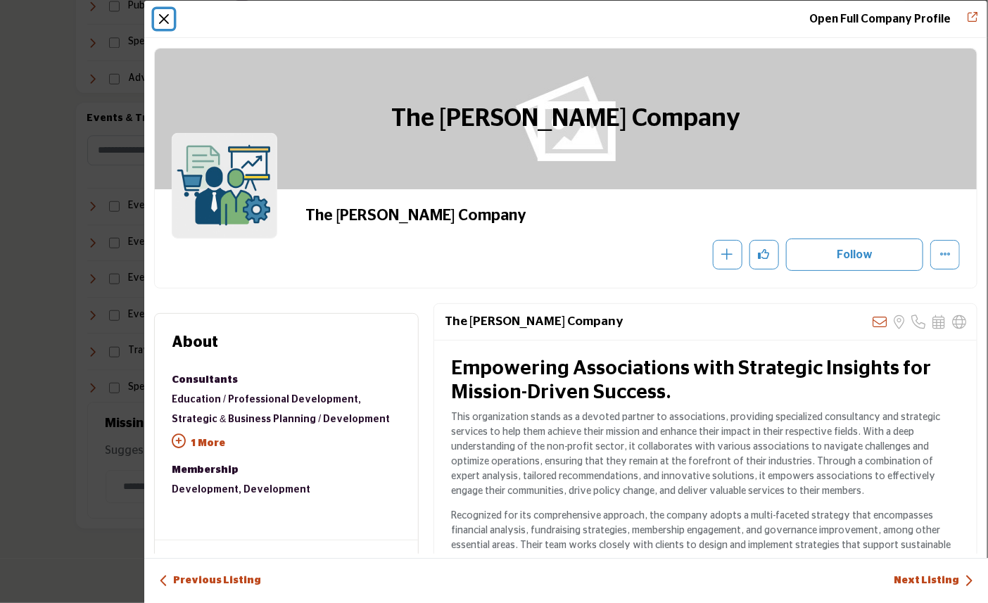
click at [167, 21] on button "Close" at bounding box center [164, 19] width 20 height 20
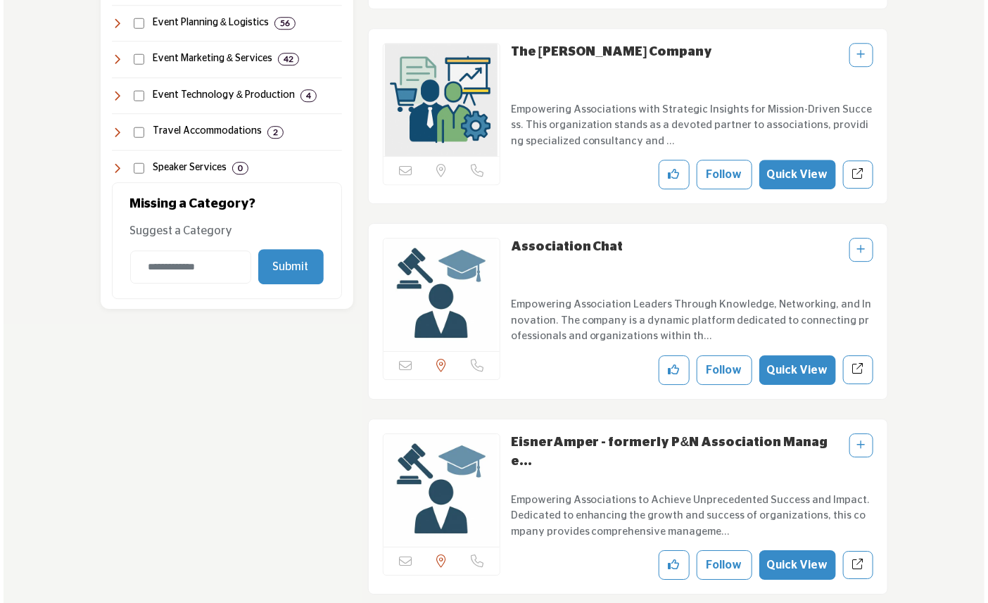
scroll to position [1719, 0]
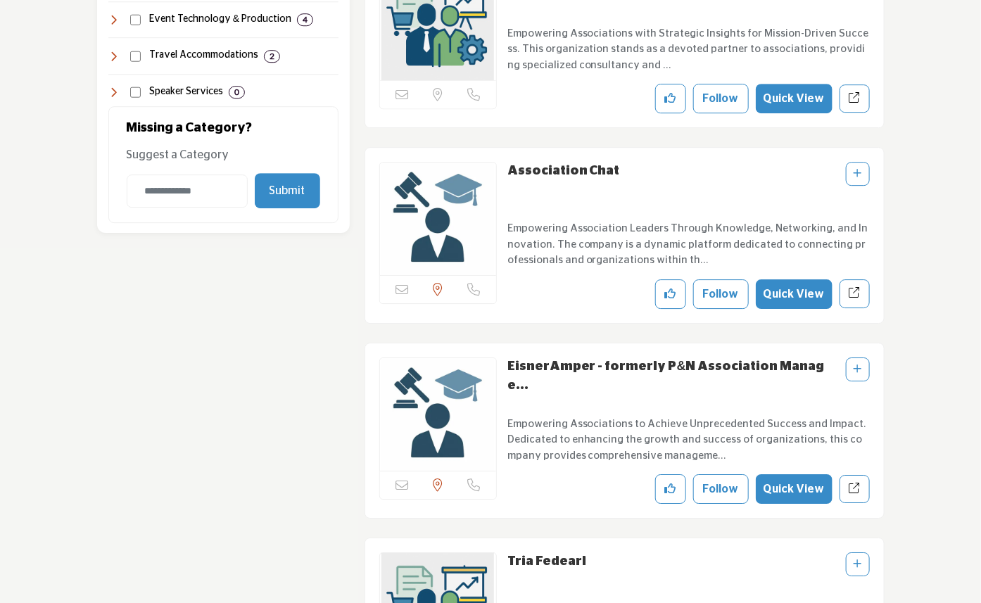
click at [817, 488] on button "Quick View" at bounding box center [794, 489] width 77 height 30
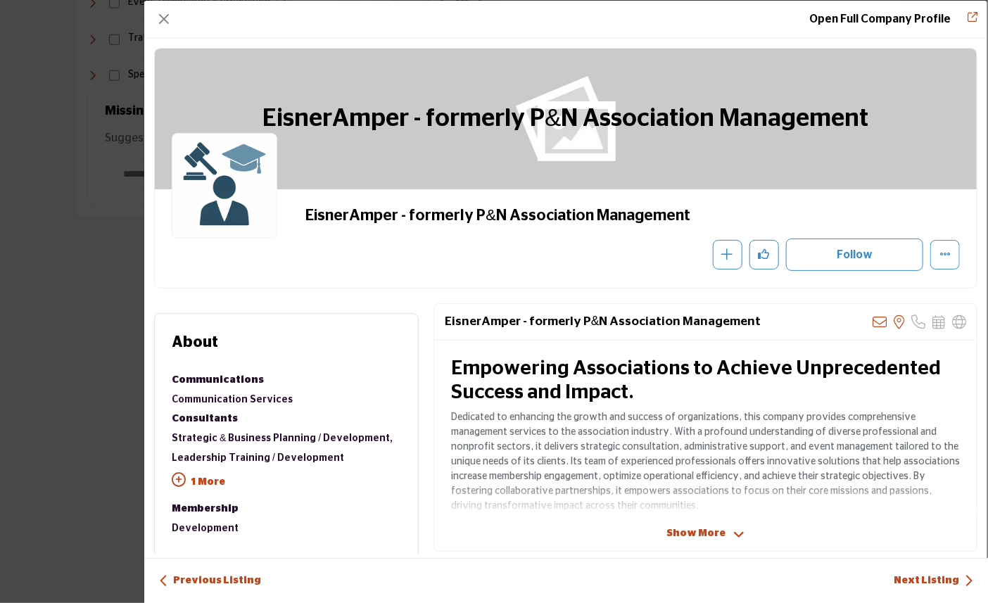
click at [691, 530] on span "Show More" at bounding box center [695, 533] width 59 height 15
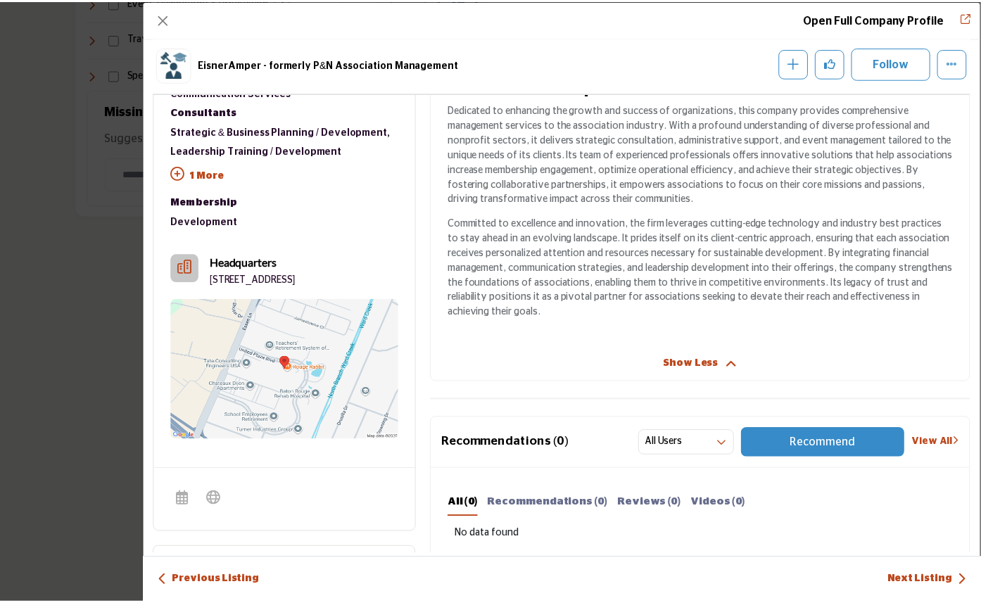
scroll to position [369, 0]
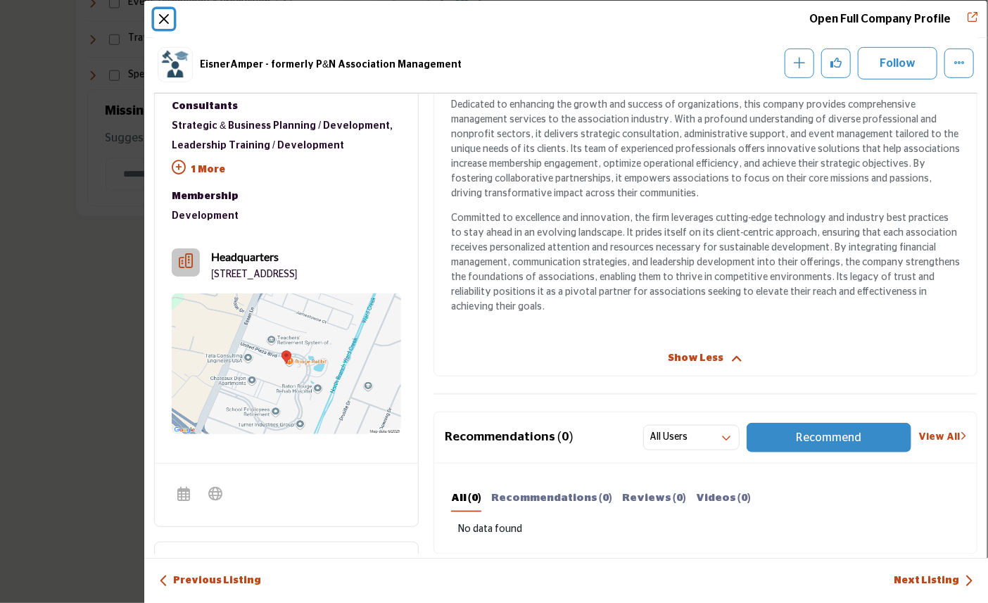
click at [166, 19] on button "Close" at bounding box center [164, 19] width 20 height 20
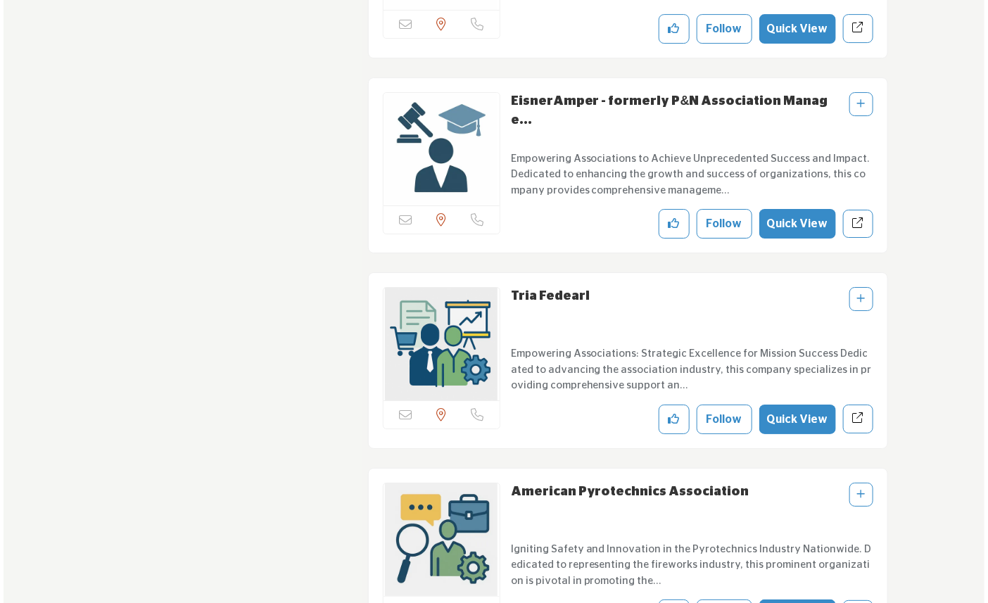
scroll to position [2032, 0]
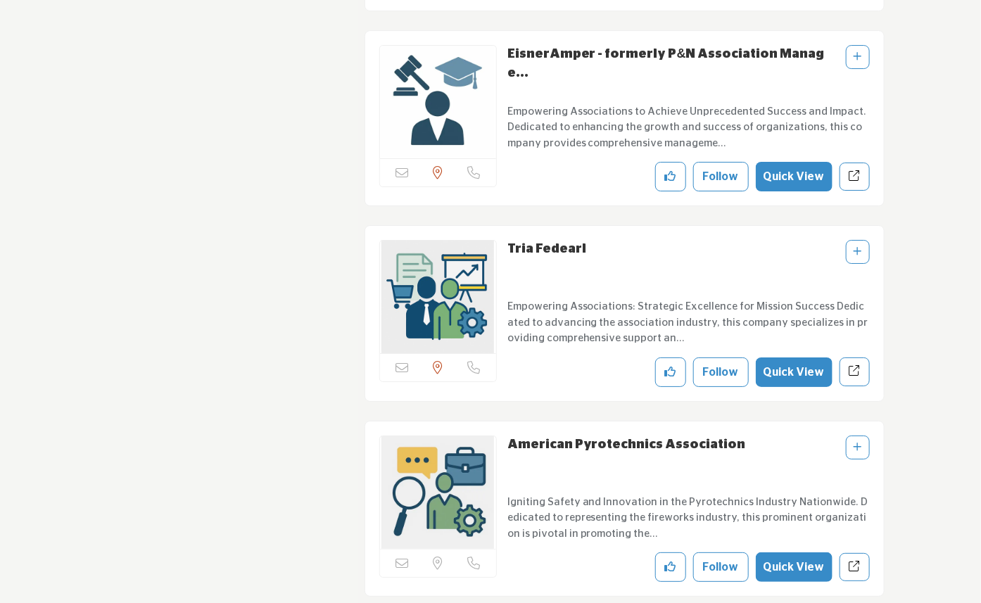
click at [823, 377] on button "Quick View" at bounding box center [794, 372] width 77 height 30
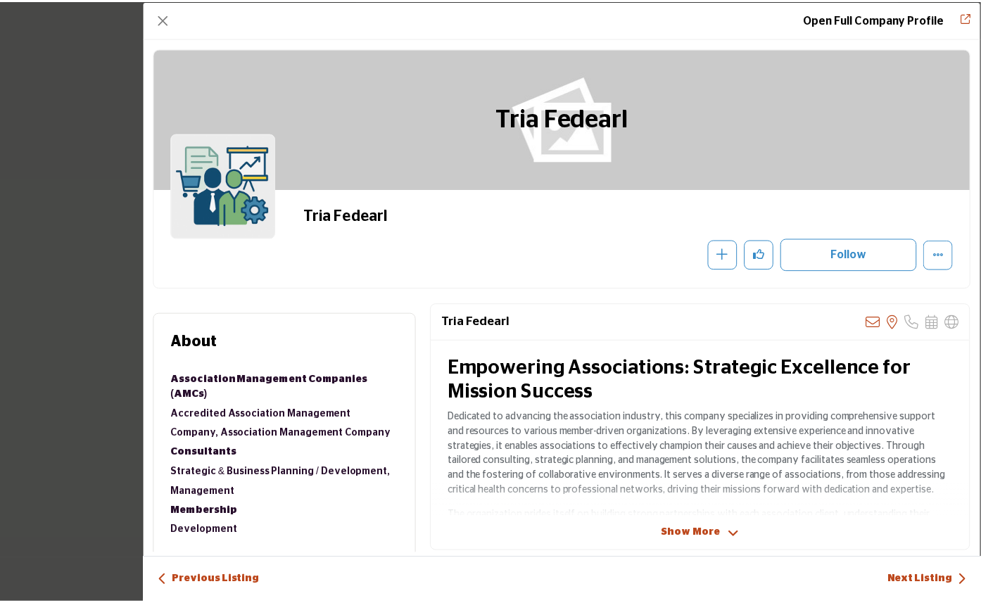
scroll to position [234, 0]
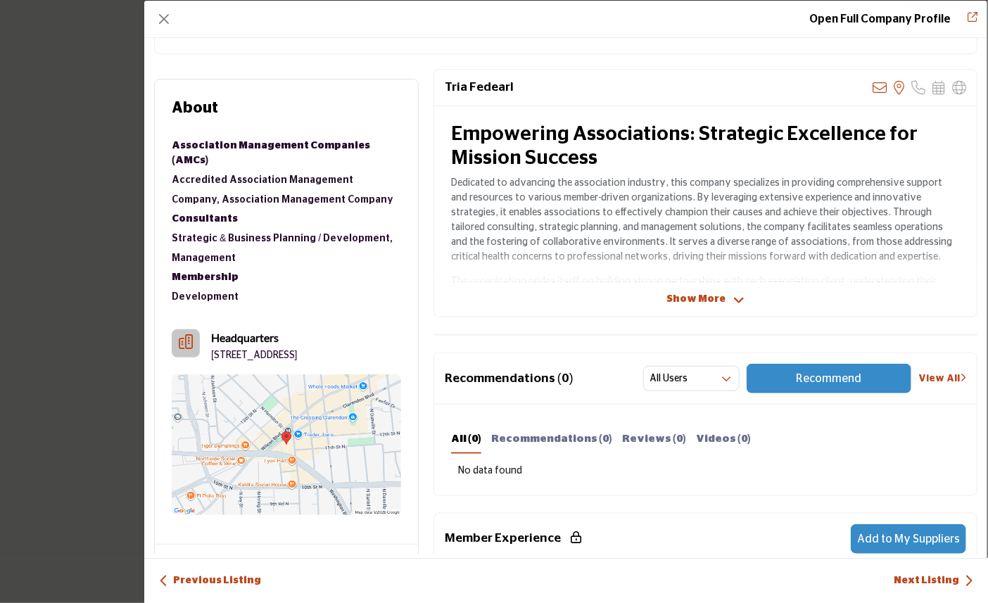
click at [694, 298] on span "Show More" at bounding box center [695, 299] width 59 height 15
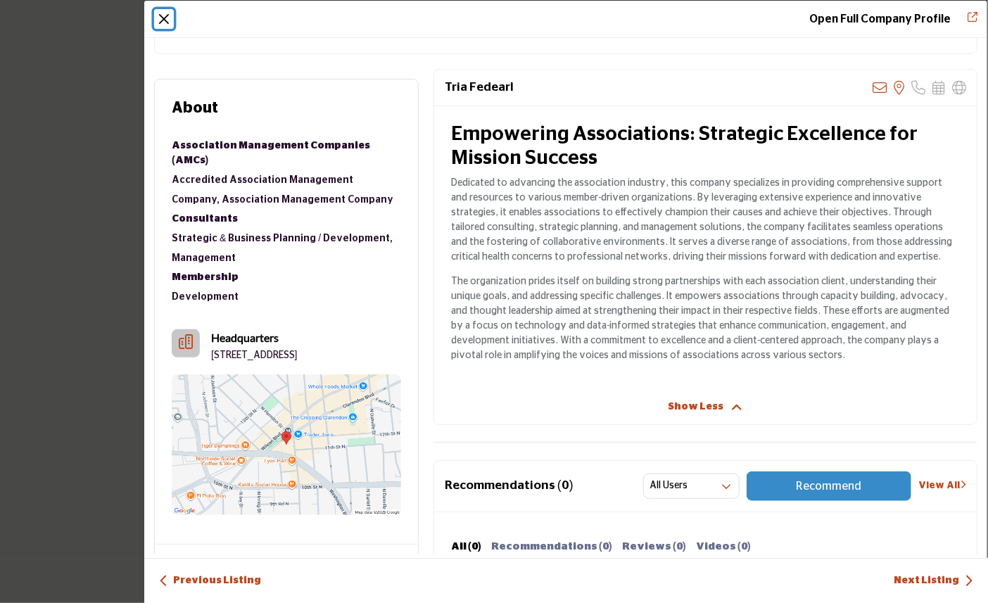
click at [165, 18] on button "Close" at bounding box center [164, 19] width 20 height 20
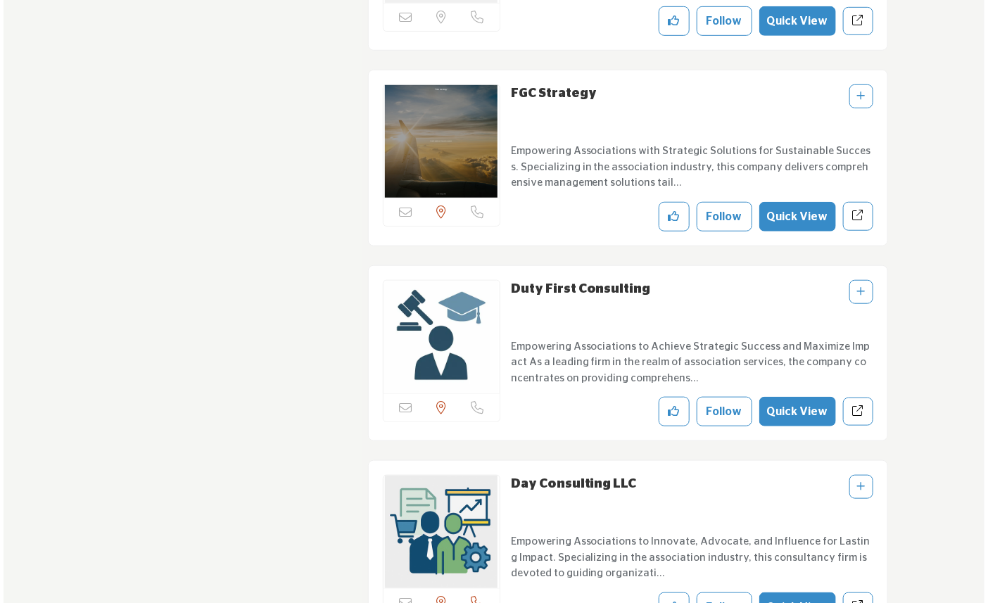
scroll to position [2579, 0]
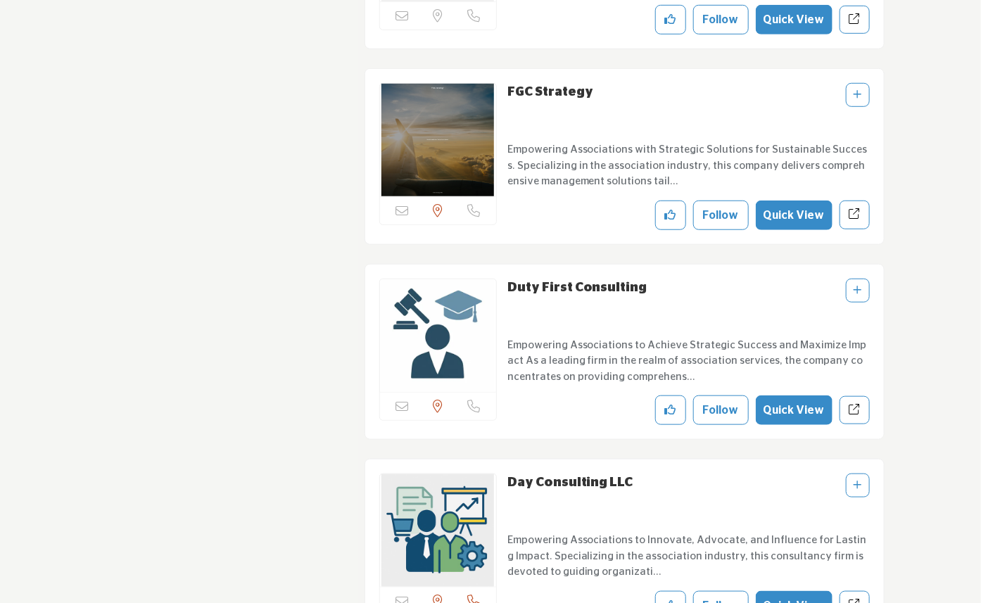
click at [832, 410] on button "Quick View" at bounding box center [794, 410] width 77 height 30
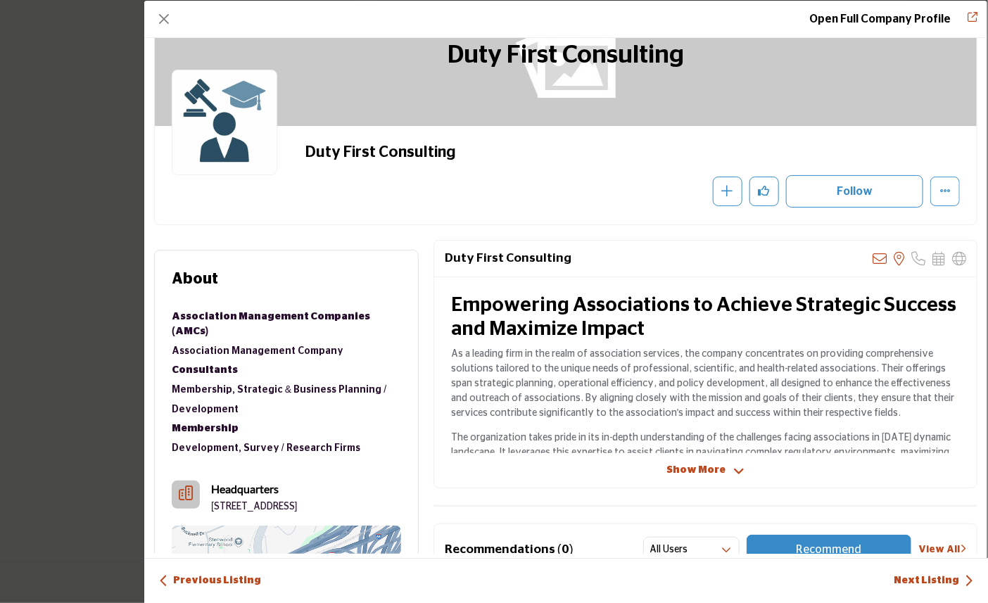
scroll to position [156, 0]
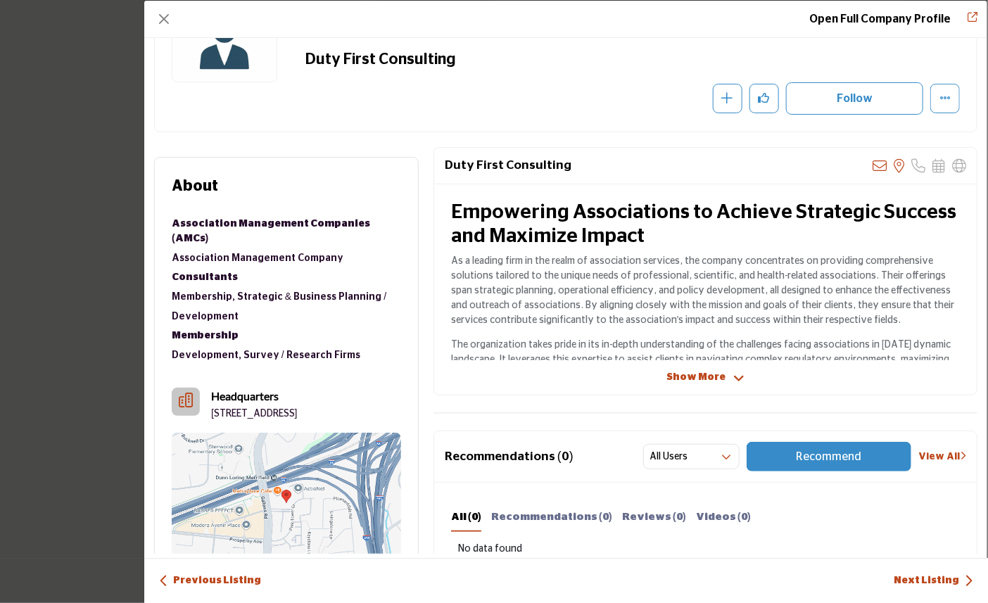
click at [704, 371] on span "Show More" at bounding box center [695, 377] width 59 height 15
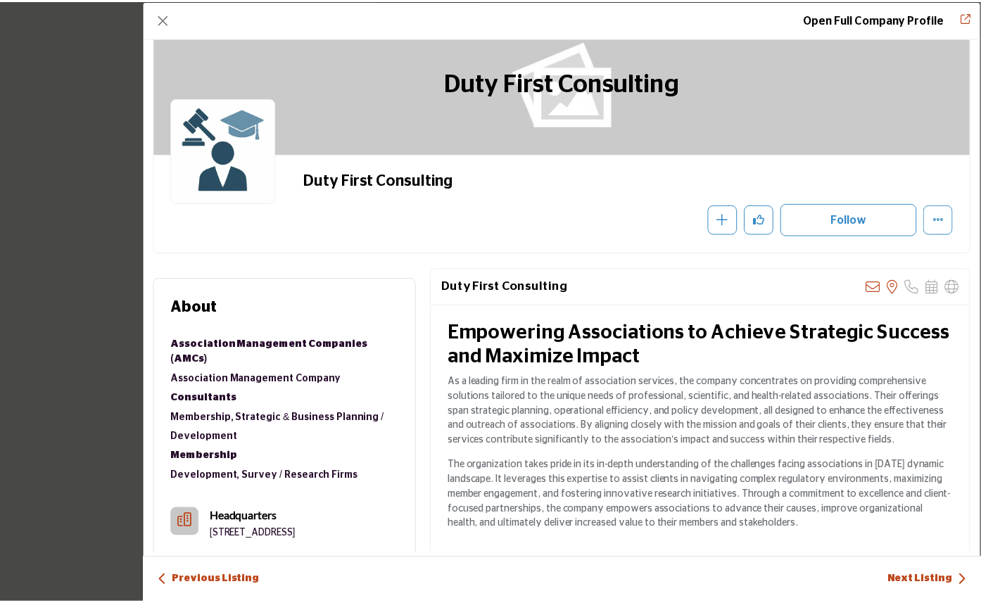
scroll to position [0, 0]
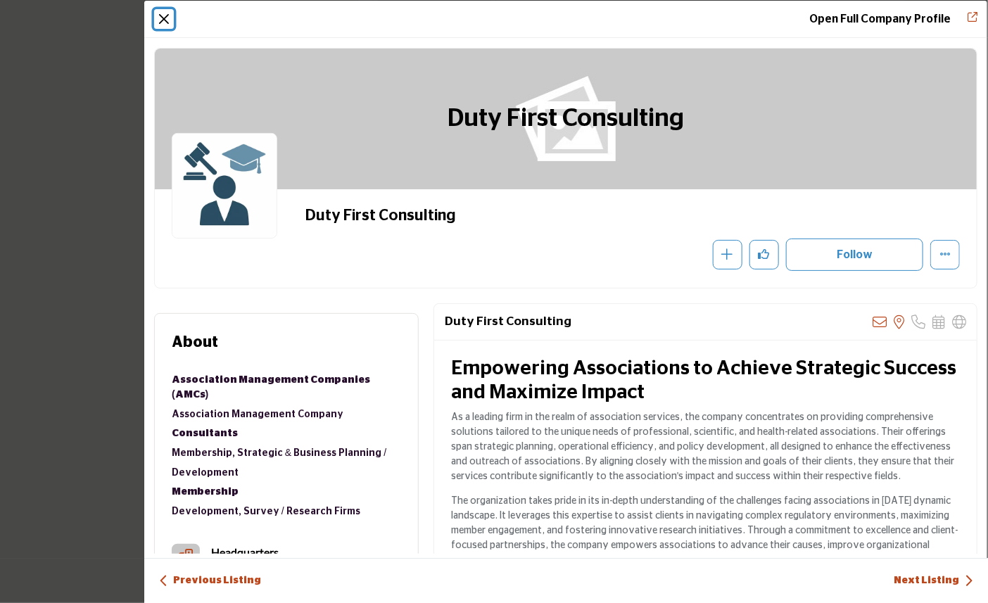
click at [165, 20] on button "Close" at bounding box center [164, 19] width 20 height 20
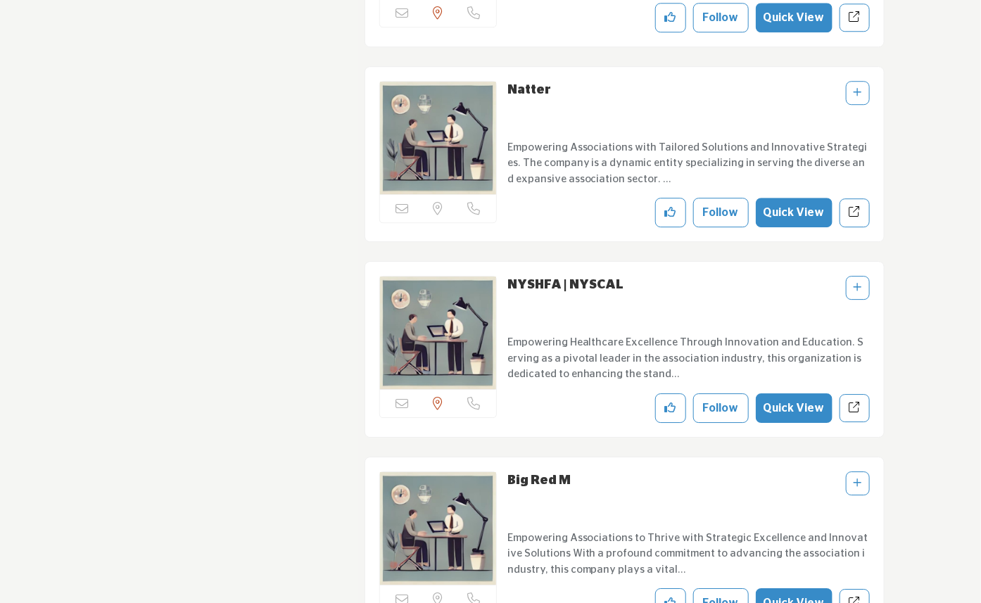
scroll to position [8207, 0]
